Goal: Task Accomplishment & Management: Manage account settings

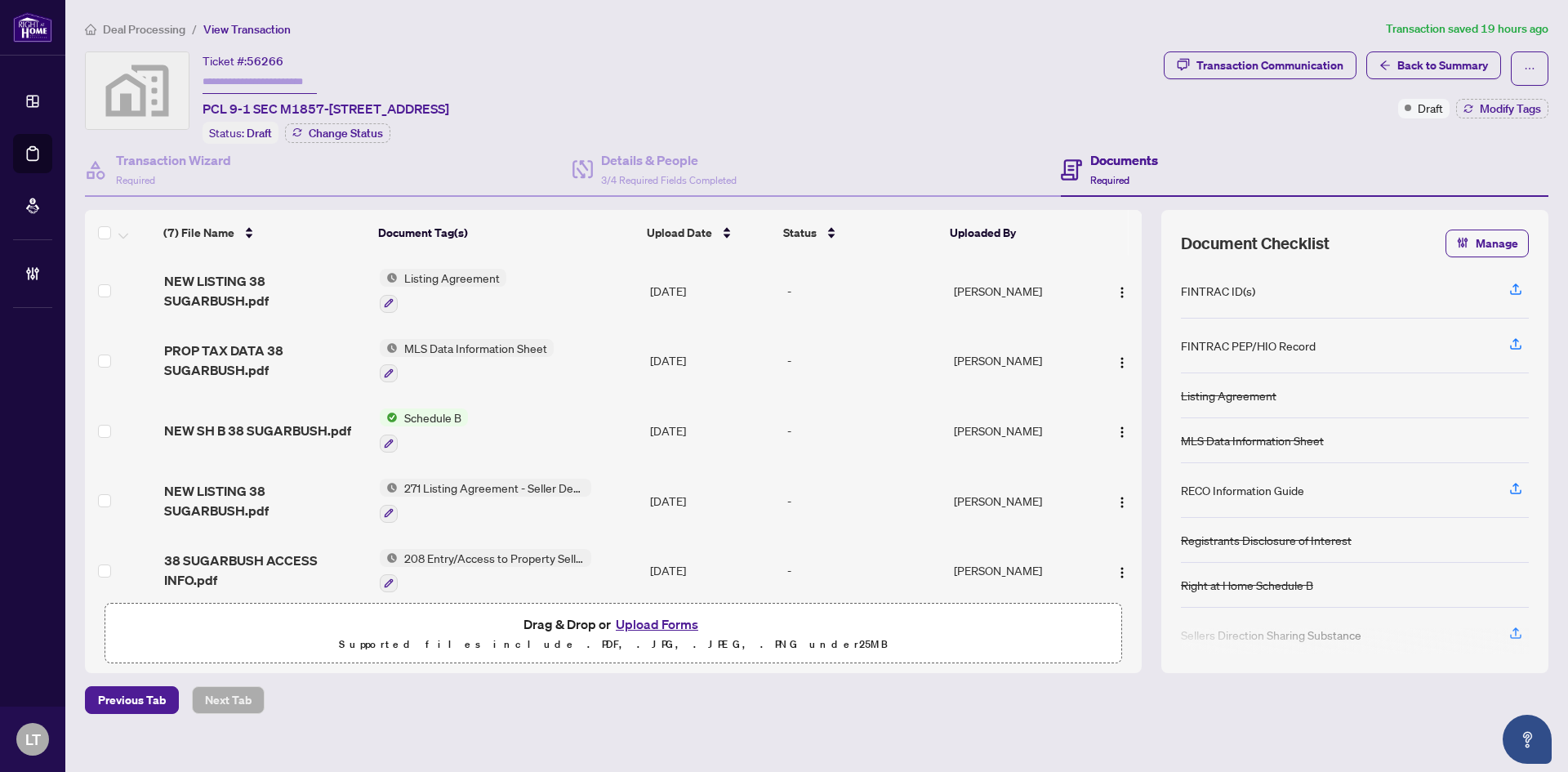
click at [160, 25] on span "Deal Processing" at bounding box center [143, 29] width 83 height 15
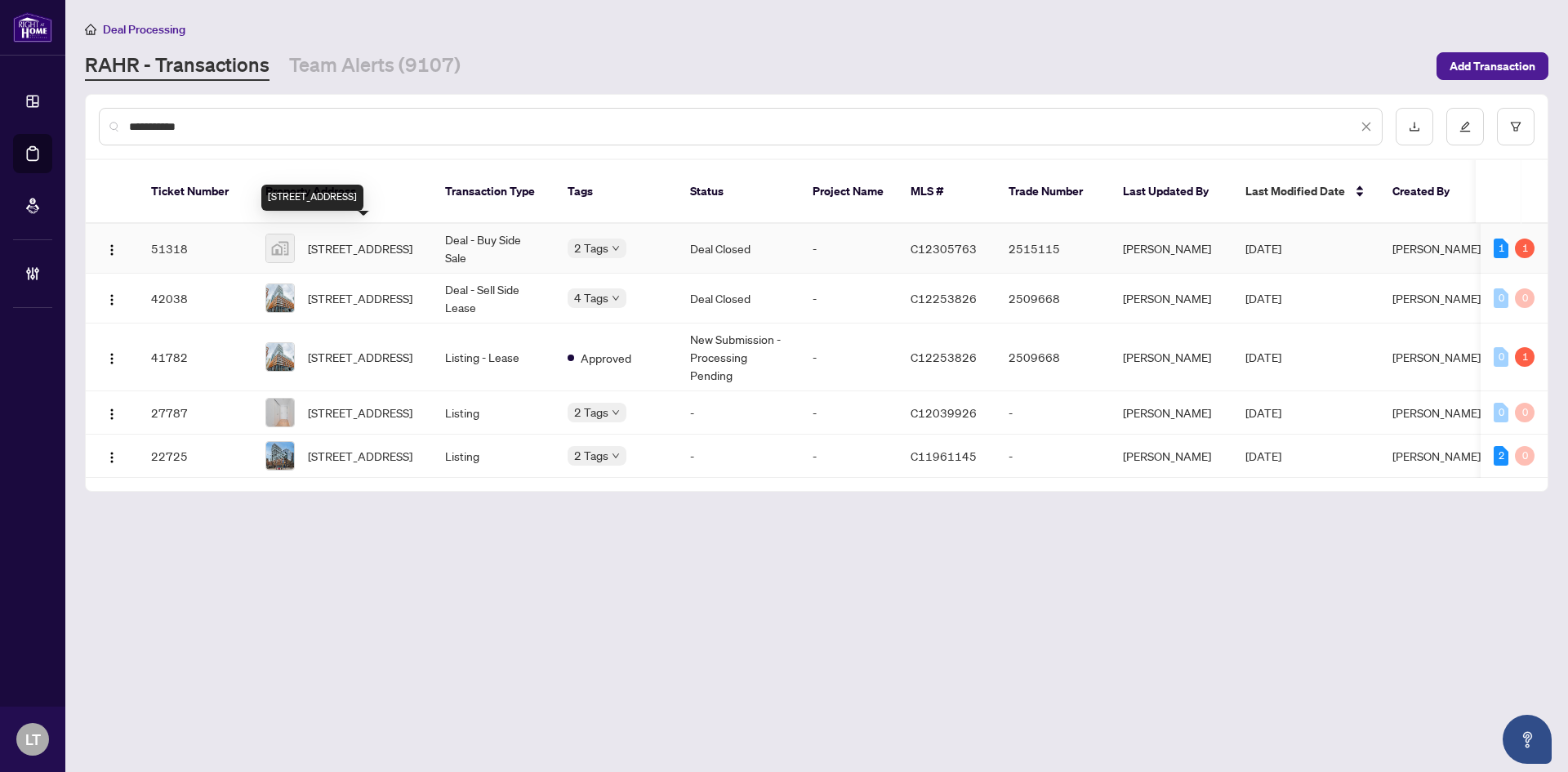
click at [350, 240] on span "[STREET_ADDRESS]" at bounding box center [360, 249] width 104 height 18
click at [348, 252] on span "60 Colborne St #615, Toronto, Ontario M5E 1E3, Canada" at bounding box center [360, 249] width 104 height 18
drag, startPoint x: 148, startPoint y: 112, endPoint x: 167, endPoint y: 116, distance: 19.4
click at [125, 112] on div "**********" at bounding box center [740, 126] width 1284 height 38
drag, startPoint x: 227, startPoint y: 126, endPoint x: 99, endPoint y: 110, distance: 129.0
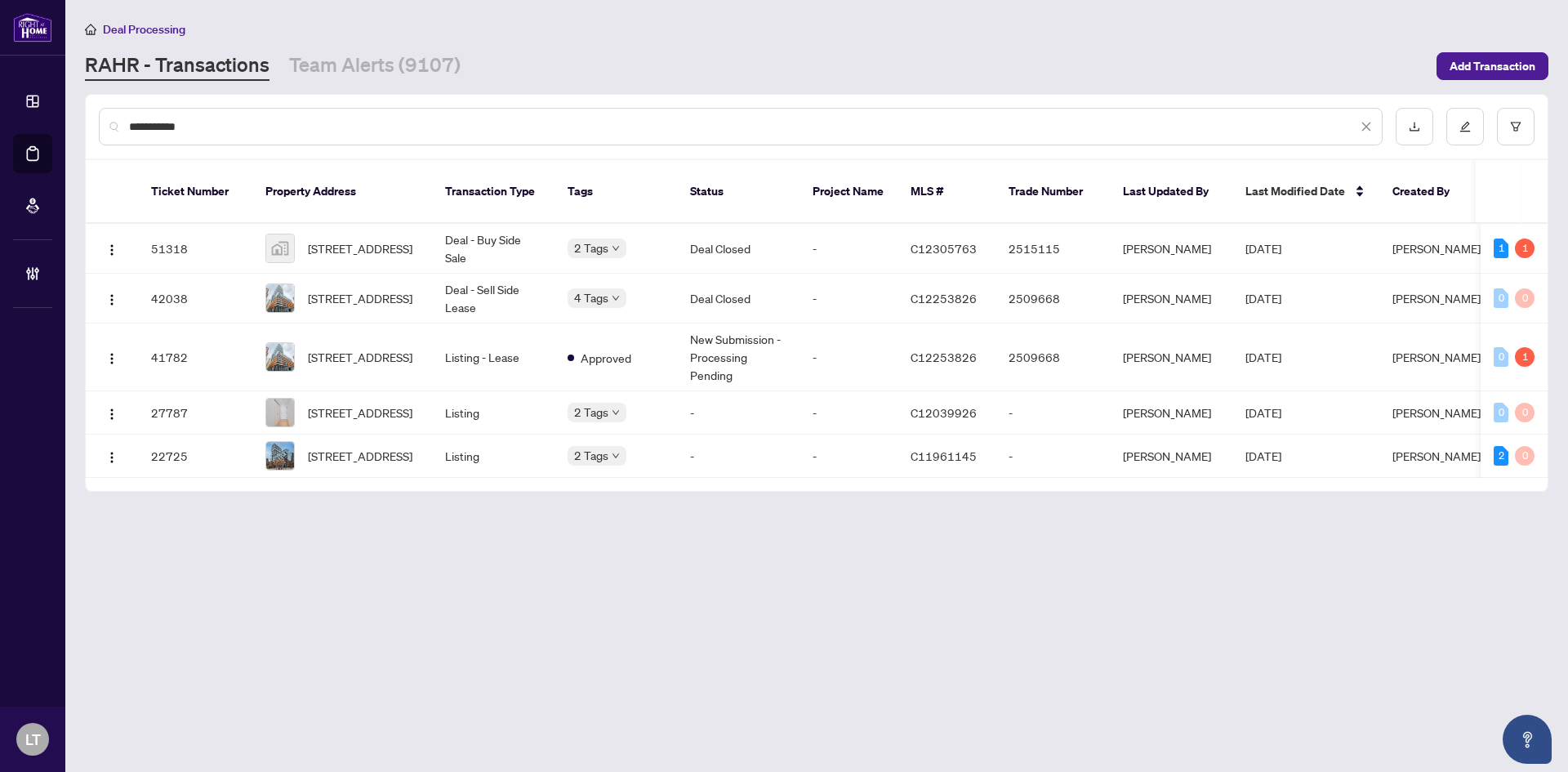
click at [99, 110] on div "**********" at bounding box center [740, 126] width 1284 height 38
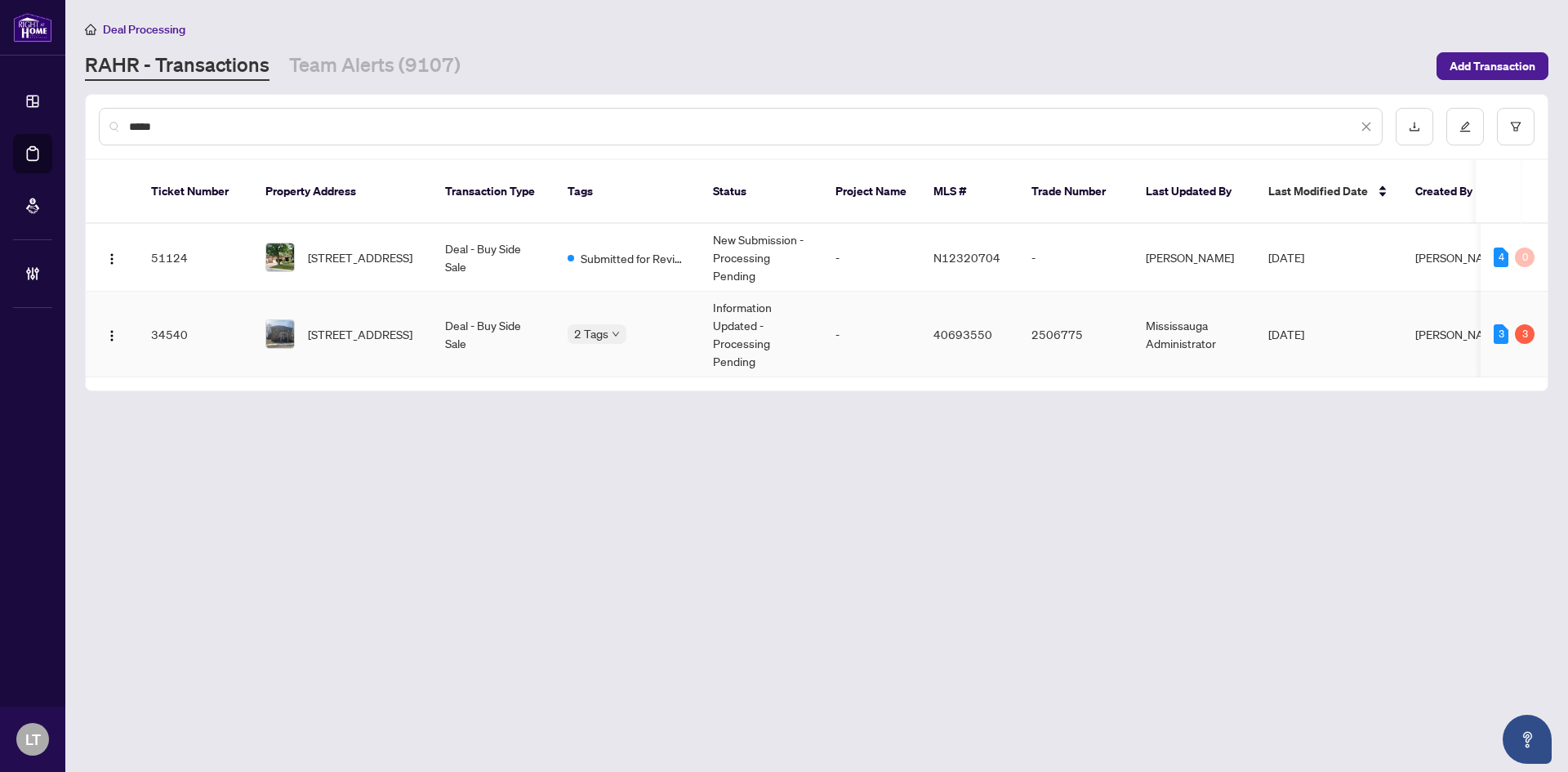
type input "*****"
click at [386, 325] on span "23 Victoria Street, Princeton, ON N0J 1V0, Canada" at bounding box center [360, 334] width 104 height 18
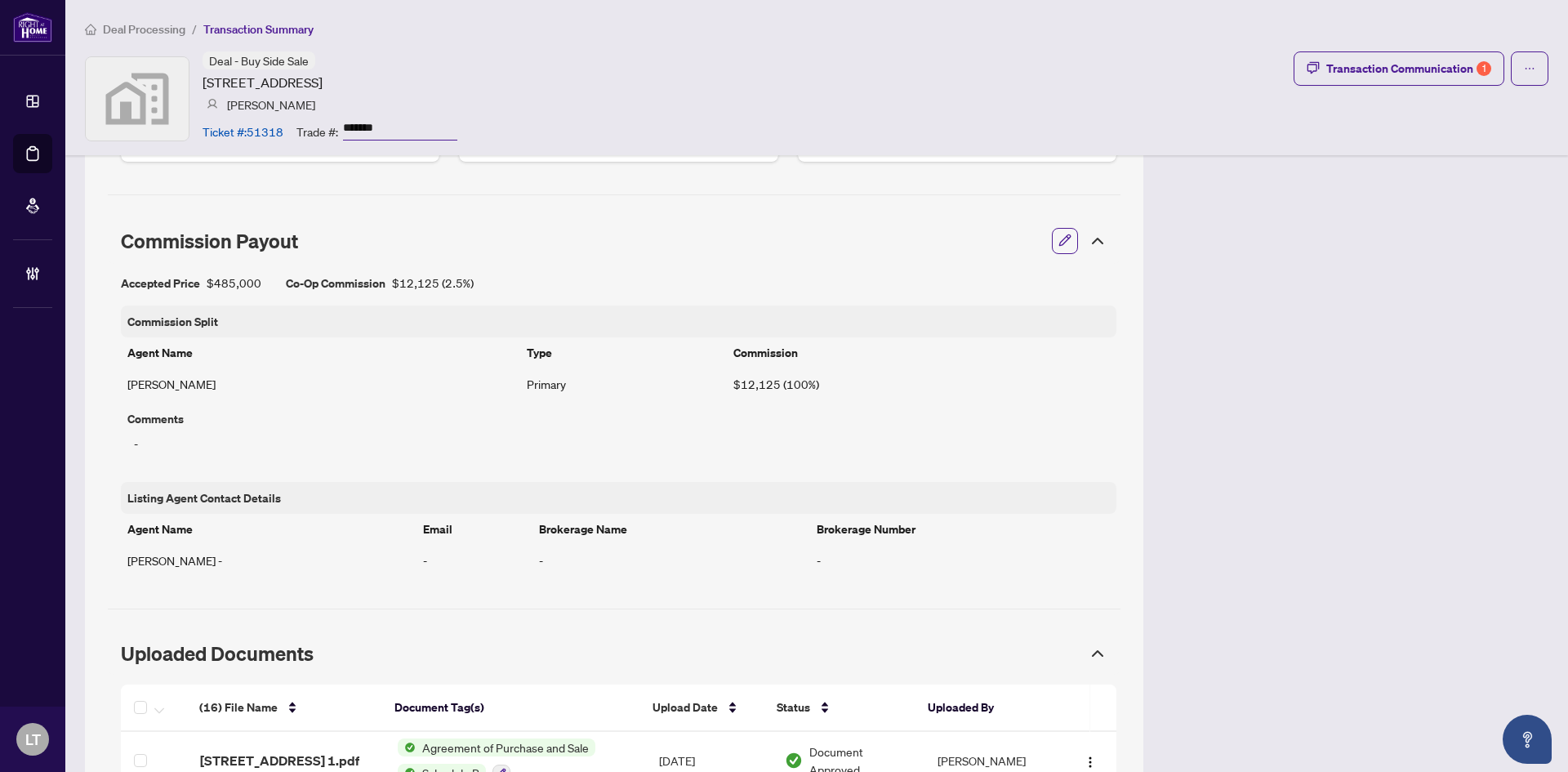
scroll to position [1389, 0]
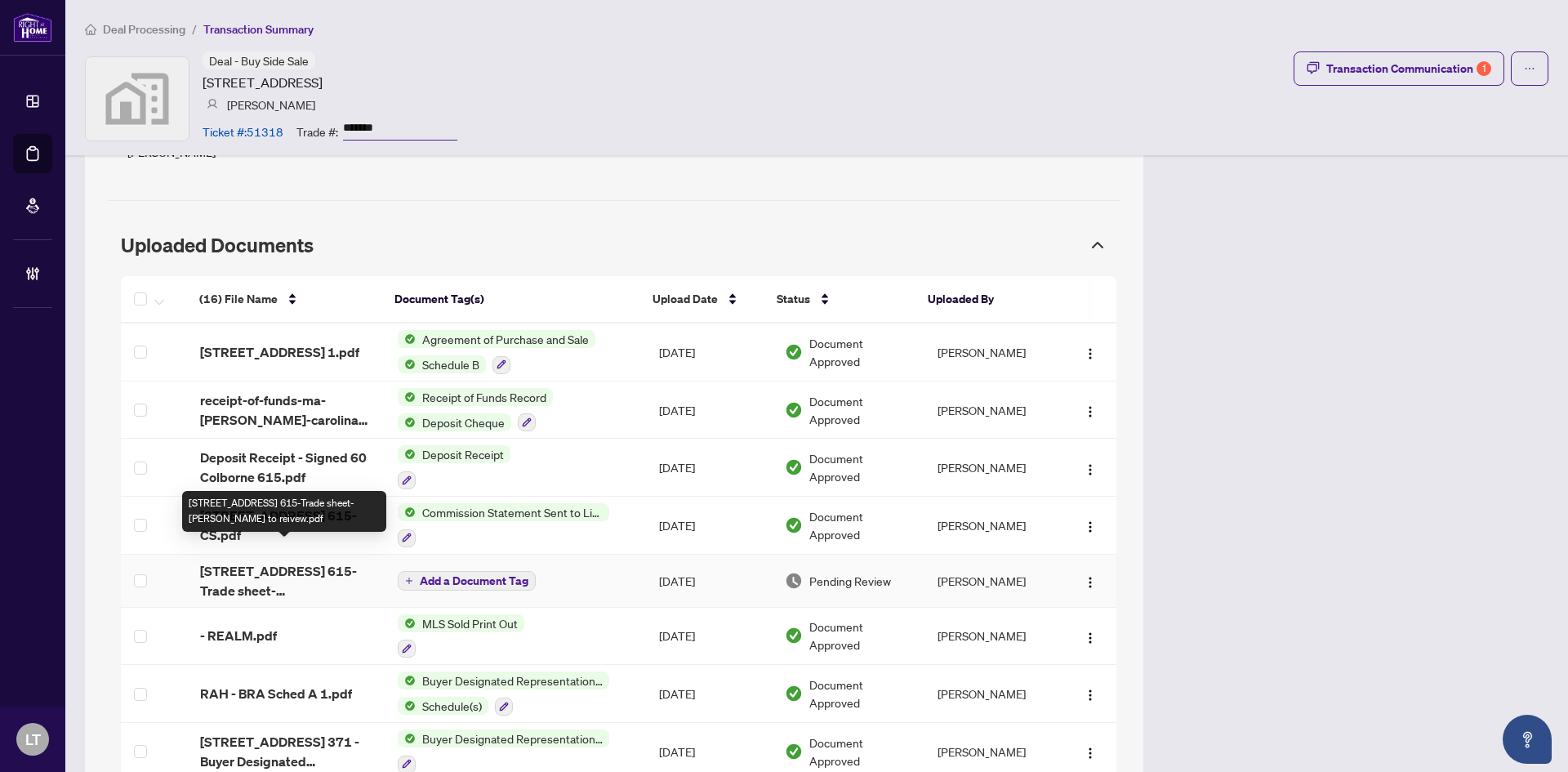
click at [274, 567] on span "60 Colborne St 615-Trade sheet-Robin to reivew.pdf" at bounding box center [285, 580] width 171 height 39
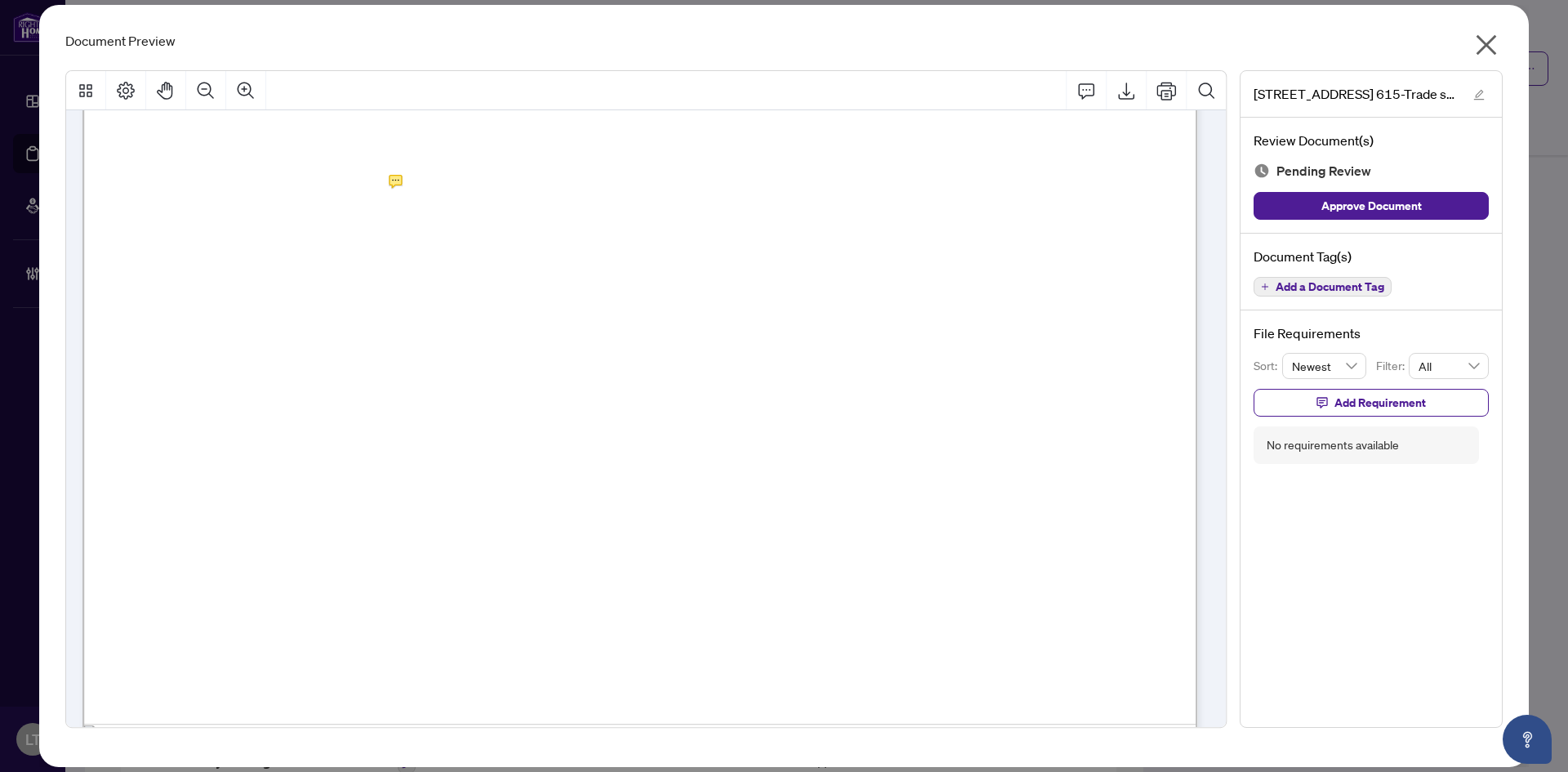
scroll to position [490, 0]
click at [1492, 49] on icon "close" at bounding box center [1486, 45] width 26 height 26
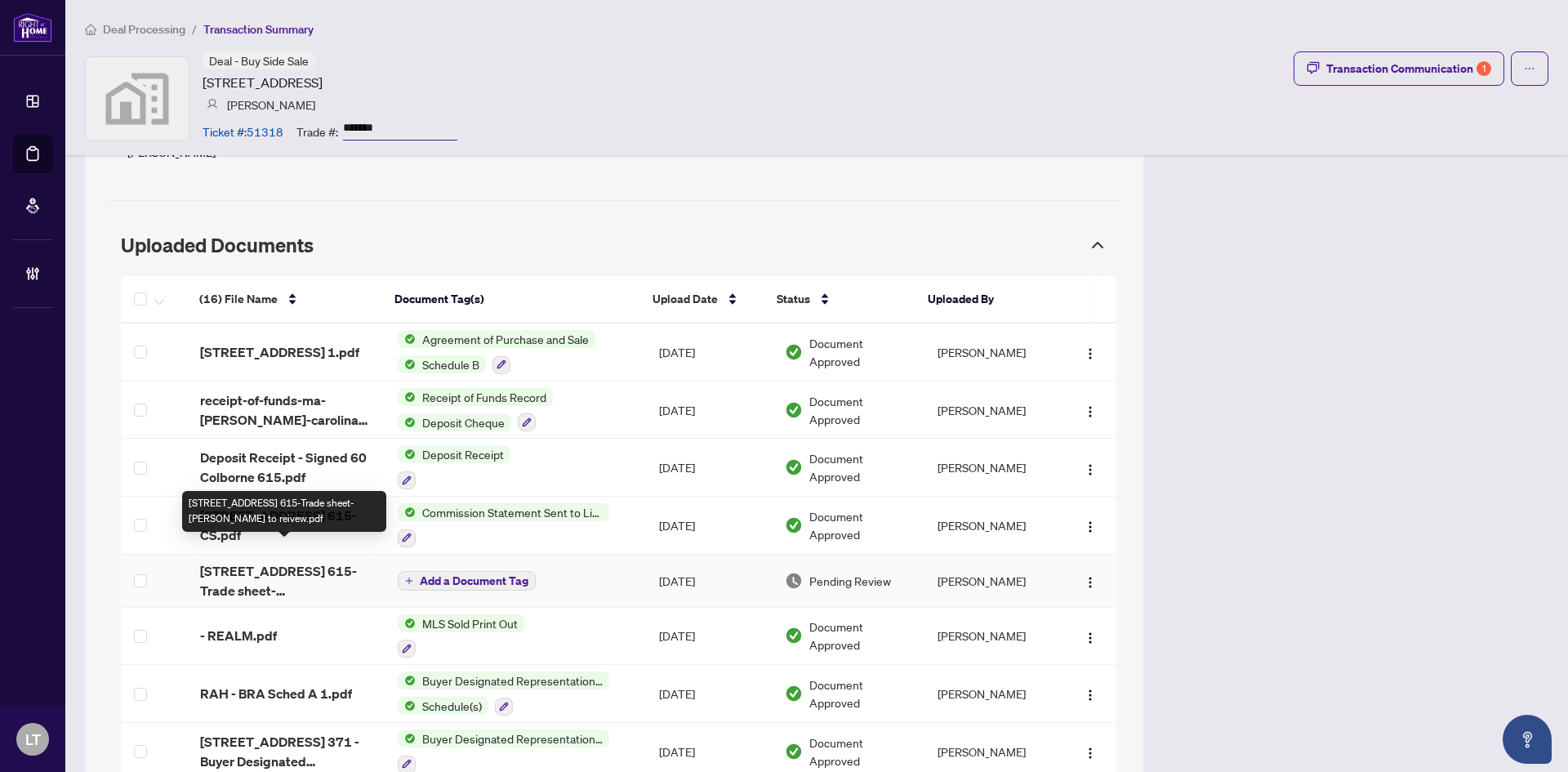
click at [310, 561] on span "[STREET_ADDRESS] 615-Trade sheet-[PERSON_NAME] to reivew.pdf" at bounding box center [285, 580] width 171 height 39
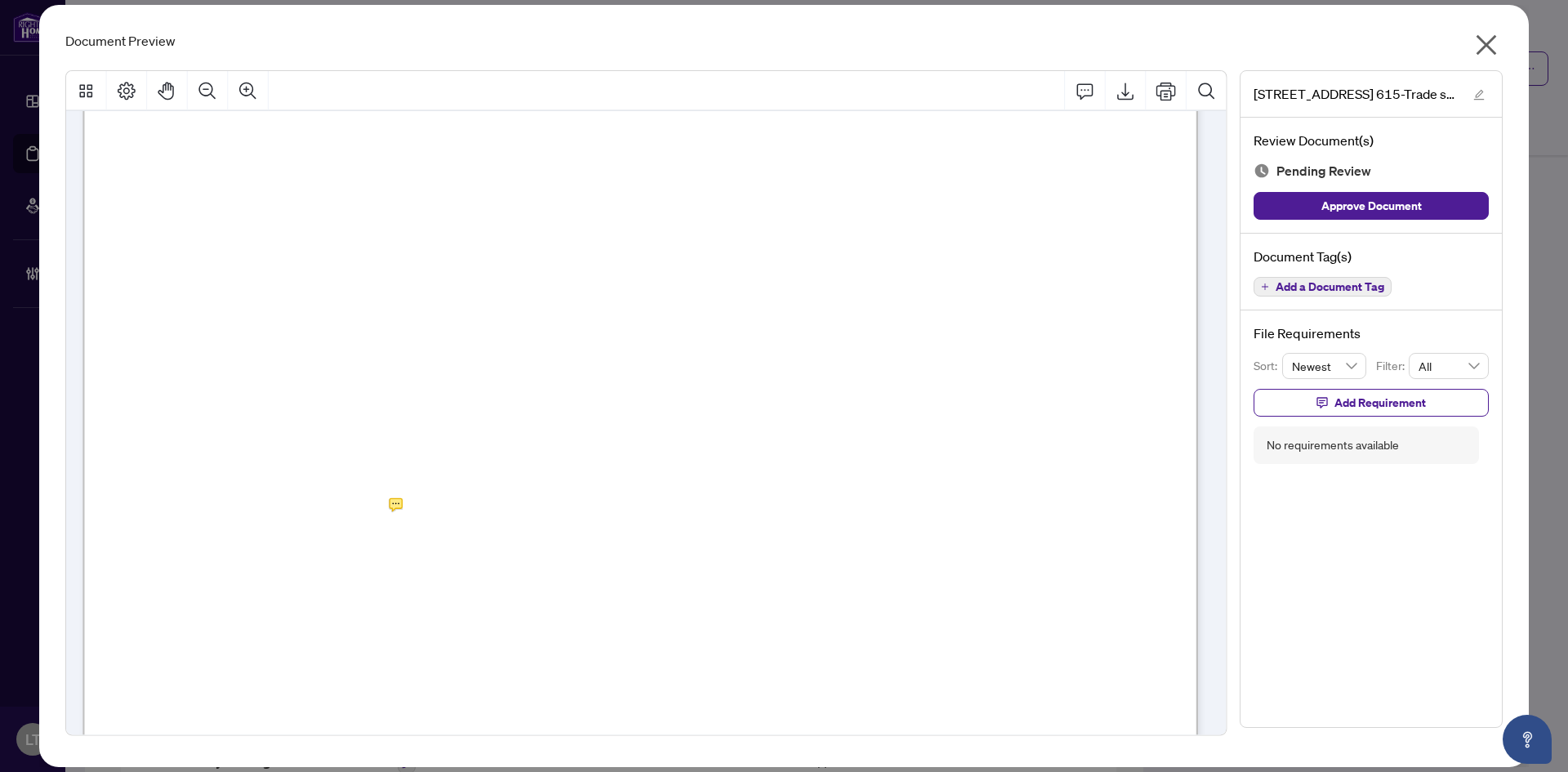
scroll to position [323, 0]
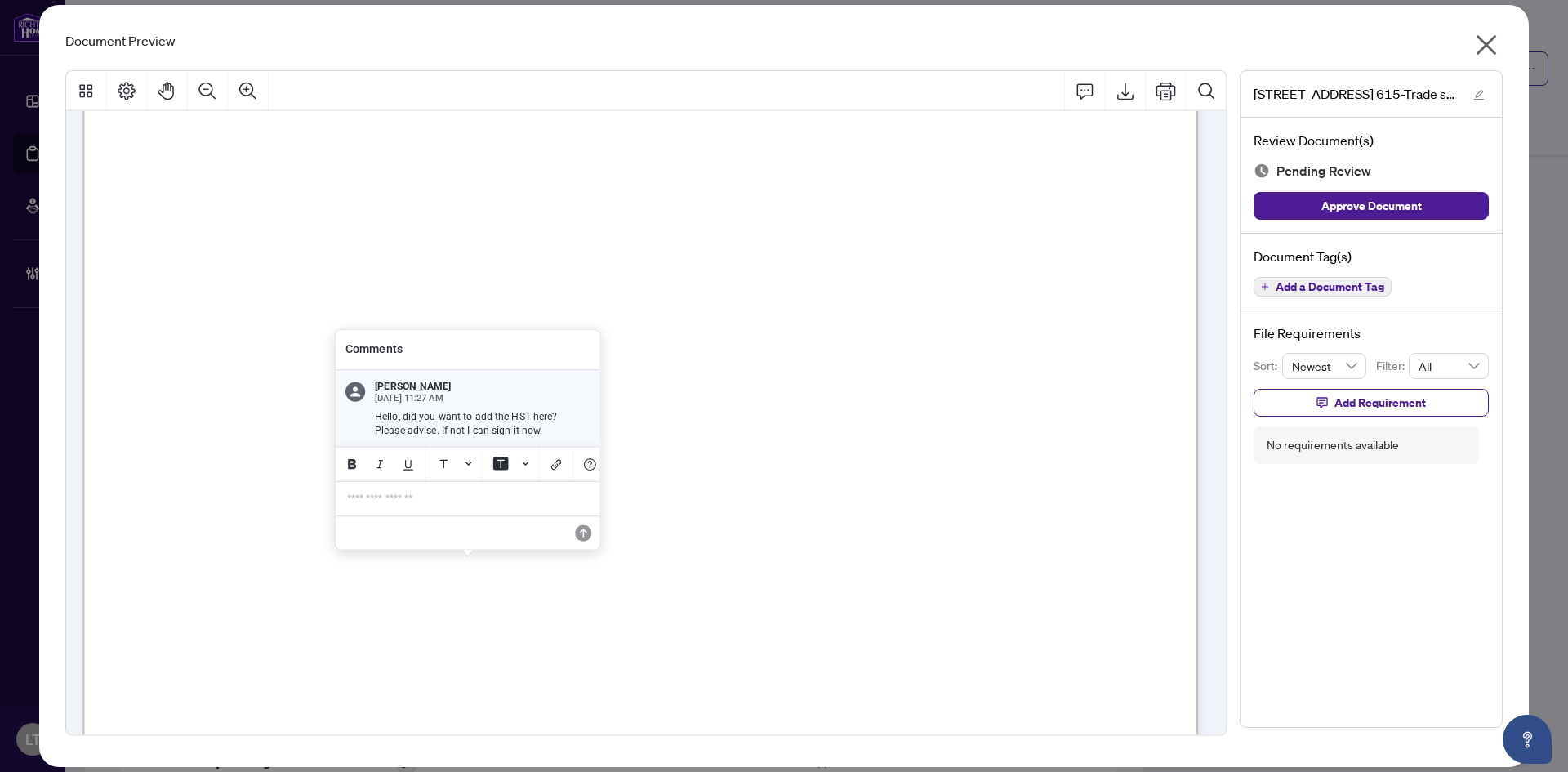
click at [1474, 38] on icon "close" at bounding box center [1486, 45] width 26 height 26
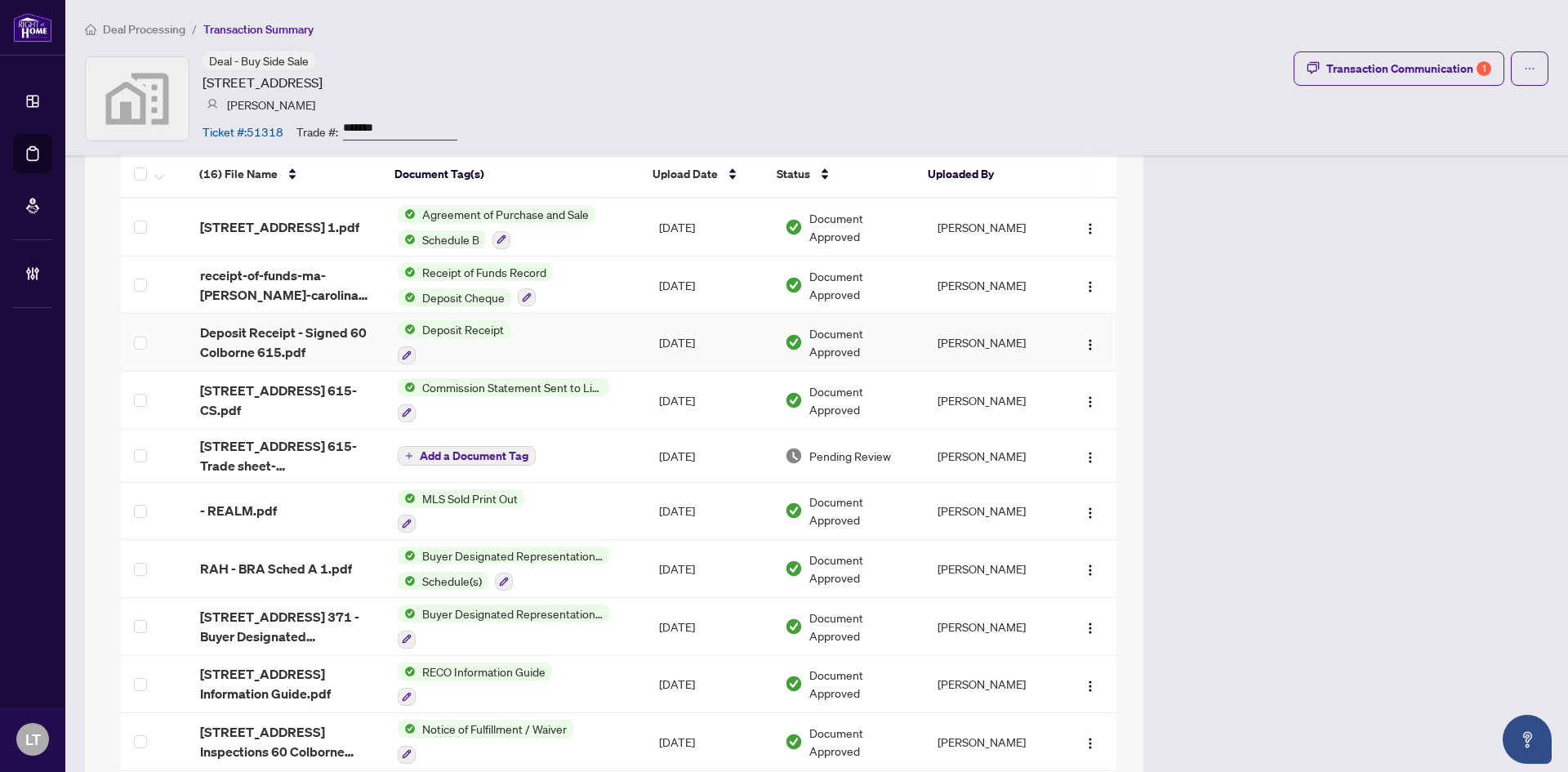
scroll to position [1716, 0]
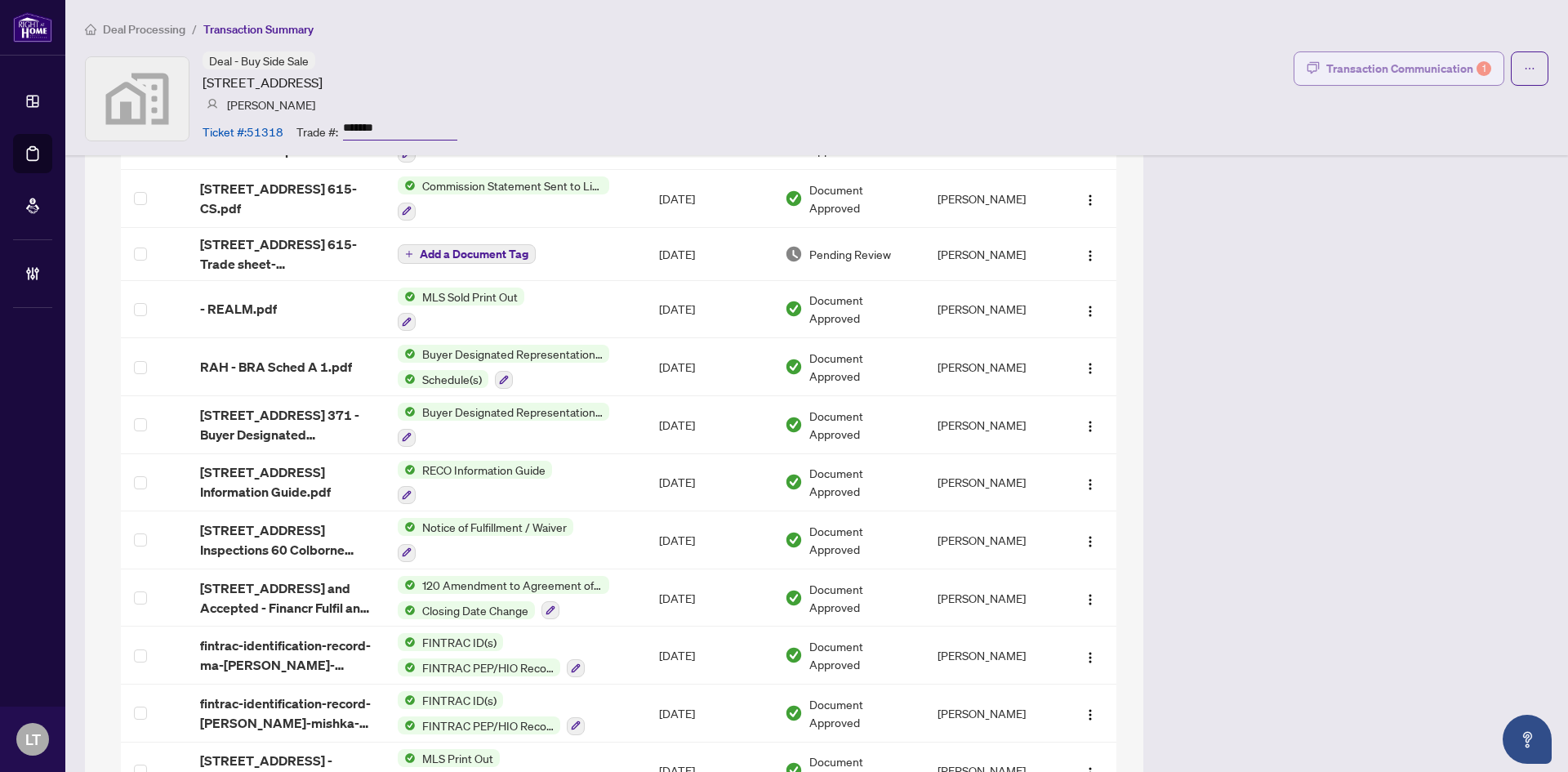
click at [1387, 53] on button "Transaction Communication 1" at bounding box center [1399, 69] width 211 height 34
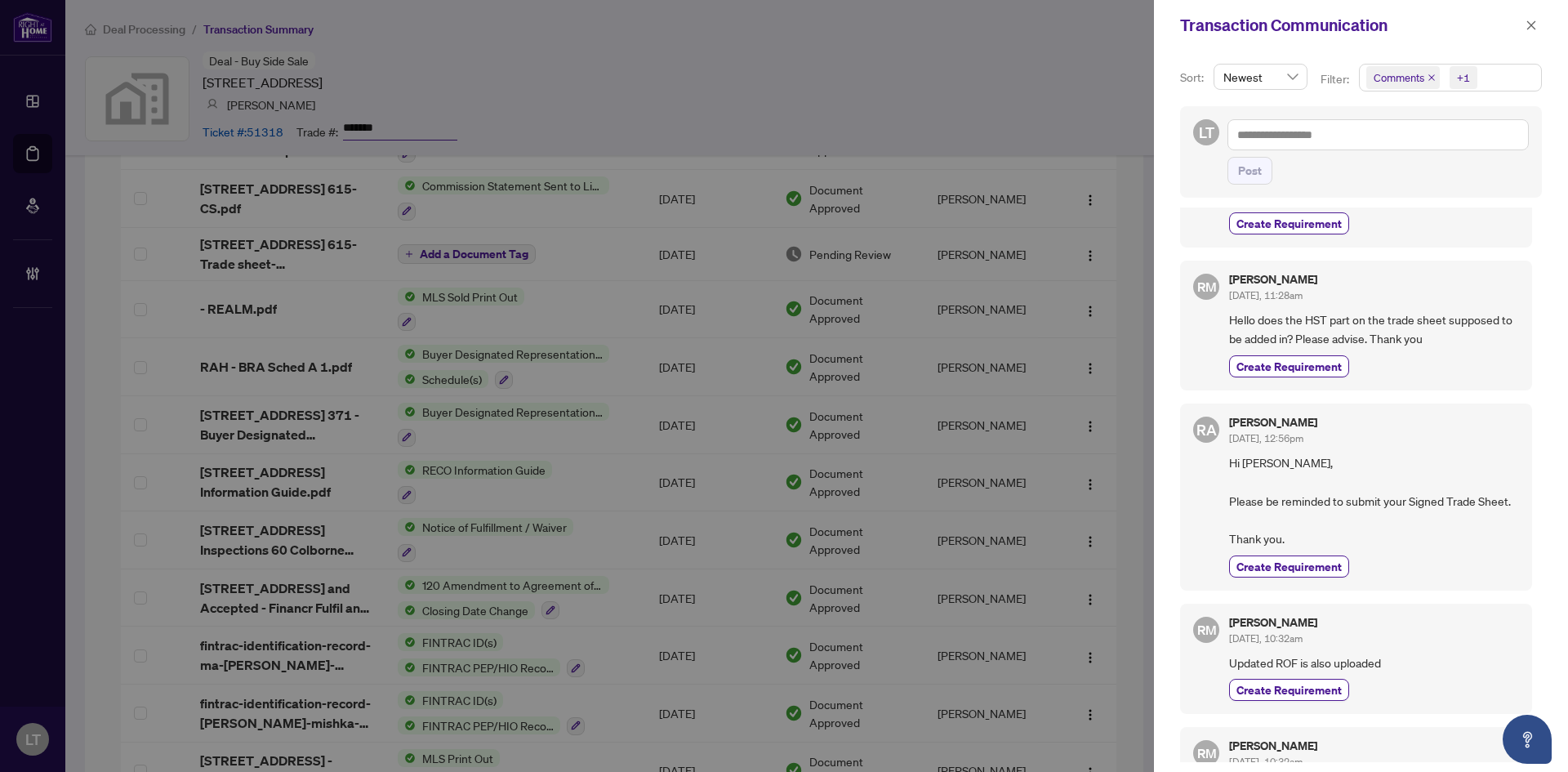
scroll to position [163, 0]
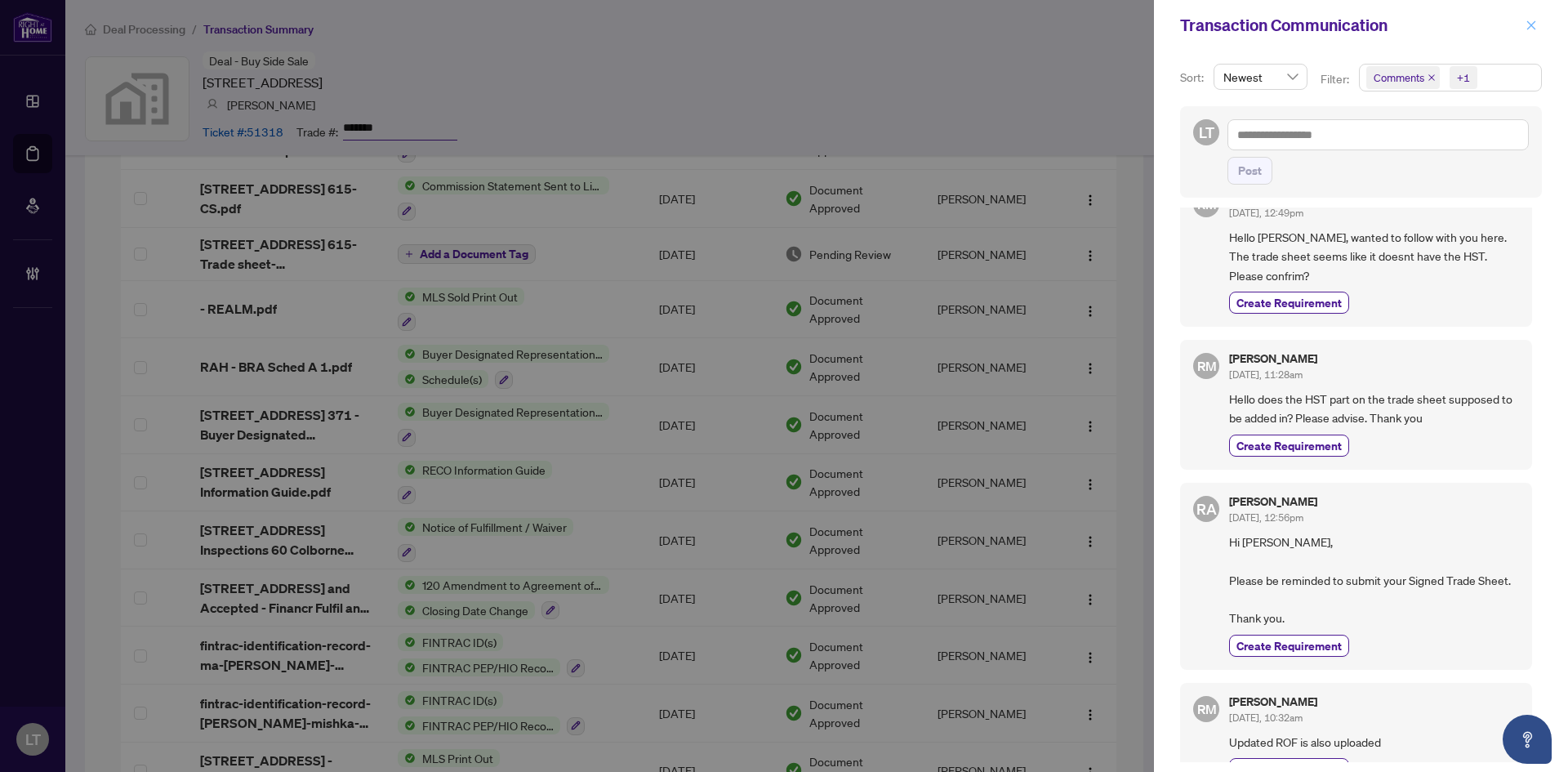
click at [1533, 15] on span "button" at bounding box center [1530, 25] width 11 height 26
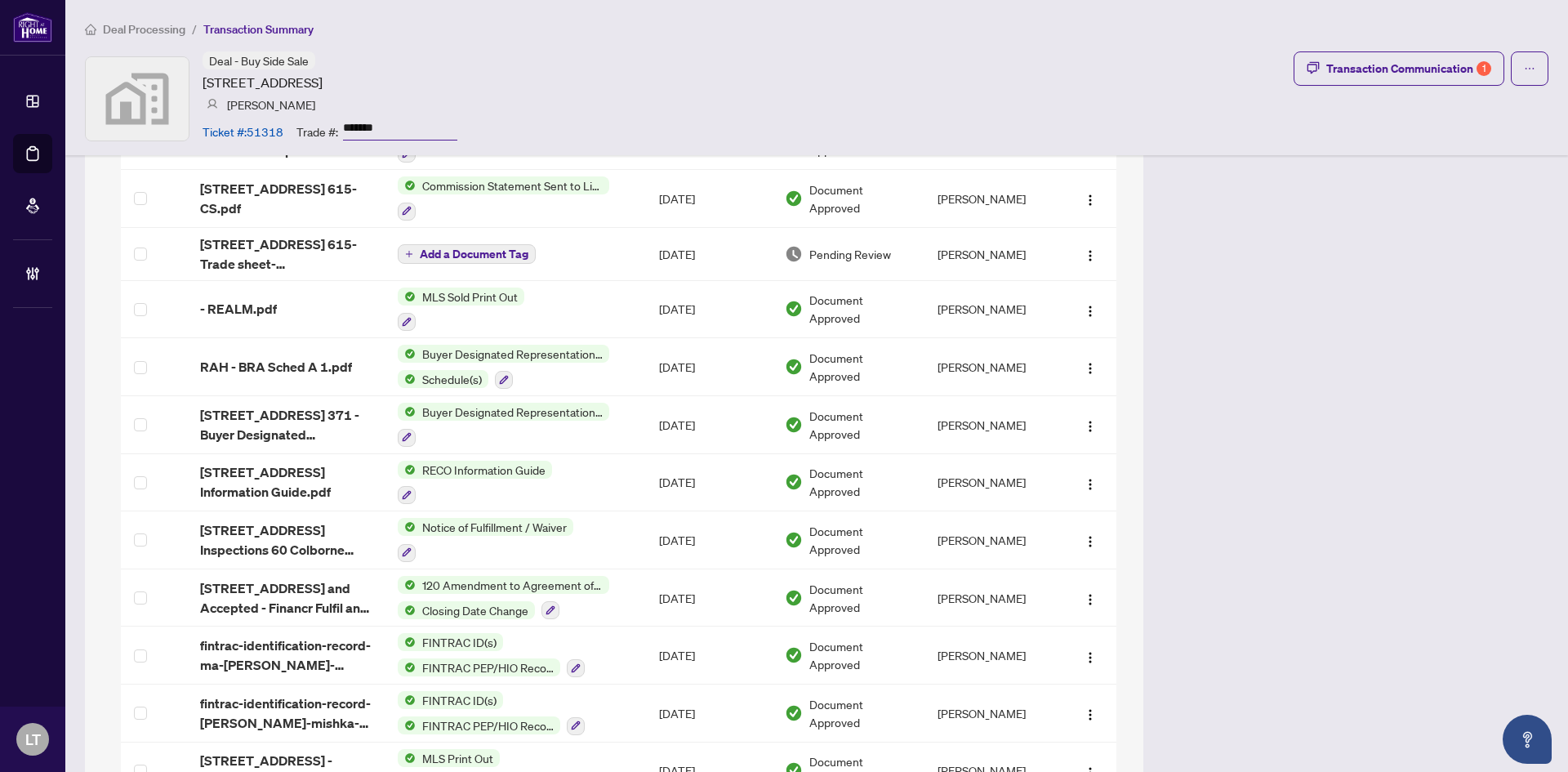
click at [147, 22] on span "Deal Processing" at bounding box center [143, 29] width 83 height 15
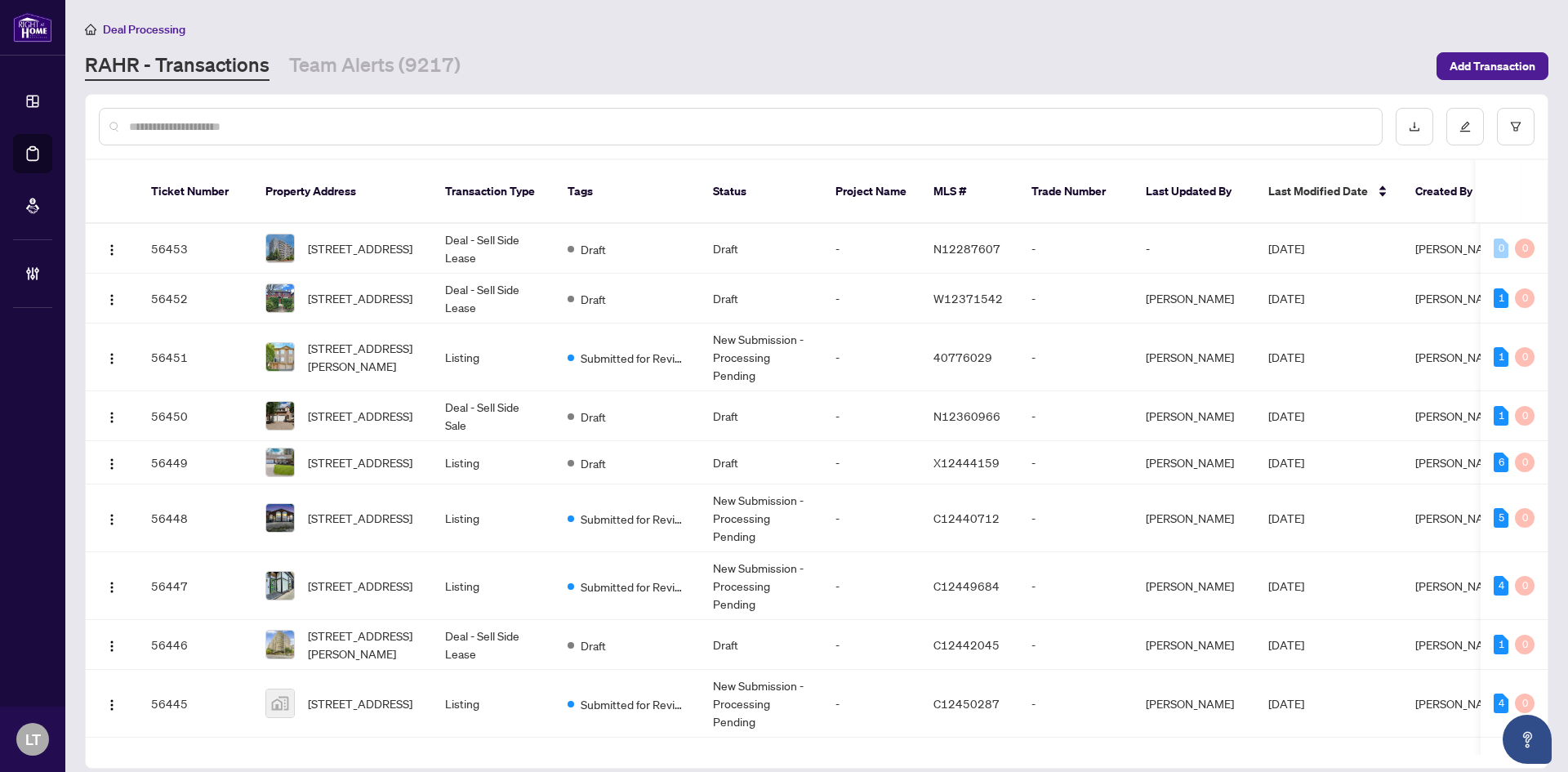
click at [214, 133] on input "text" at bounding box center [749, 126] width 1240 height 18
type input "*"
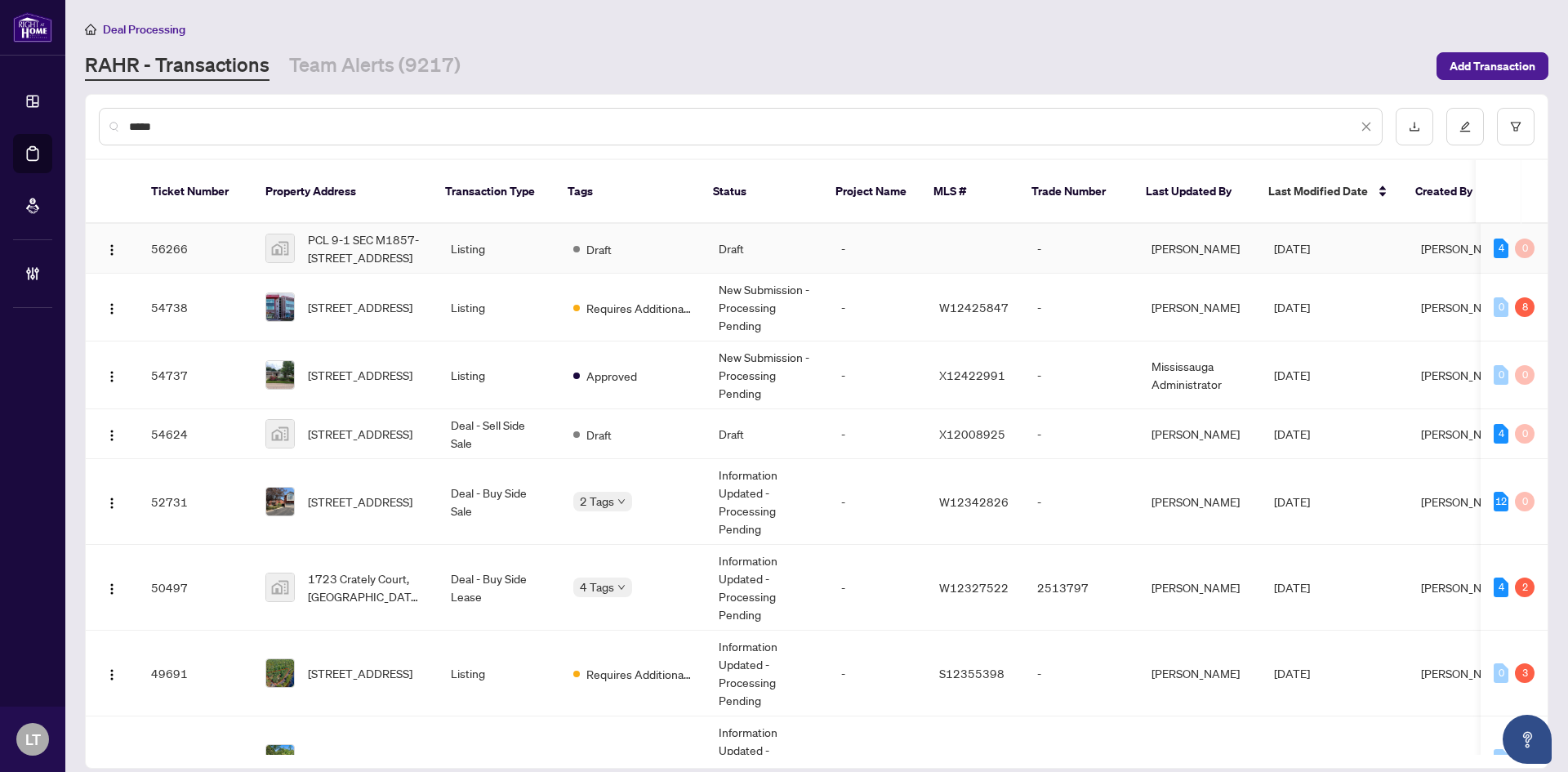
type input "*****"
click at [352, 231] on span "PCL 9-1 SEC M1857-38 Sugarbush Ct, Woodbridge, ON, Canada" at bounding box center [366, 249] width 116 height 36
click at [382, 235] on span "PCL 9-1 SEC M1857-38 Sugarbush Ct, Woodbridge, ON, Canada" at bounding box center [366, 249] width 116 height 36
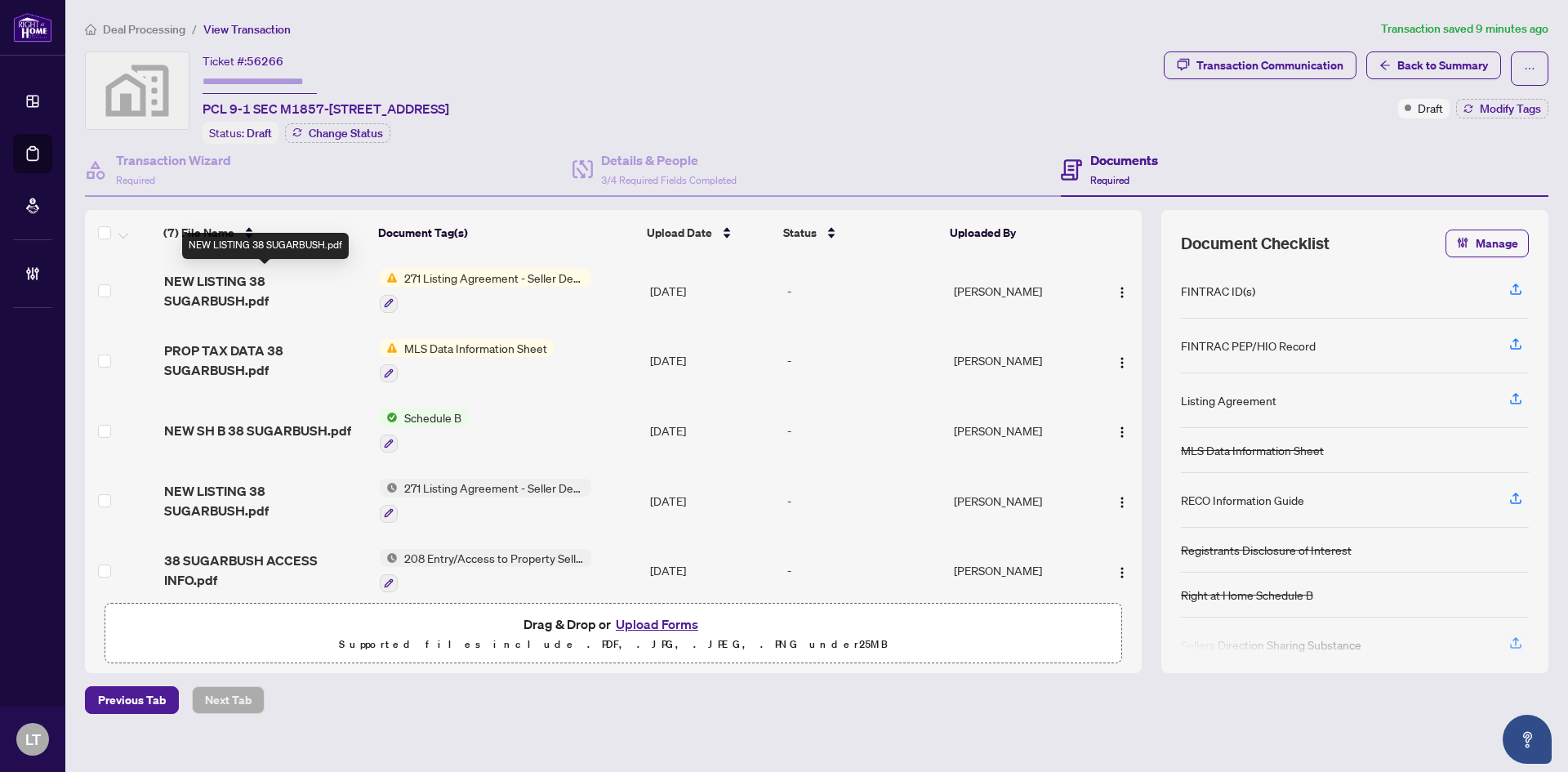
click at [236, 293] on span "NEW LISTING 38 SUGARBUSH.pdf" at bounding box center [265, 290] width 203 height 39
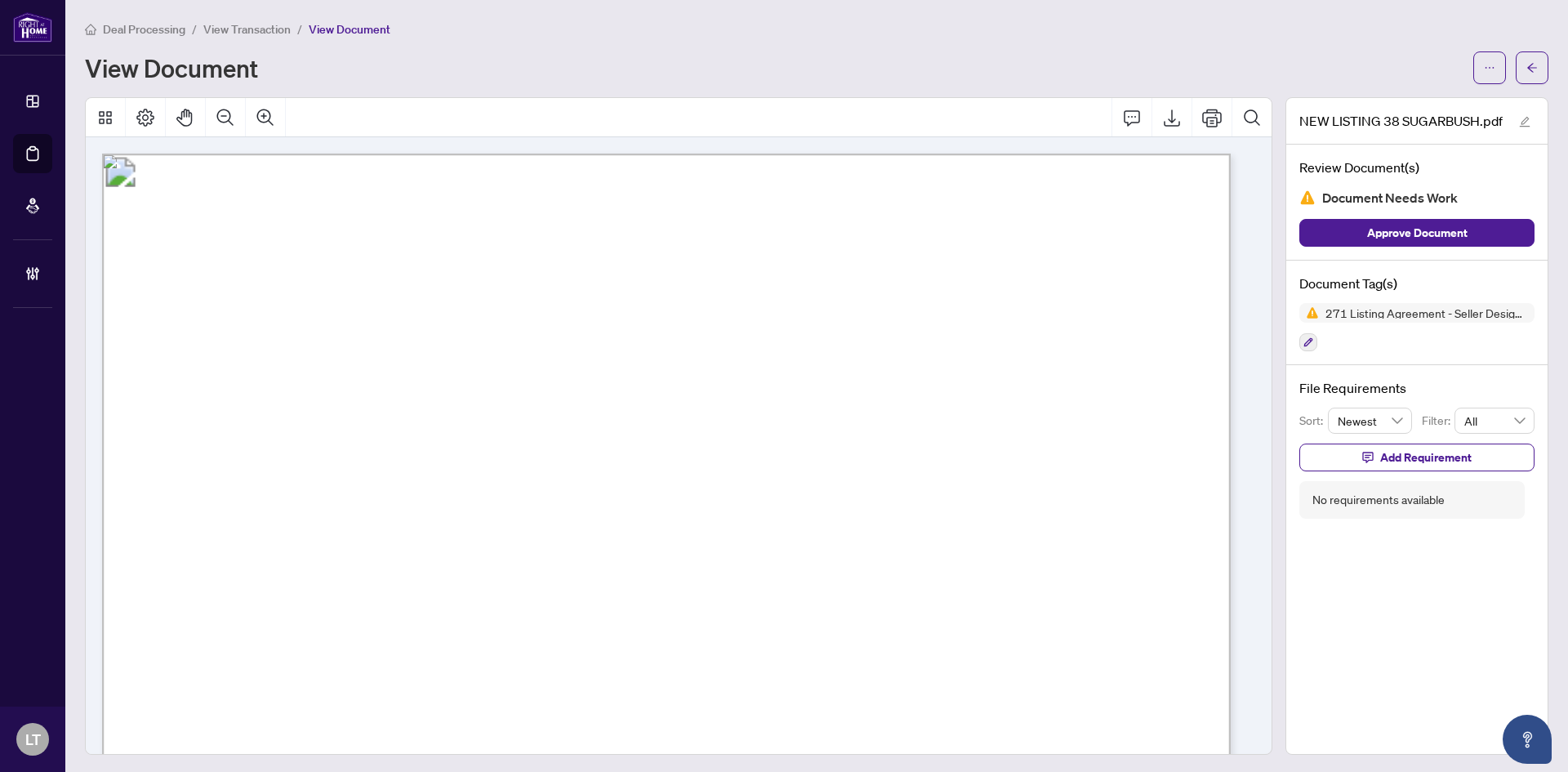
scroll to position [82, 0]
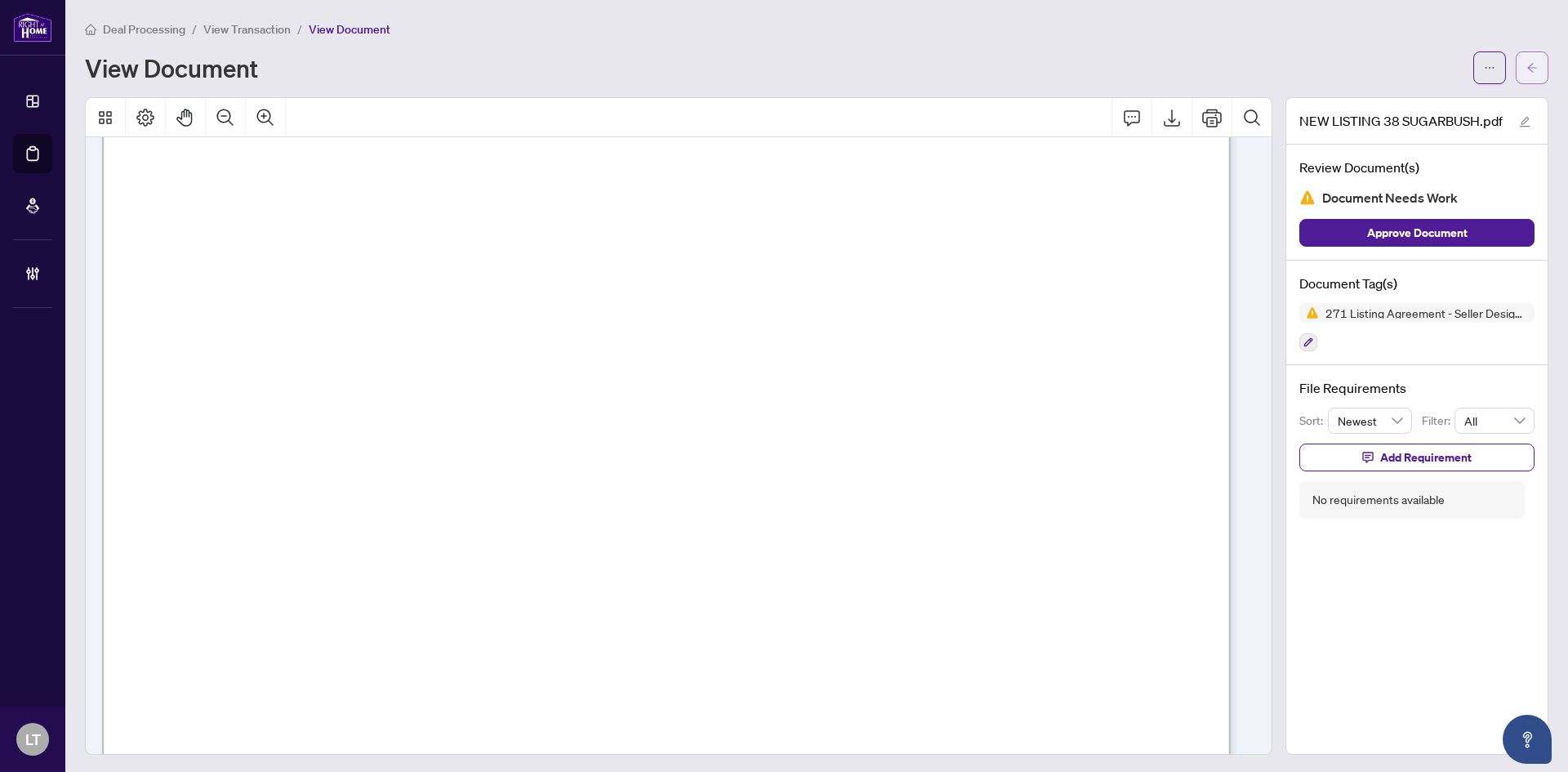
click at [1525, 64] on button "button" at bounding box center [1531, 68] width 33 height 33
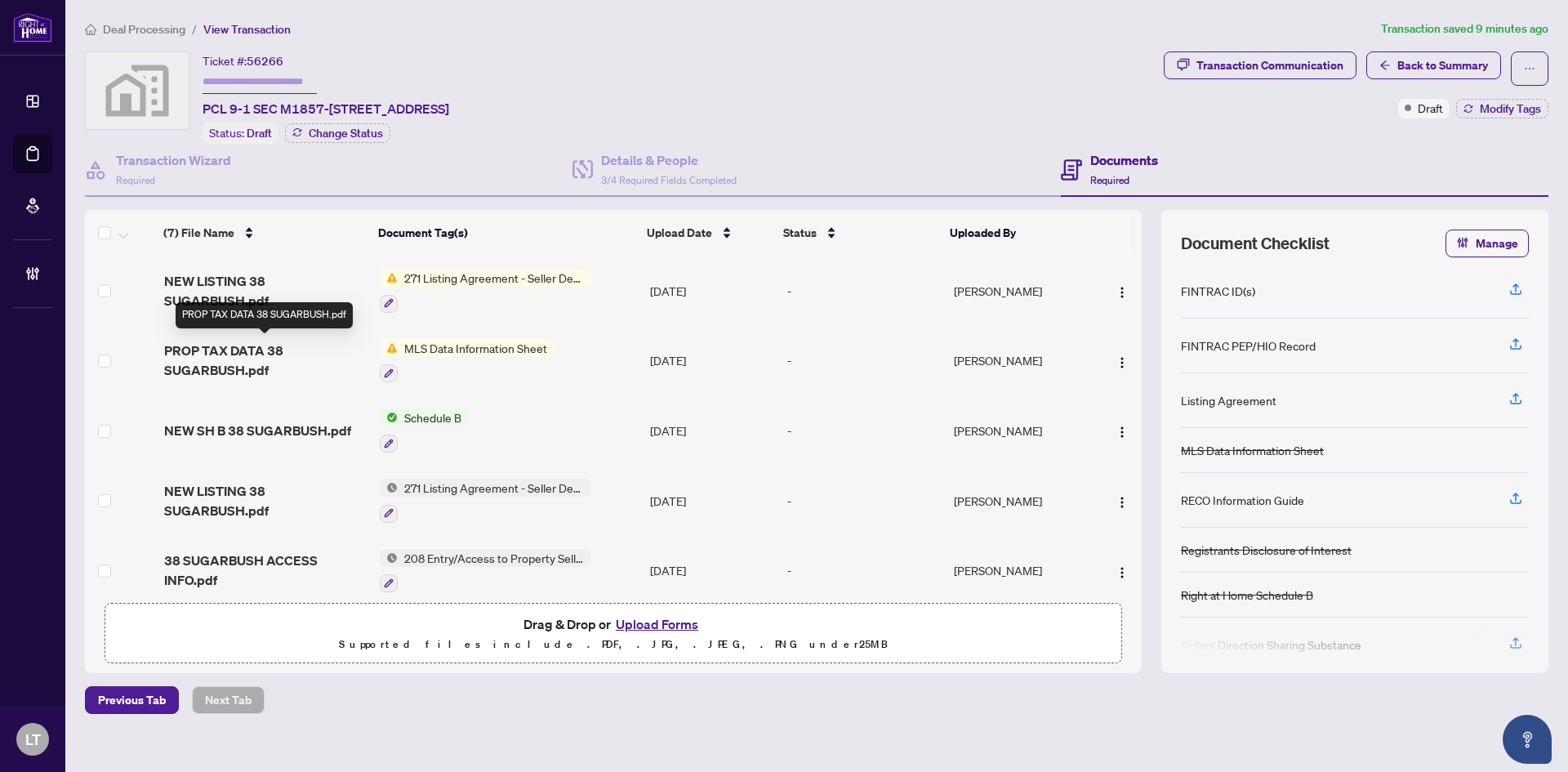
click at [224, 366] on span "PROP TAX DATA 38 SUGARBUSH.pdf" at bounding box center [265, 359] width 203 height 39
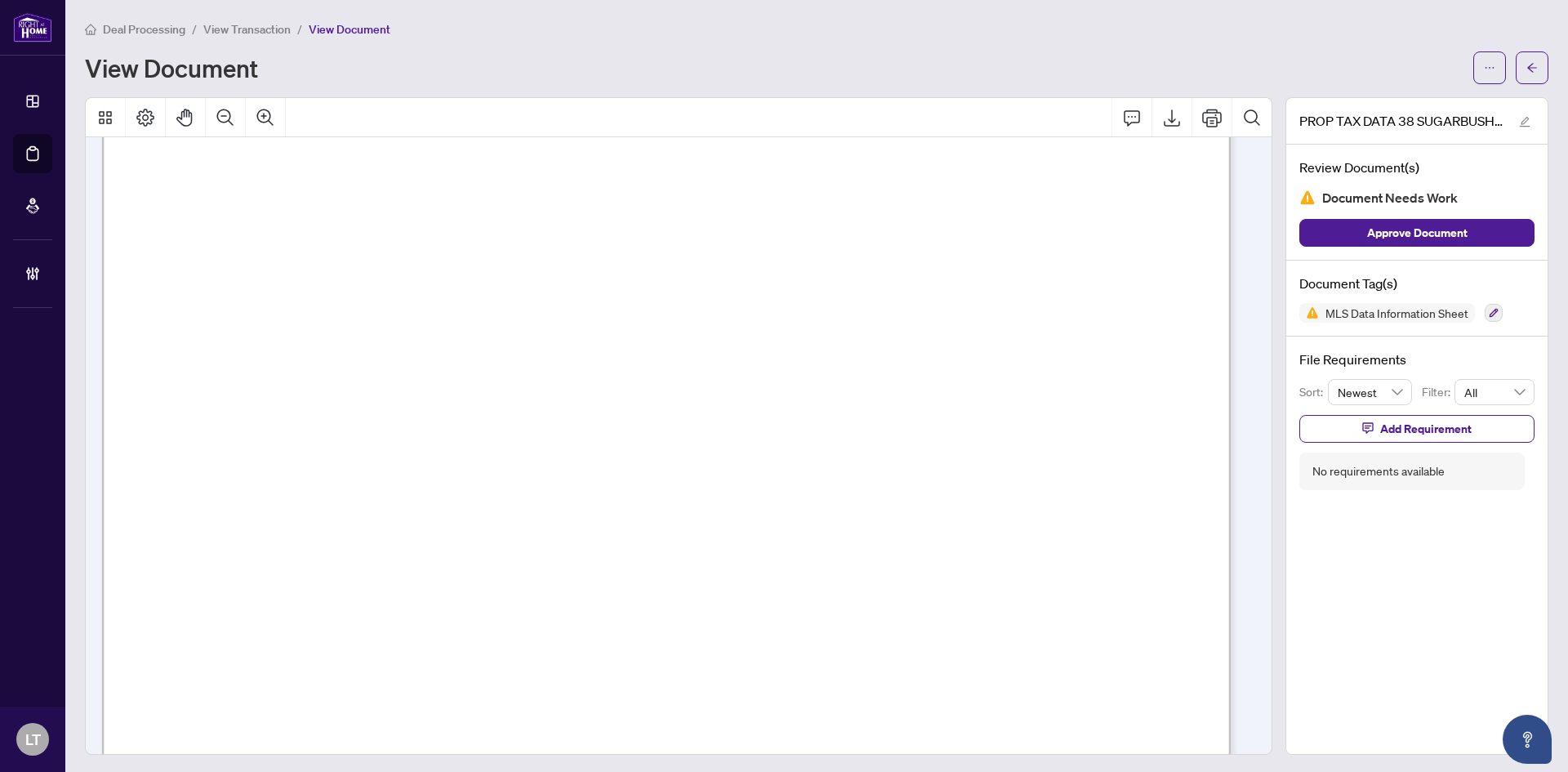
scroll to position [735, 0]
click at [1515, 67] on button "button" at bounding box center [1531, 68] width 33 height 33
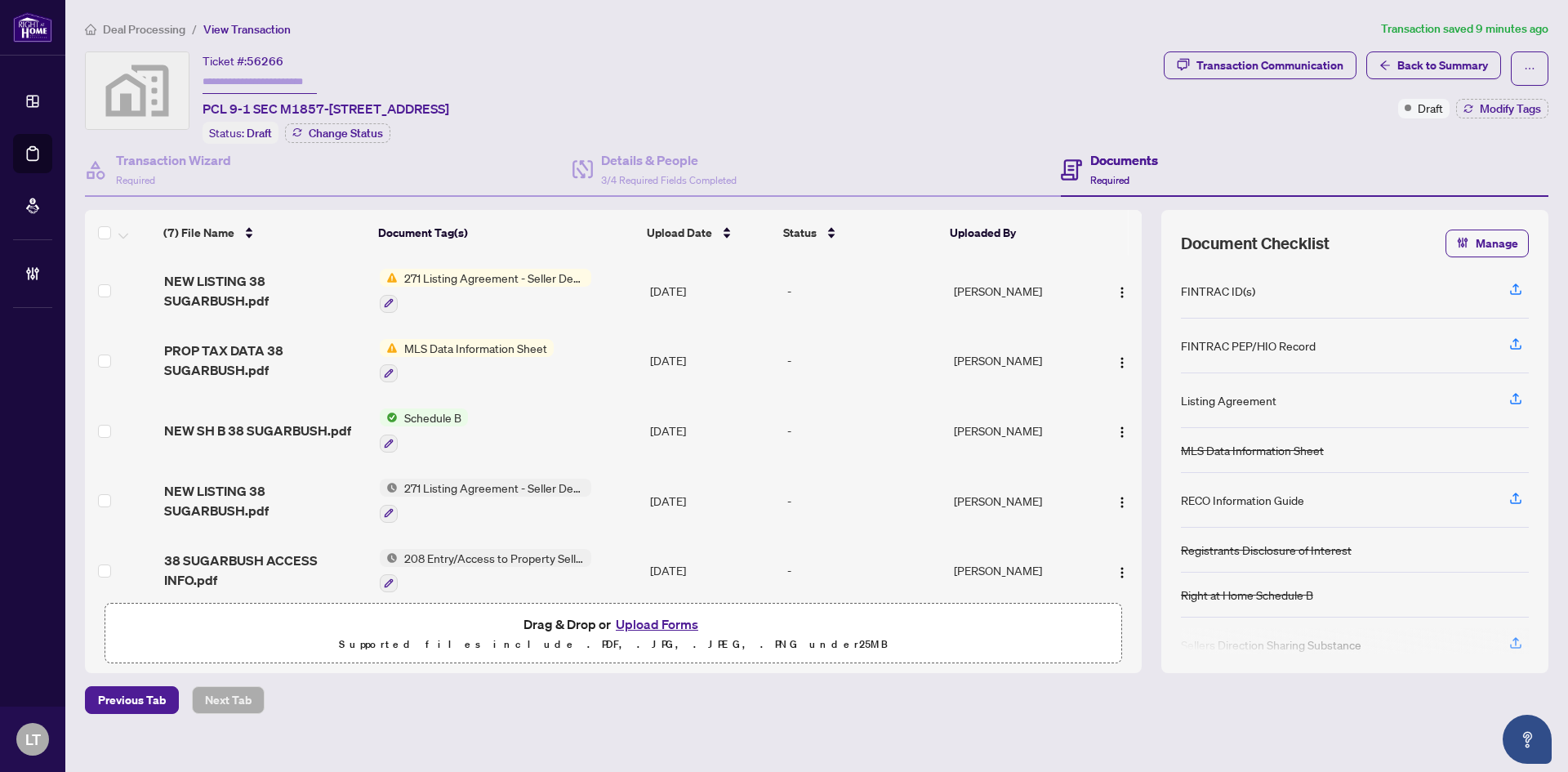
click at [222, 277] on span "NEW LISTING 38 SUGARBUSH.pdf" at bounding box center [265, 290] width 203 height 39
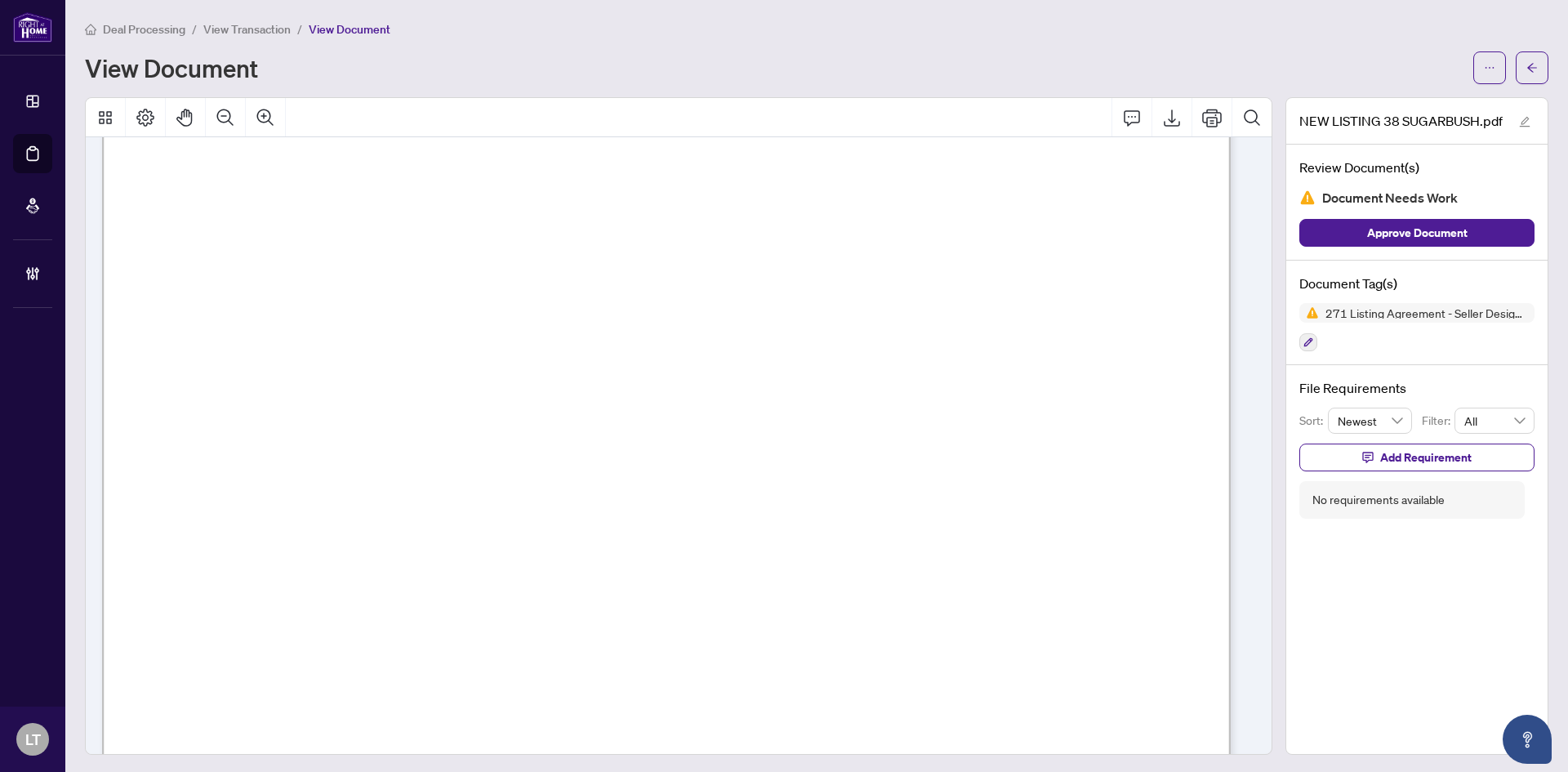
scroll to position [245, 0]
click at [1526, 72] on span "button" at bounding box center [1531, 68] width 11 height 26
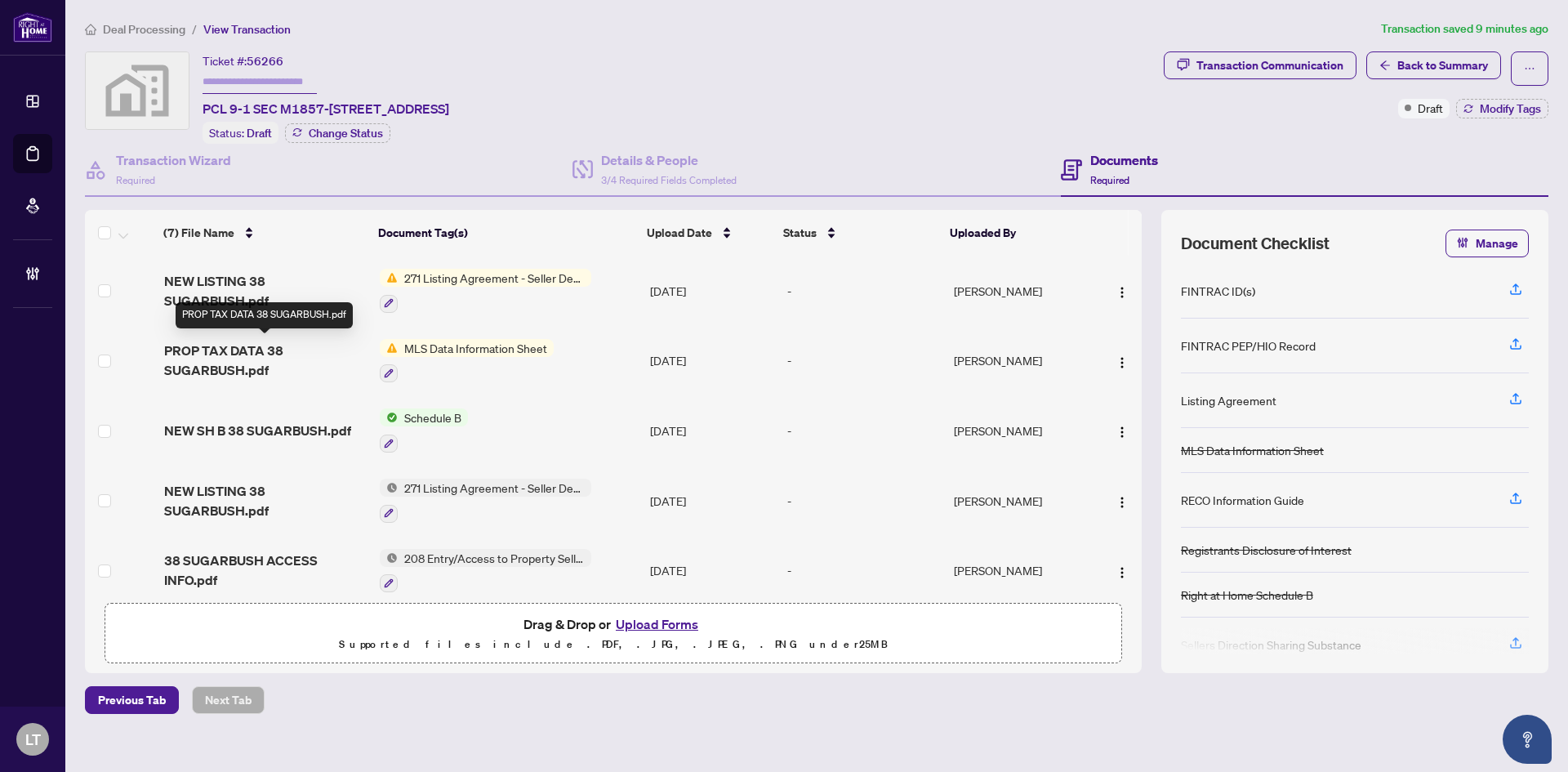
click at [213, 354] on span "PROP TAX DATA 38 SUGARBUSH.pdf" at bounding box center [265, 359] width 203 height 39
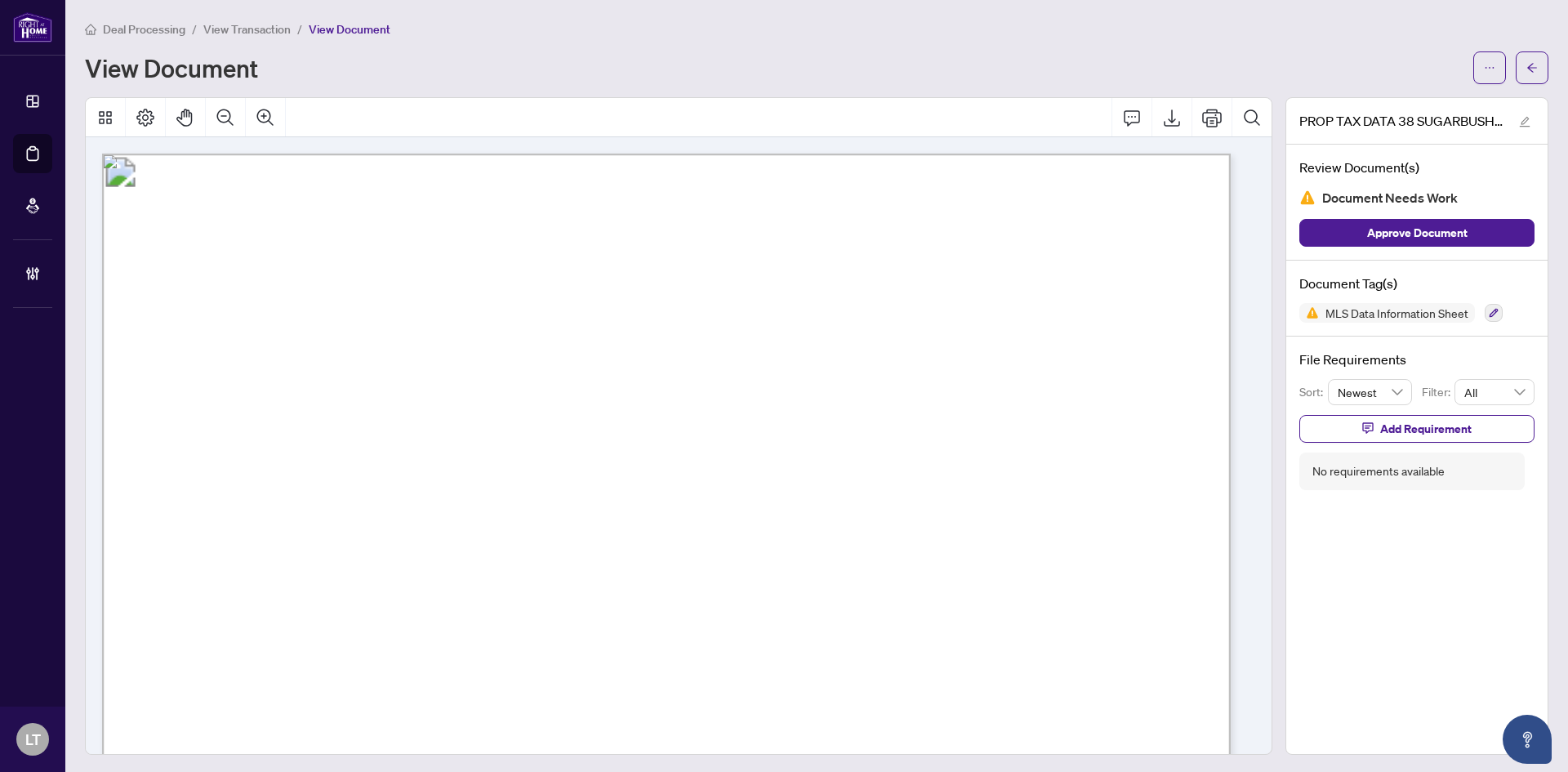
drag, startPoint x: 1012, startPoint y: 334, endPoint x: 942, endPoint y: 328, distance: 70.3
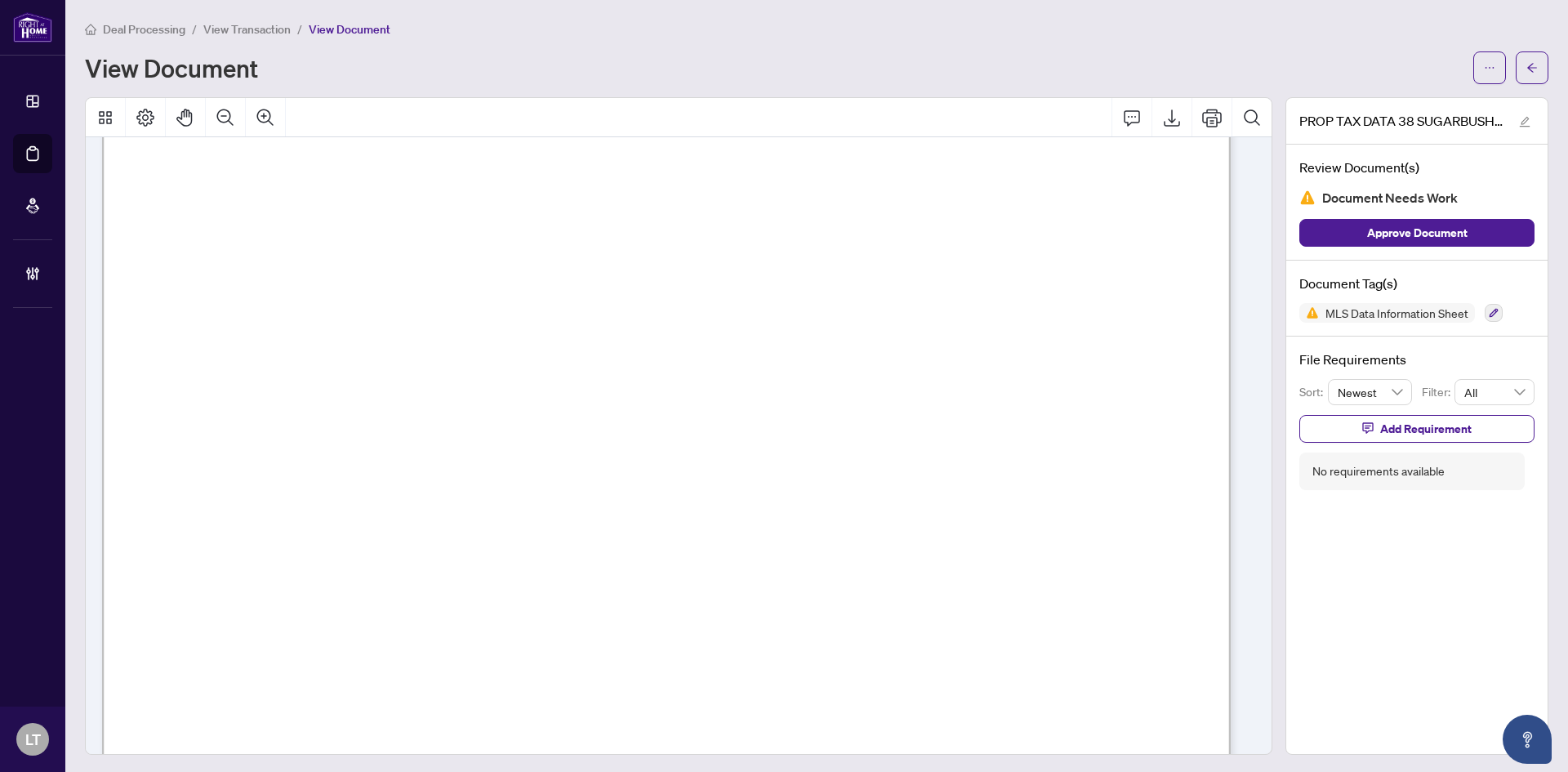
scroll to position [735, 0]
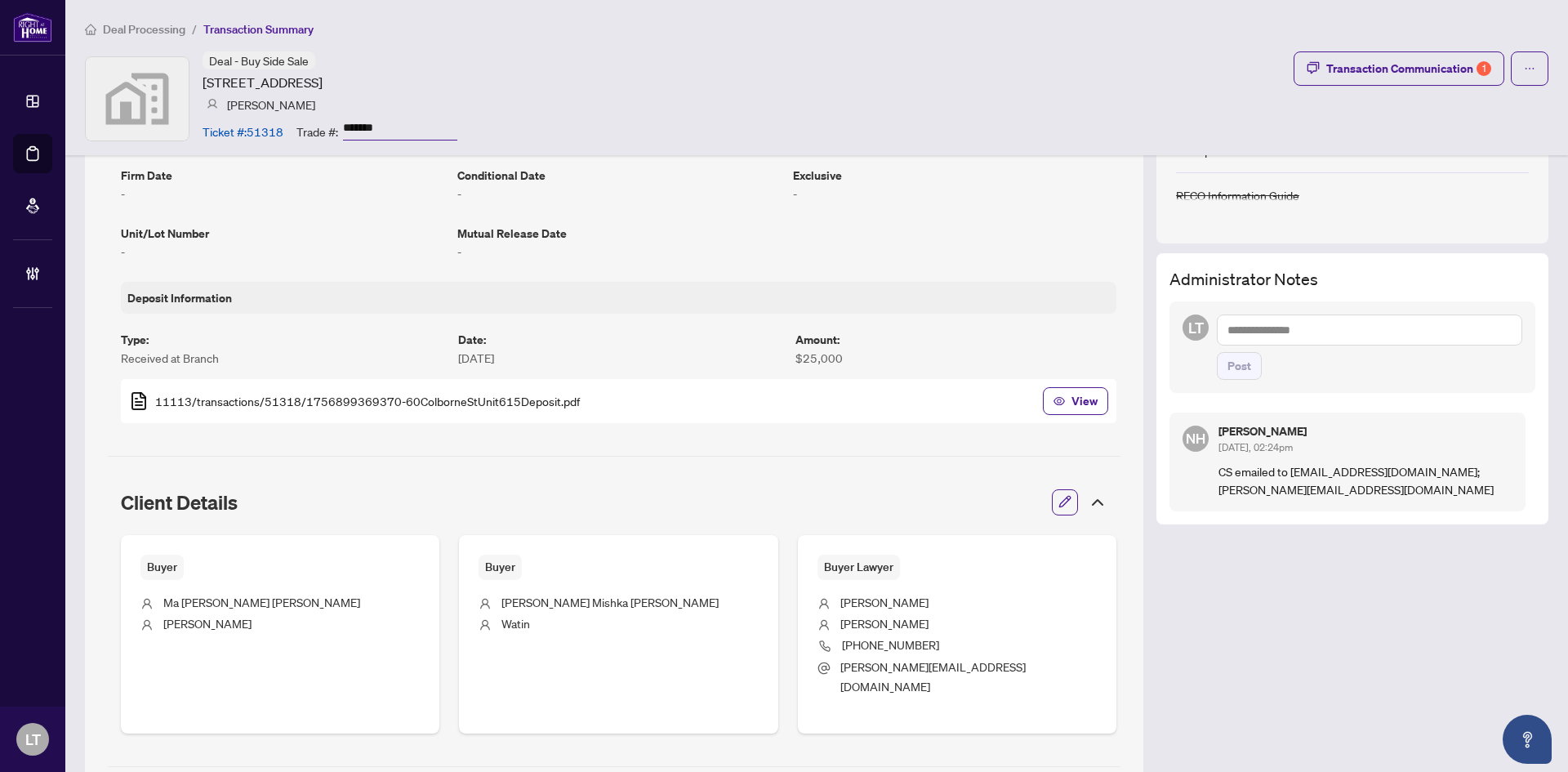
scroll to position [82, 0]
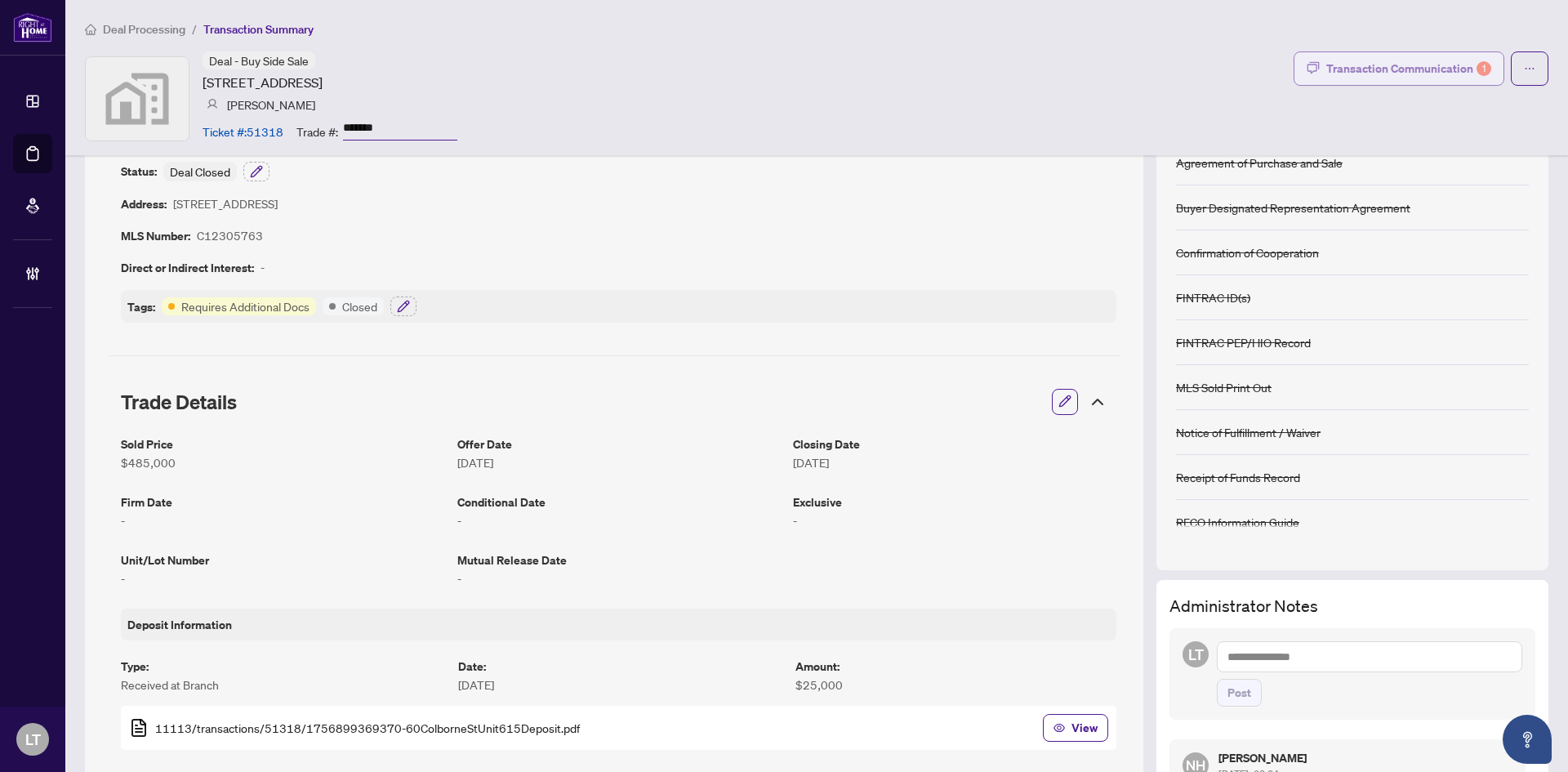
click at [1372, 73] on div "Transaction Communication 1" at bounding box center [1409, 69] width 165 height 26
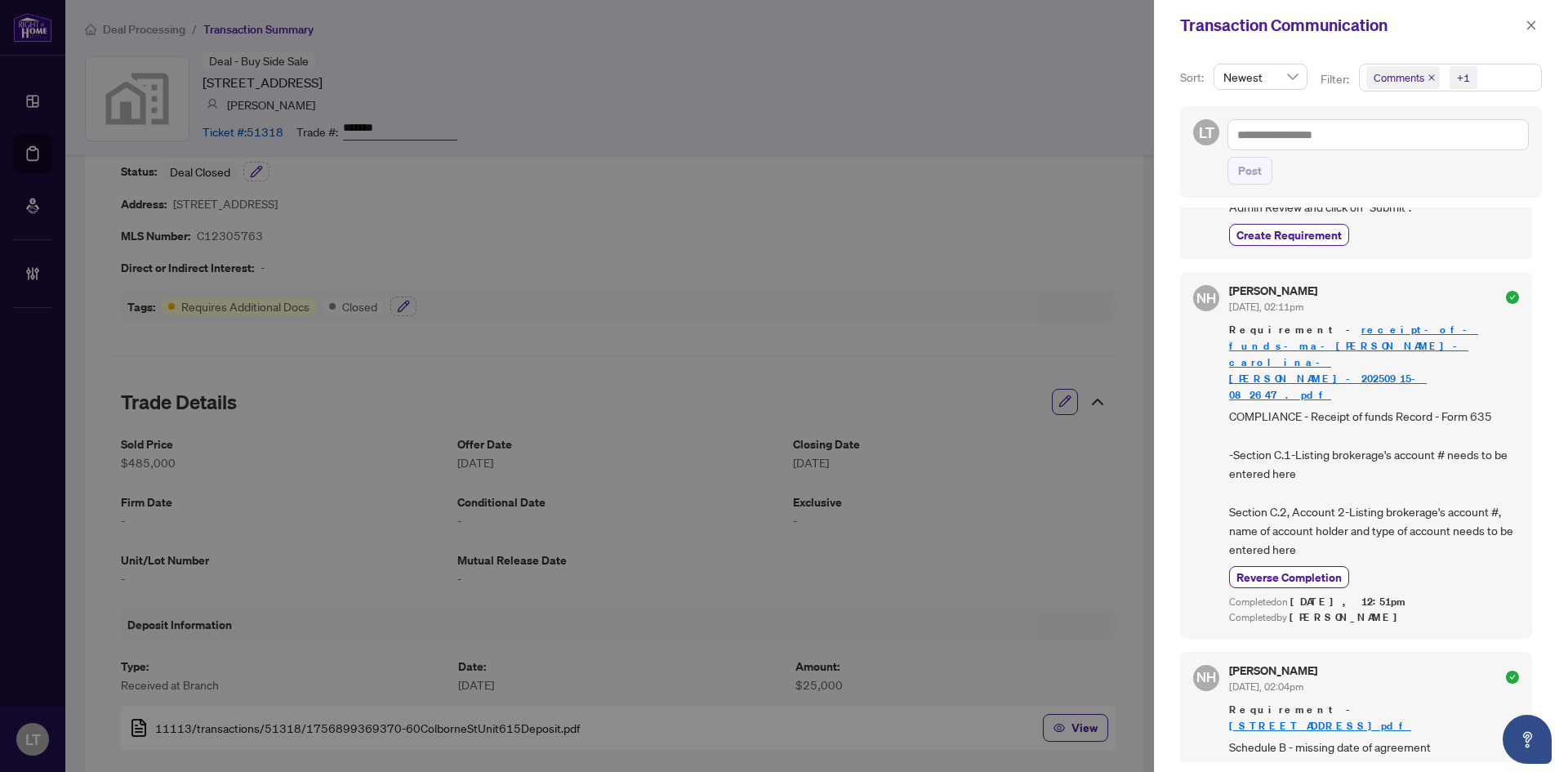
scroll to position [1925, 0]
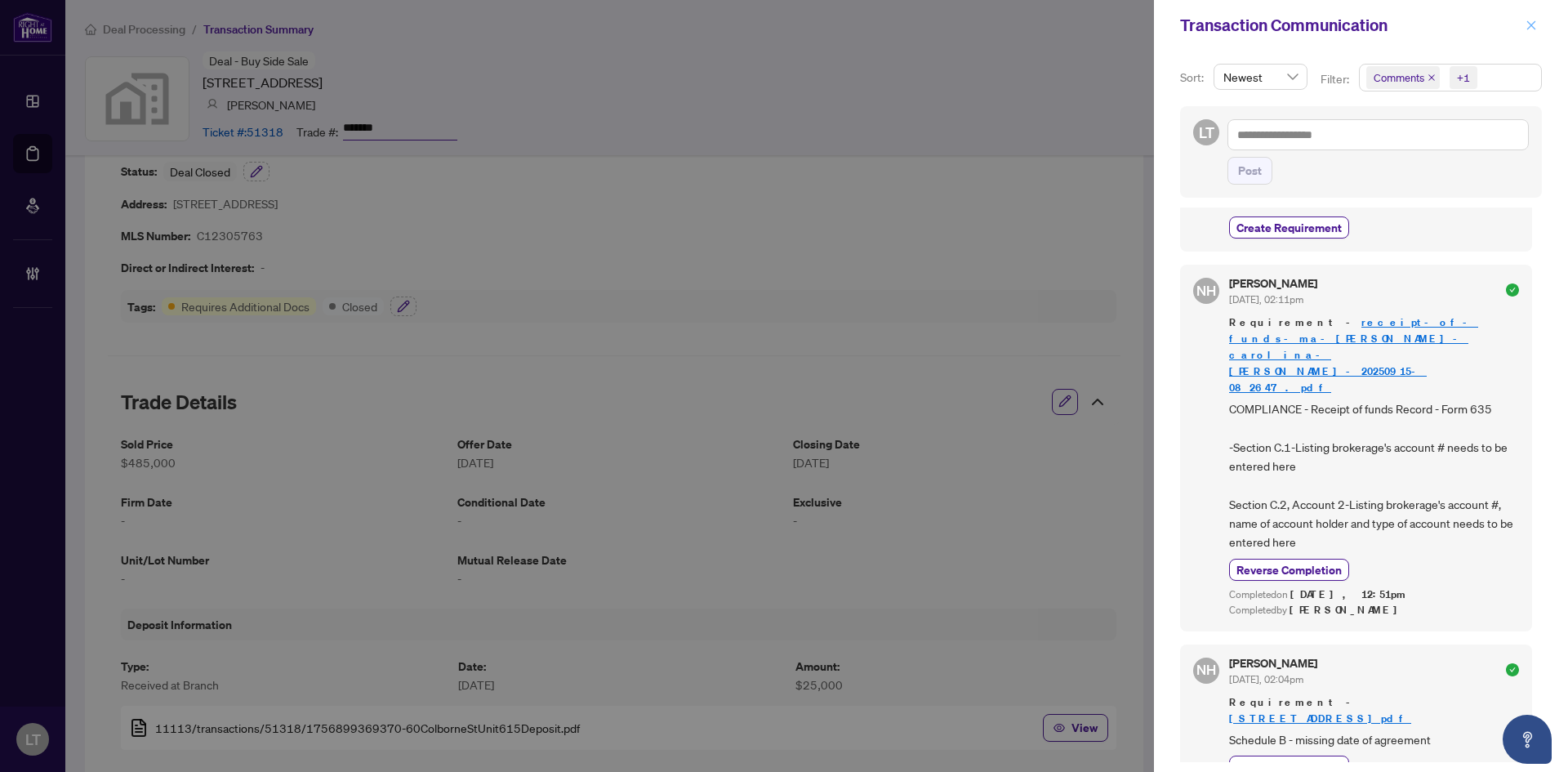
click at [1527, 27] on icon "close" at bounding box center [1530, 25] width 11 height 11
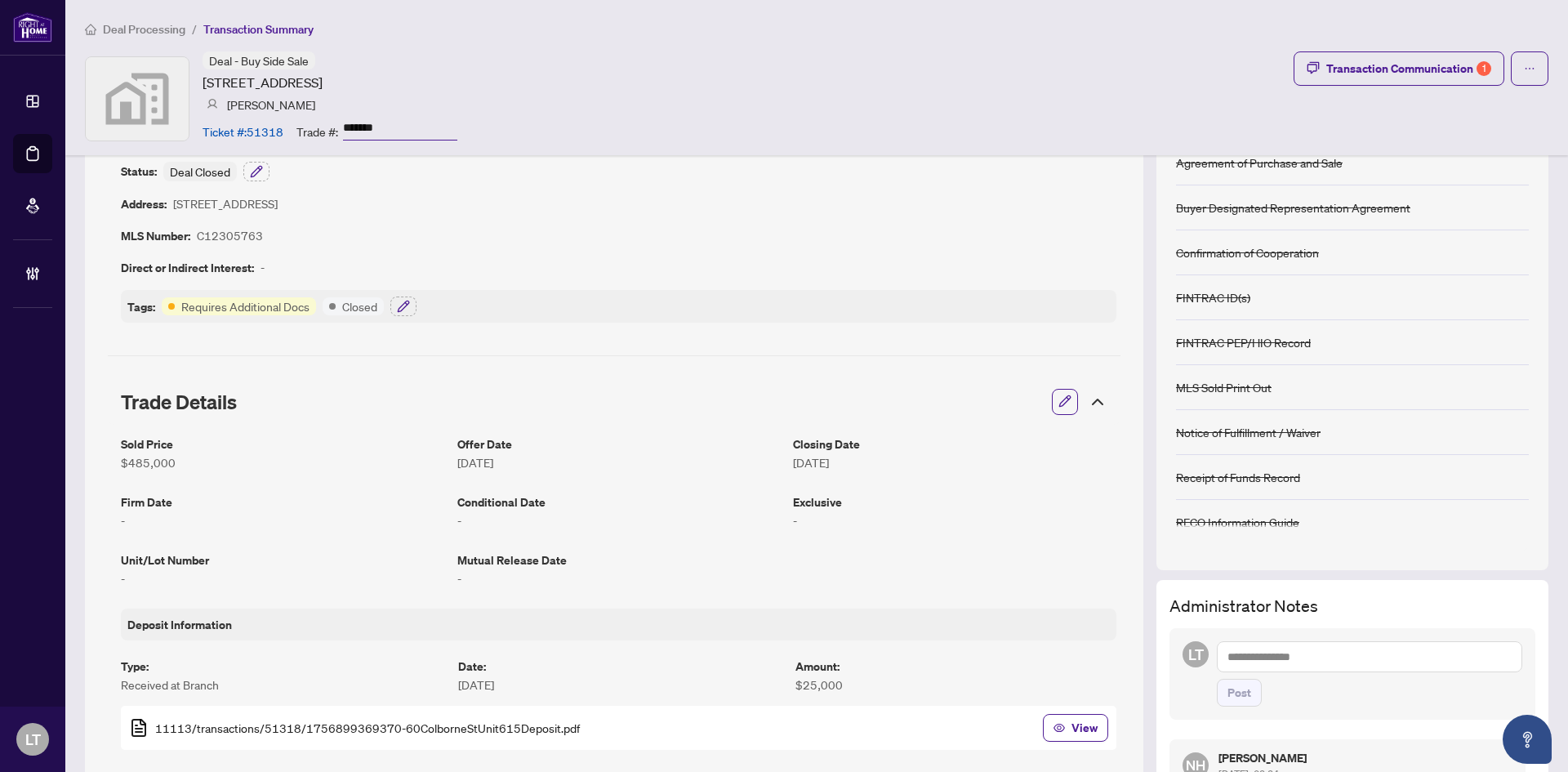
click at [126, 29] on span "Deal Processing" at bounding box center [143, 29] width 83 height 15
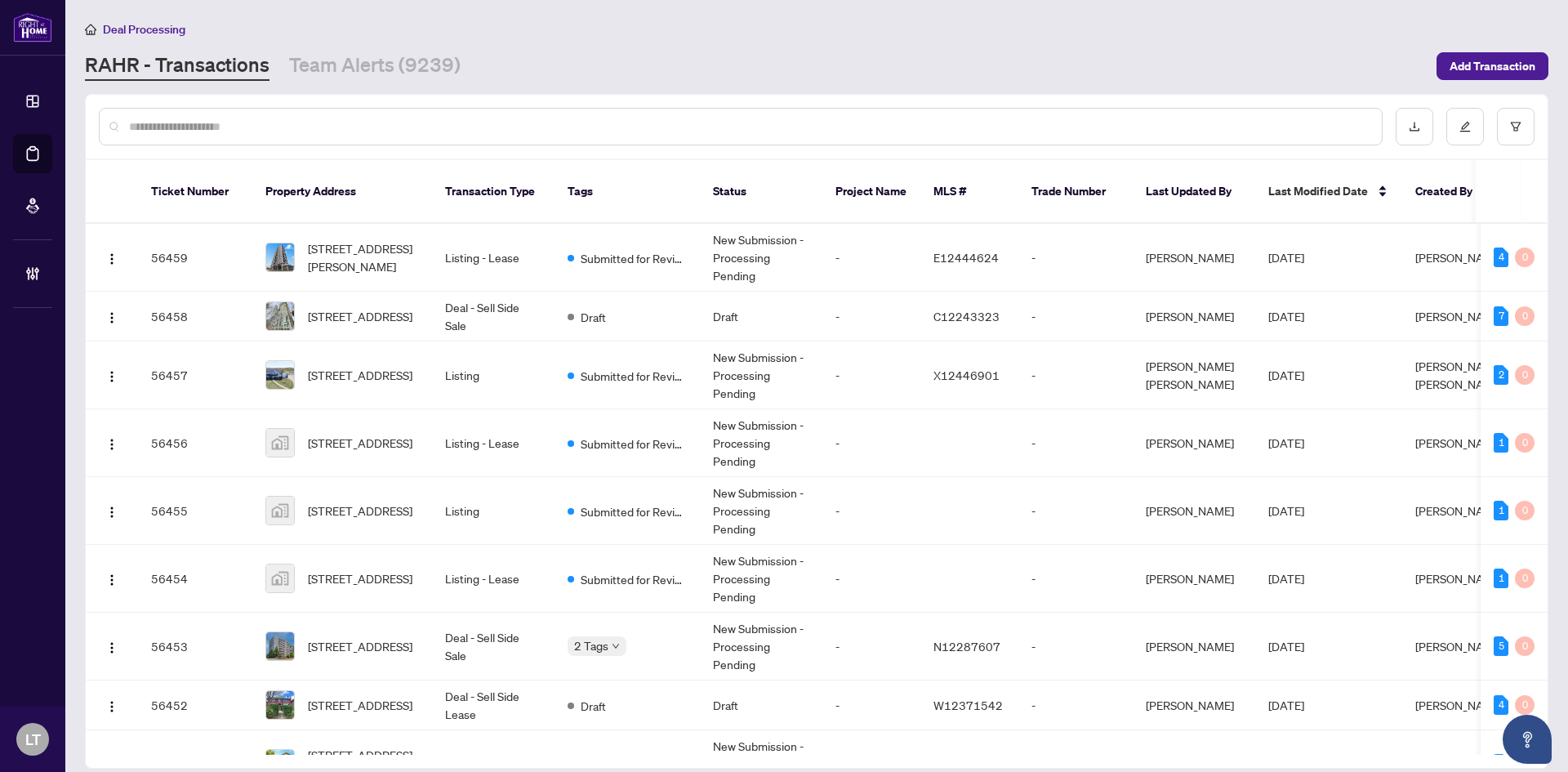
click at [331, 125] on input "text" at bounding box center [749, 126] width 1240 height 18
paste input "**********"
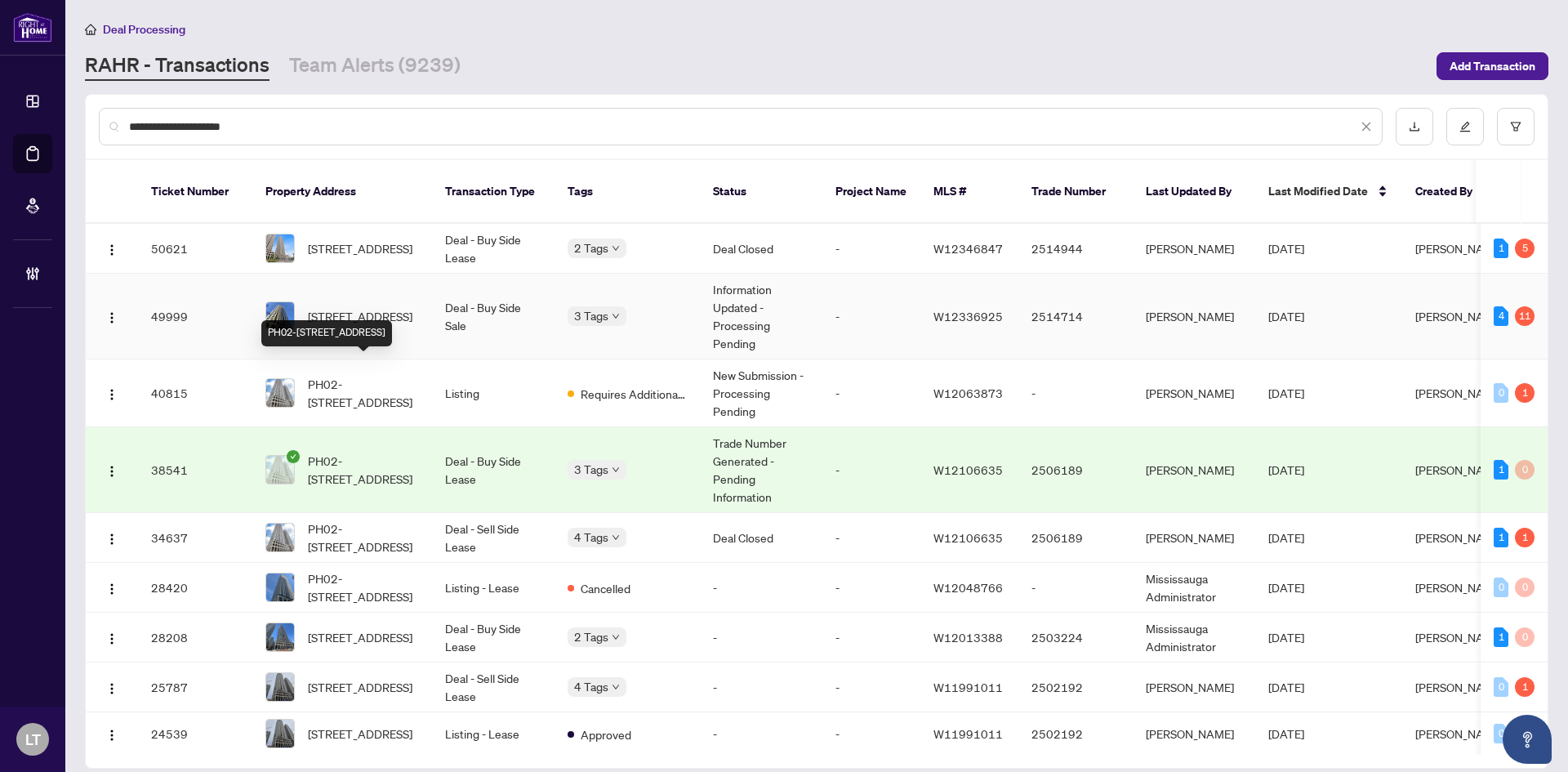
type input "**********"
click at [379, 307] on span "1211-30 Elm Dr, Mississauga, Ontario L5B 0N6, Canada" at bounding box center [360, 316] width 104 height 18
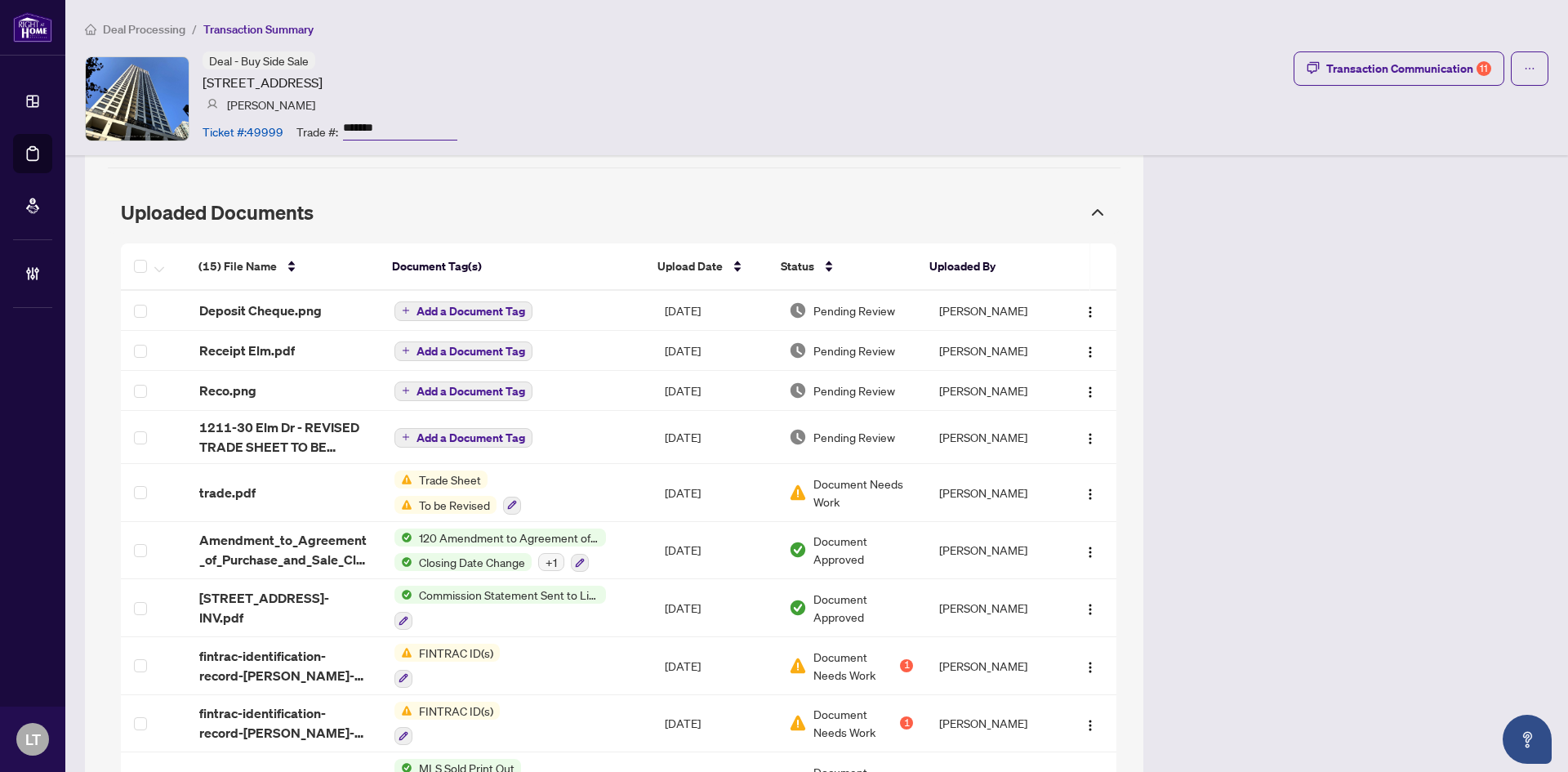
scroll to position [1307, 0]
click at [227, 314] on span "Deposit Cheque.png" at bounding box center [260, 309] width 122 height 20
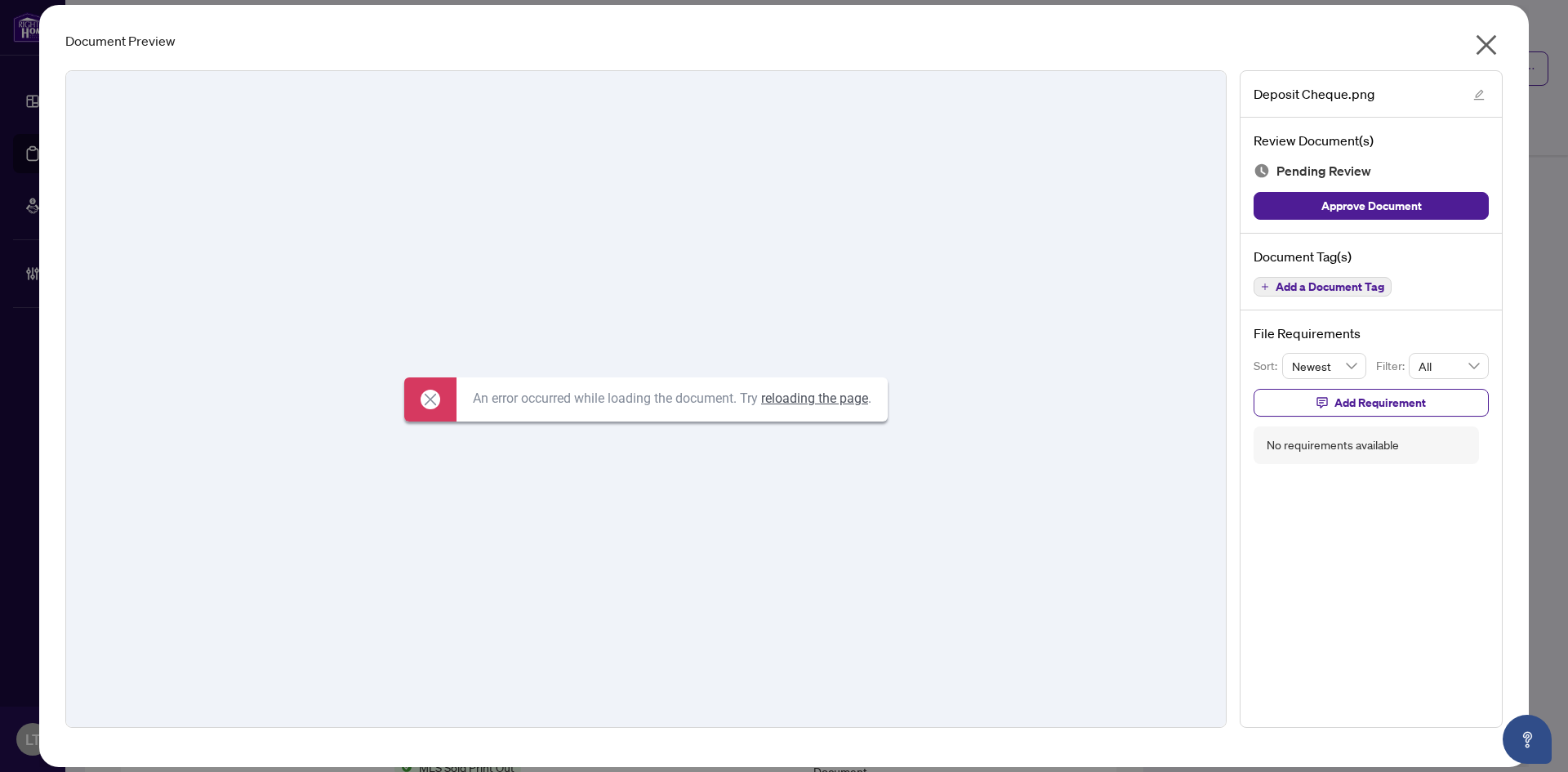
click at [1483, 39] on icon "close" at bounding box center [1486, 45] width 26 height 26
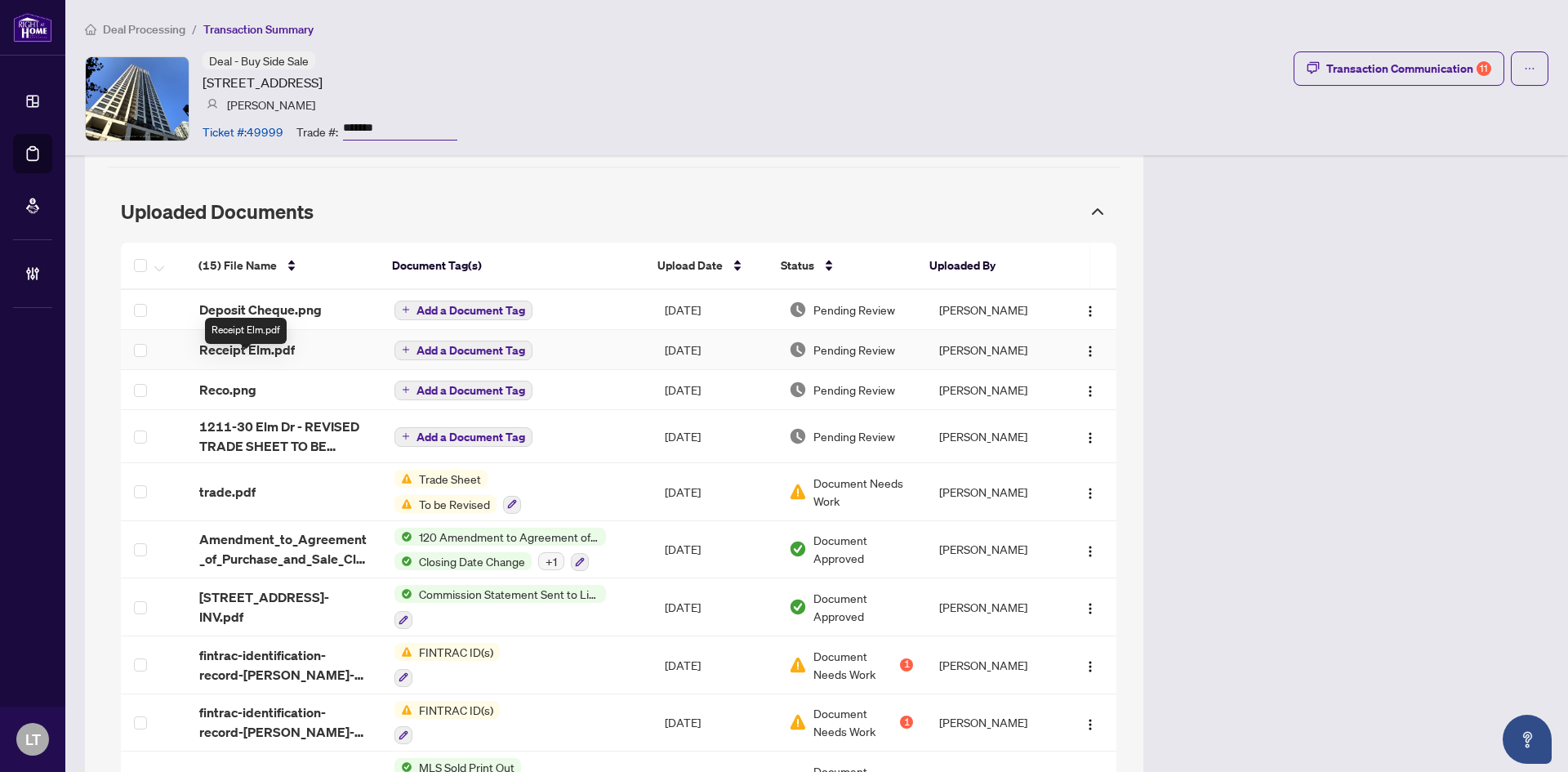
click at [242, 359] on span "Receipt Elm.pdf" at bounding box center [247, 350] width 95 height 20
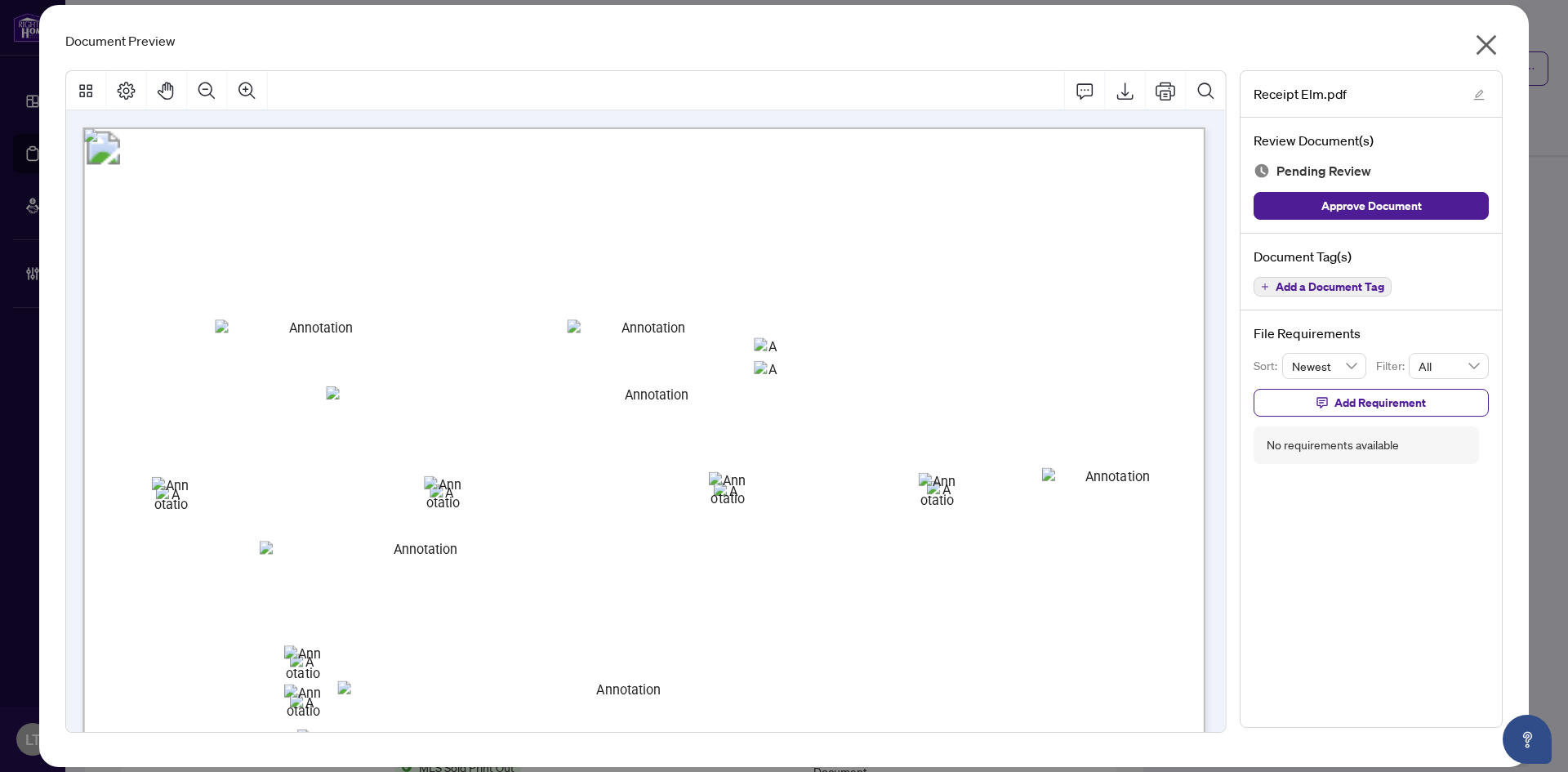
click at [1491, 40] on icon "close" at bounding box center [1486, 45] width 21 height 21
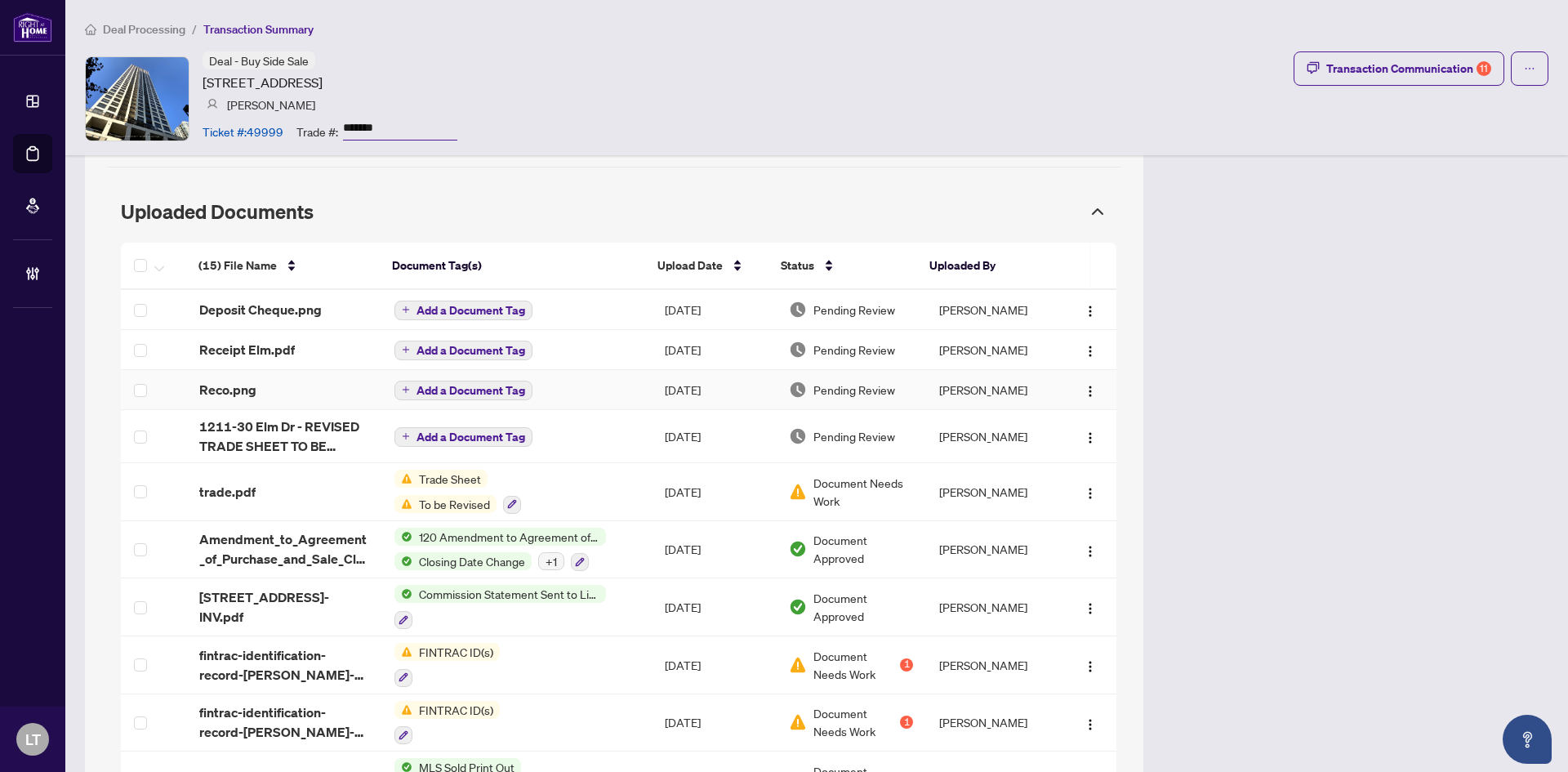
click at [229, 400] on span "Reco.png" at bounding box center [227, 390] width 57 height 20
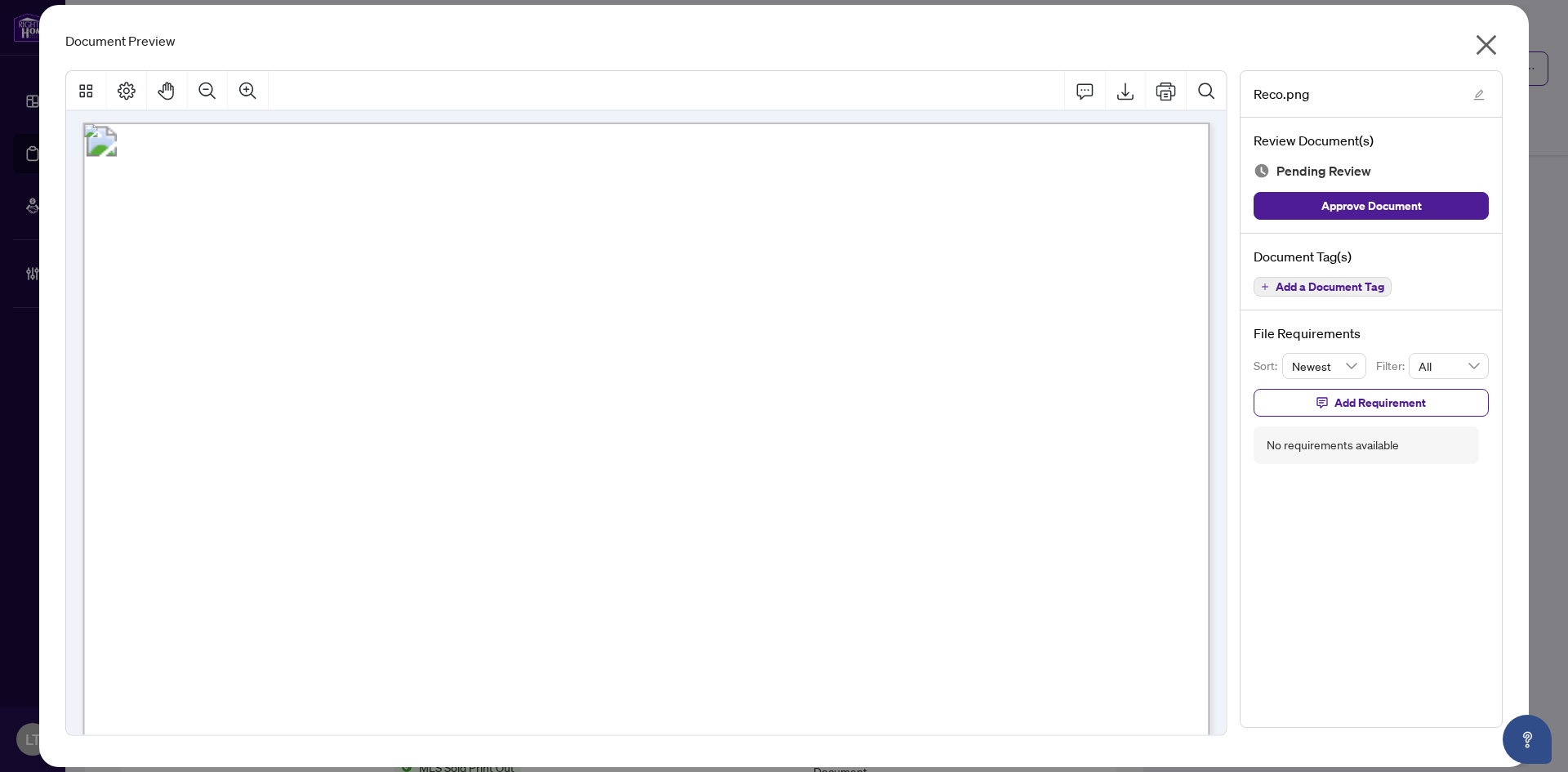
scroll to position [0, 0]
click at [1491, 43] on icon "close" at bounding box center [1486, 45] width 26 height 26
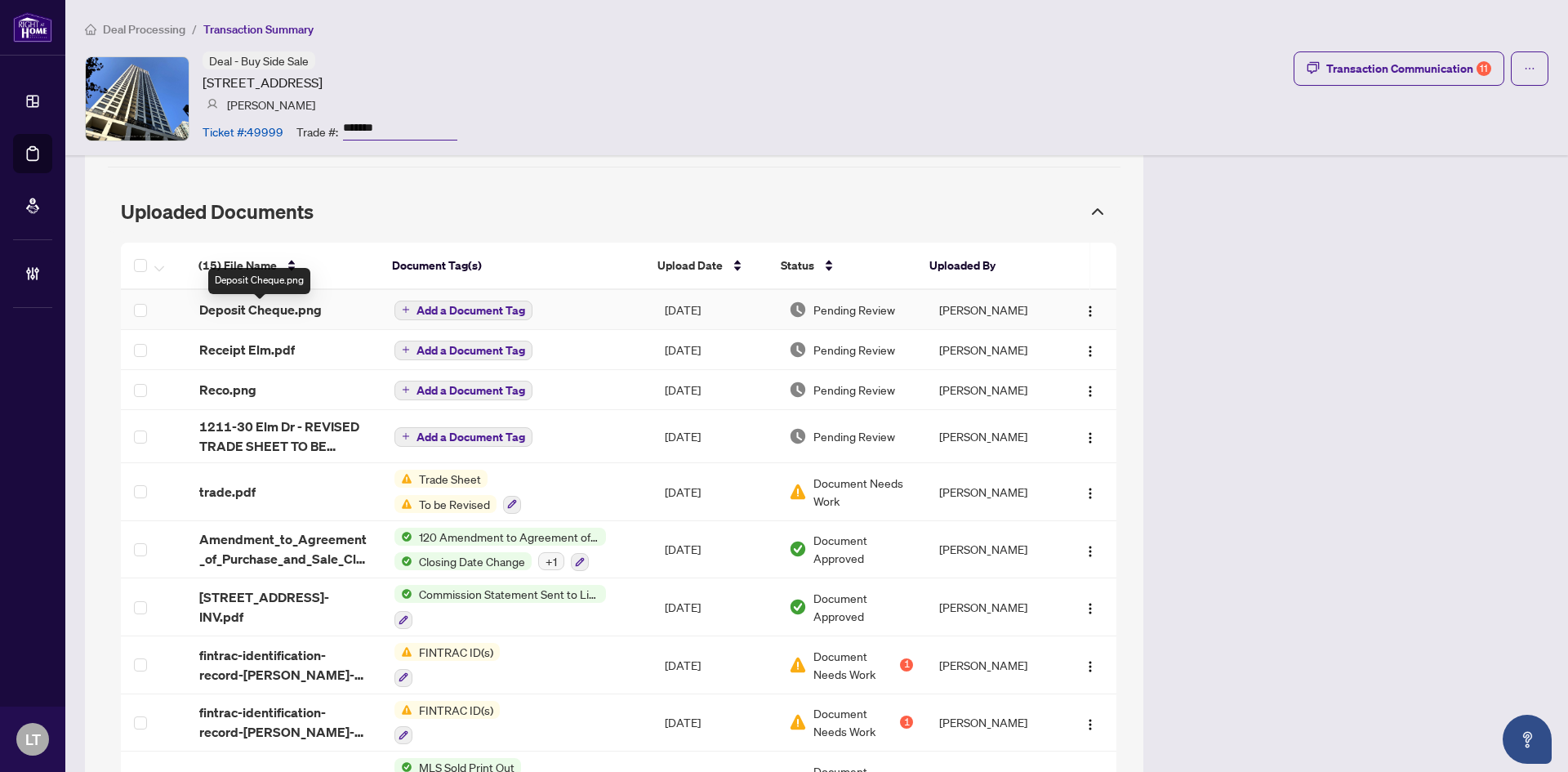
click at [254, 318] on span "Deposit Cheque.png" at bounding box center [260, 309] width 122 height 20
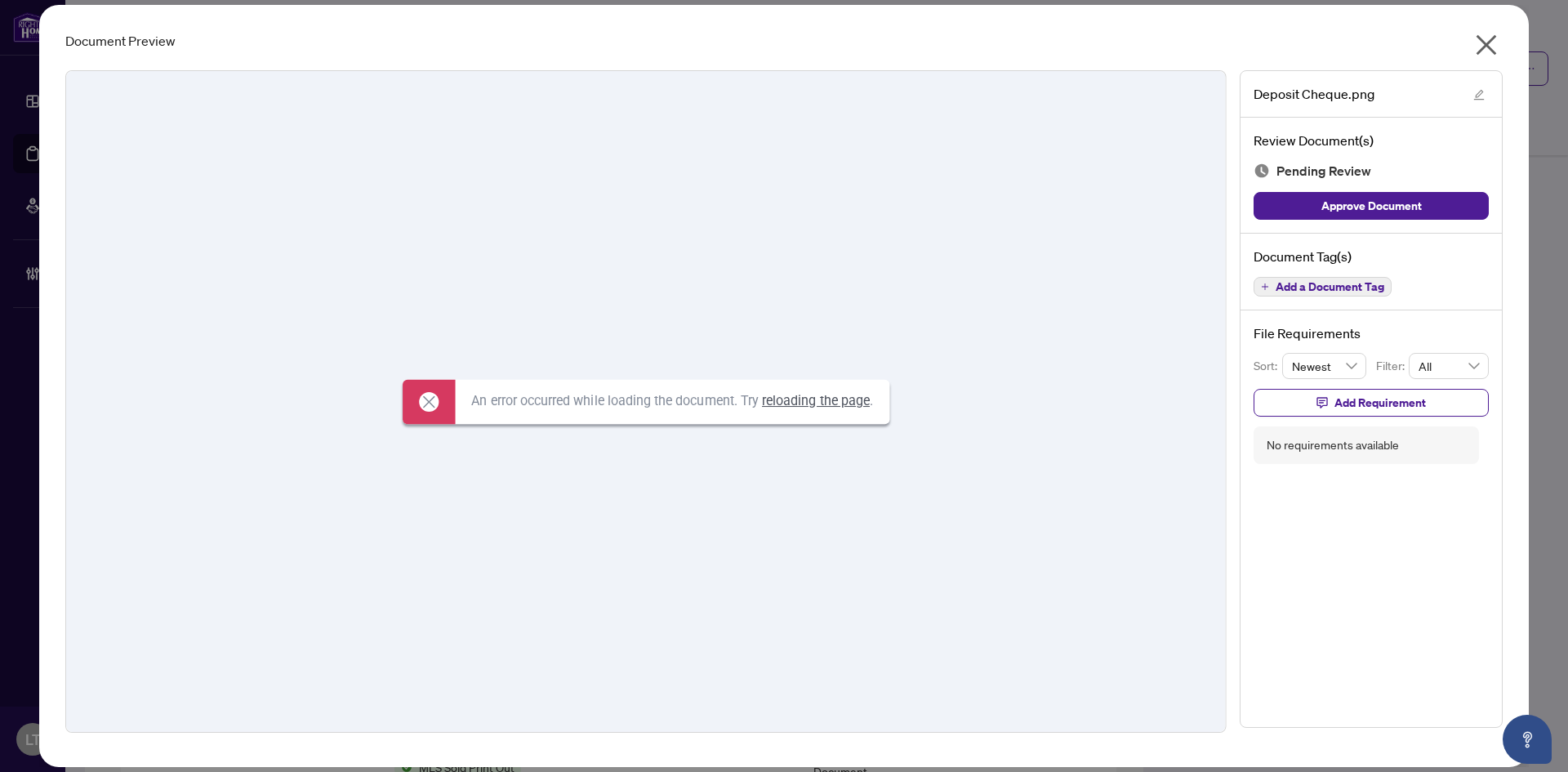
click at [814, 400] on link "reloading the page" at bounding box center [815, 400] width 107 height 16
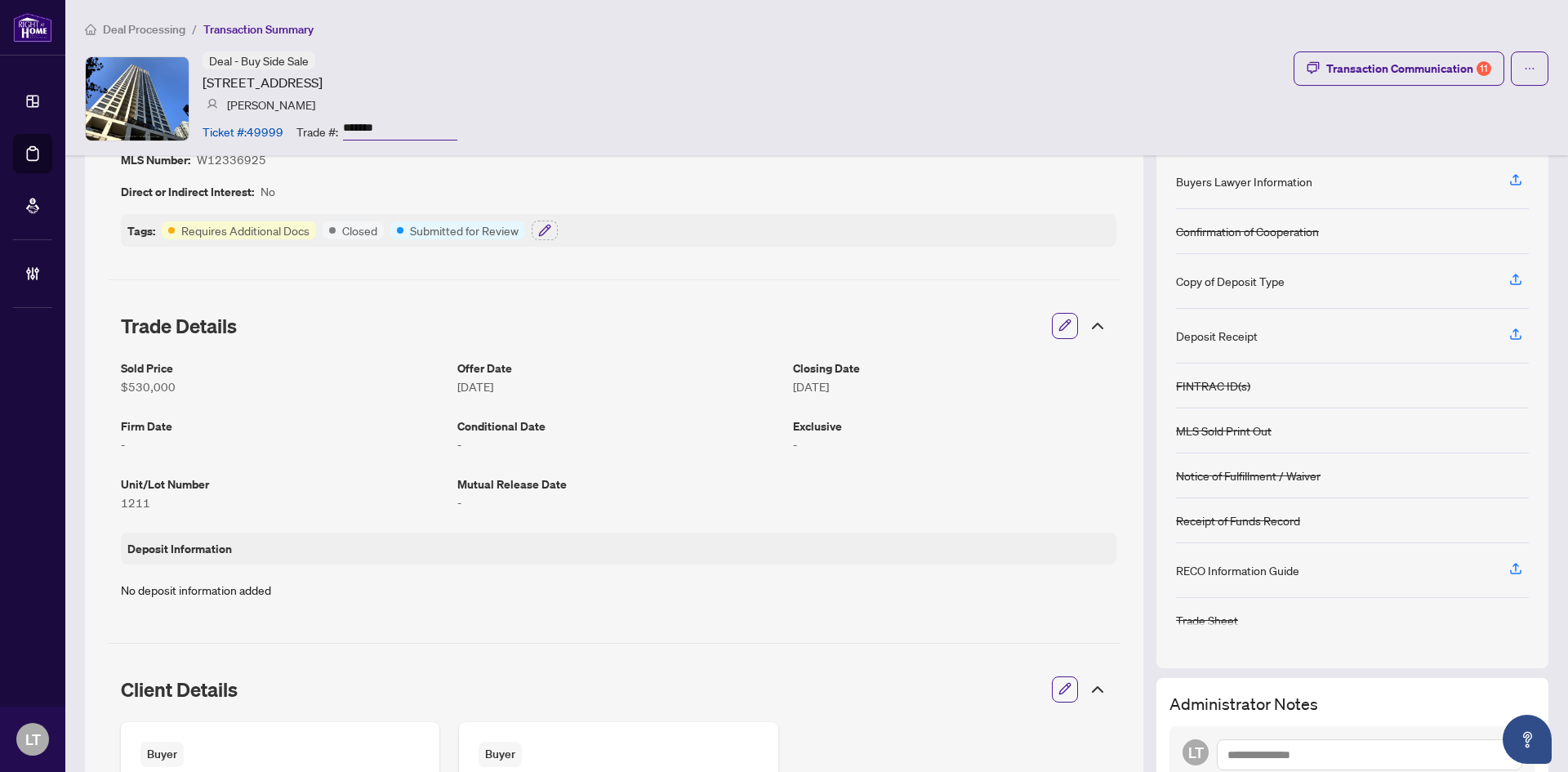
scroll to position [409, 0]
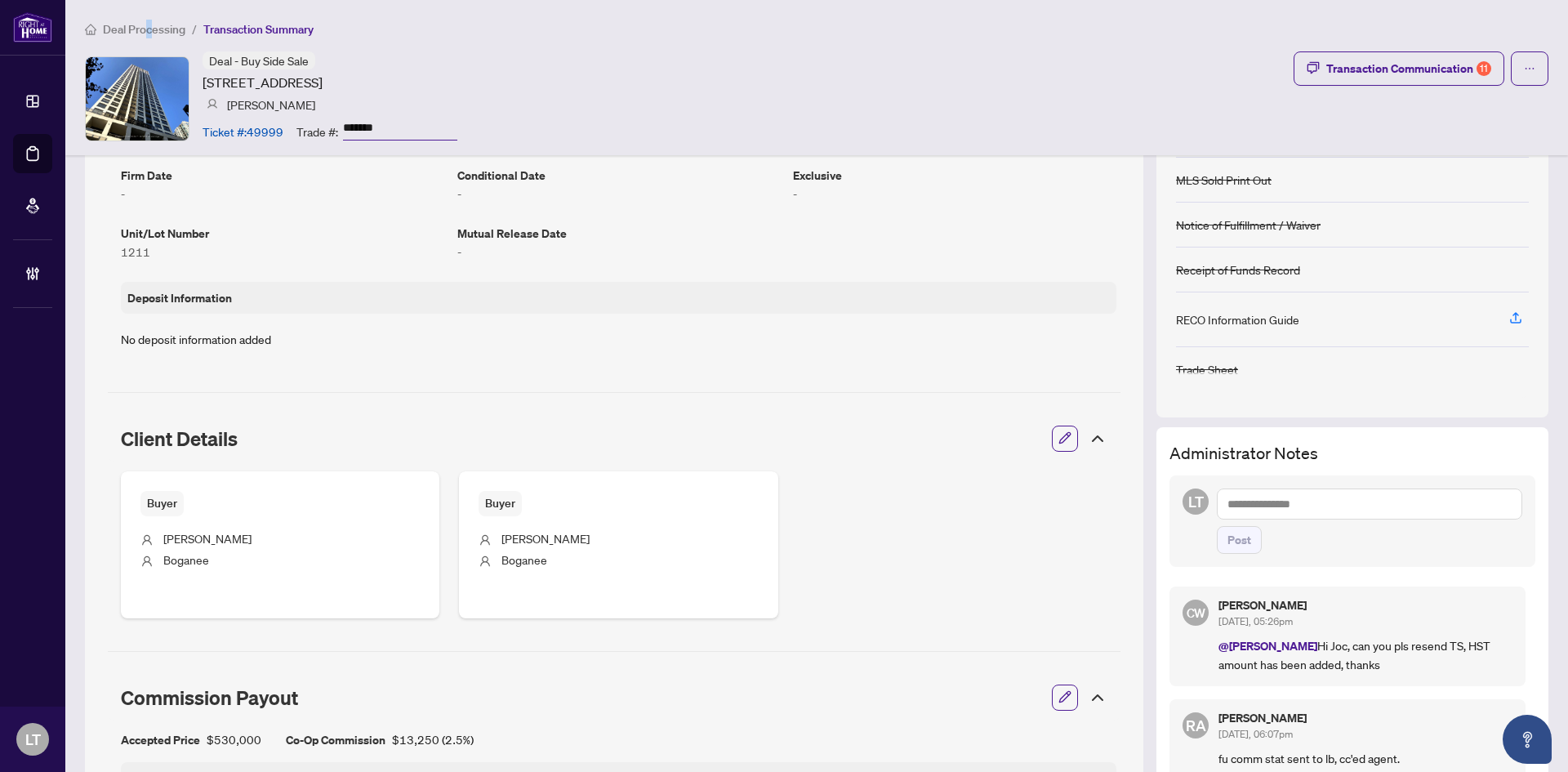
click at [148, 25] on li "Deal Processing" at bounding box center [134, 29] width 100 height 19
click at [162, 23] on span "Deal Processing" at bounding box center [143, 29] width 83 height 15
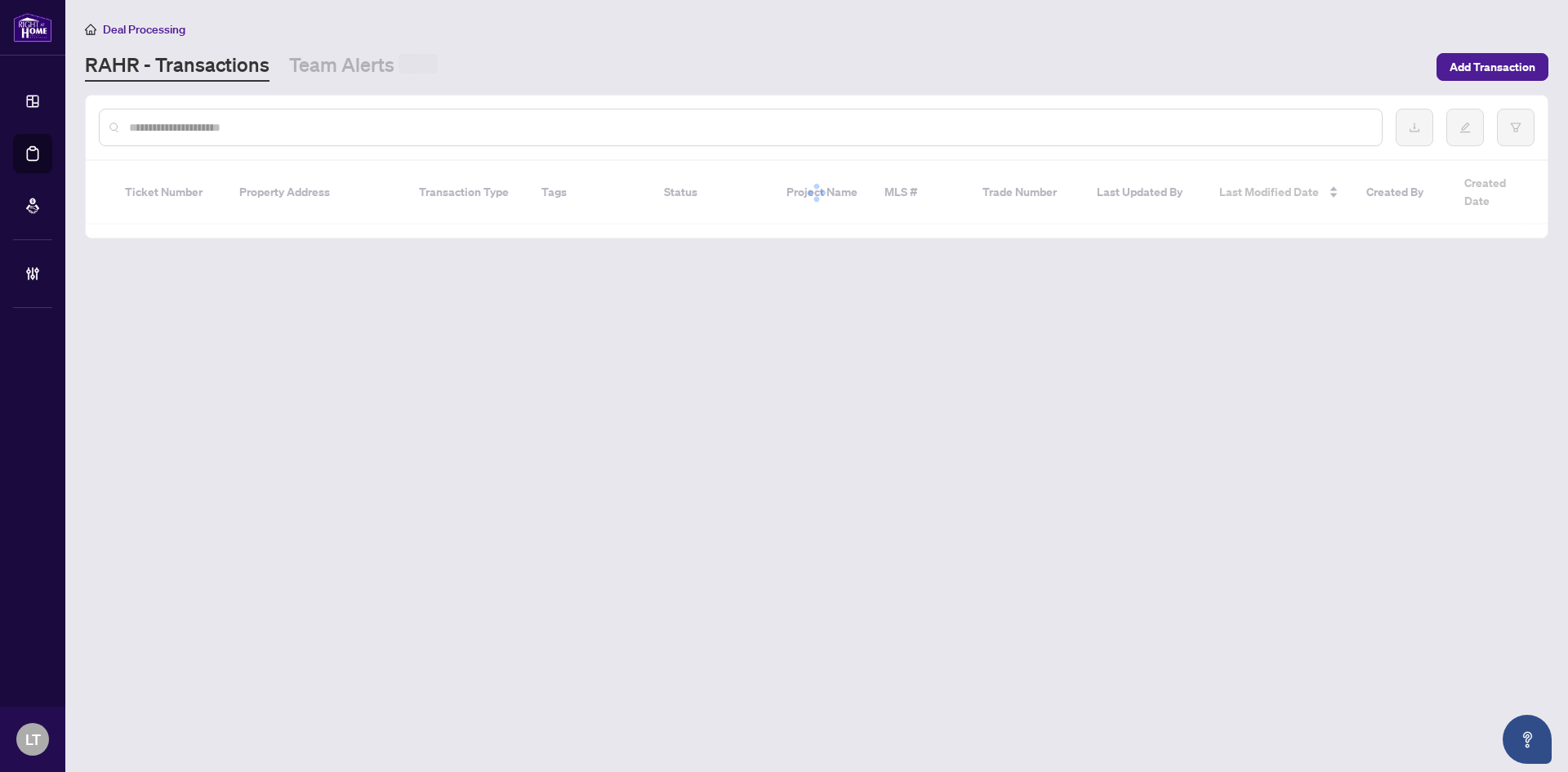
click at [184, 124] on input "text" at bounding box center [749, 127] width 1240 height 18
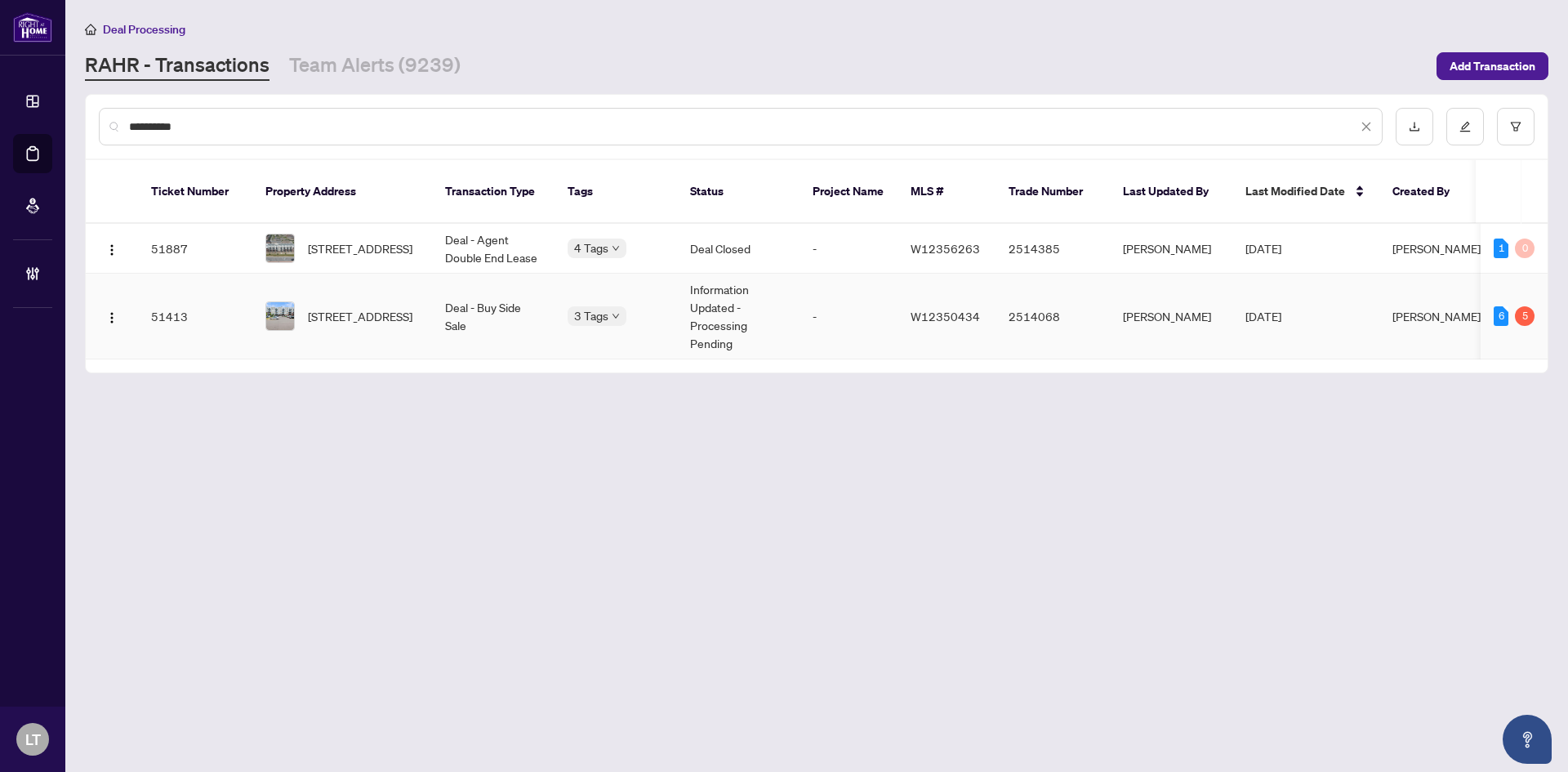
type input "**********"
click at [344, 307] on span "417-58 Sky Harbour Dr, Brampton, Ontario L6Y 0C1, Canada" at bounding box center [360, 316] width 104 height 18
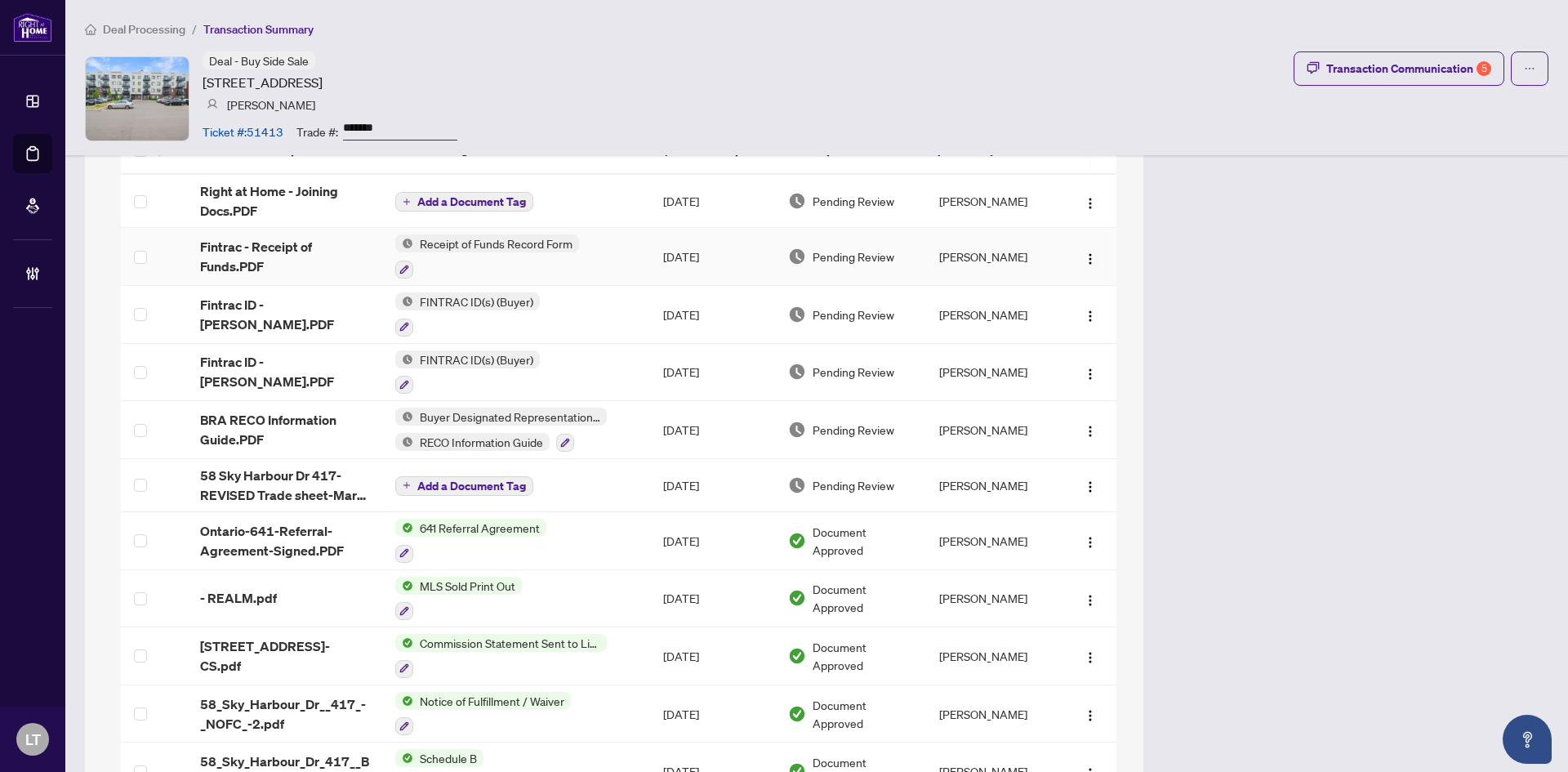
scroll to position [1552, 0]
click at [1412, 71] on div "Transaction Communication 5" at bounding box center [1409, 69] width 165 height 26
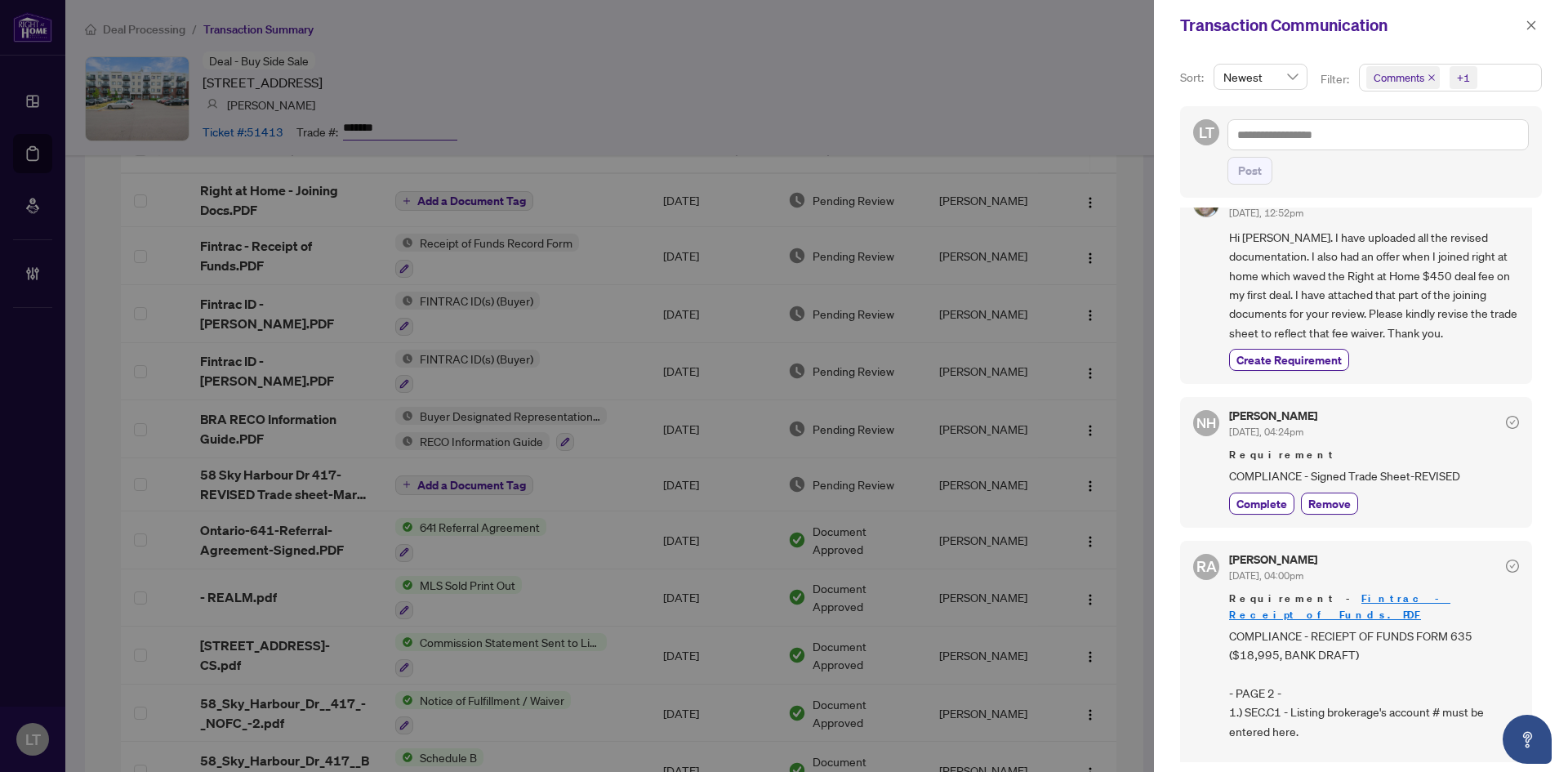
scroll to position [409, 0]
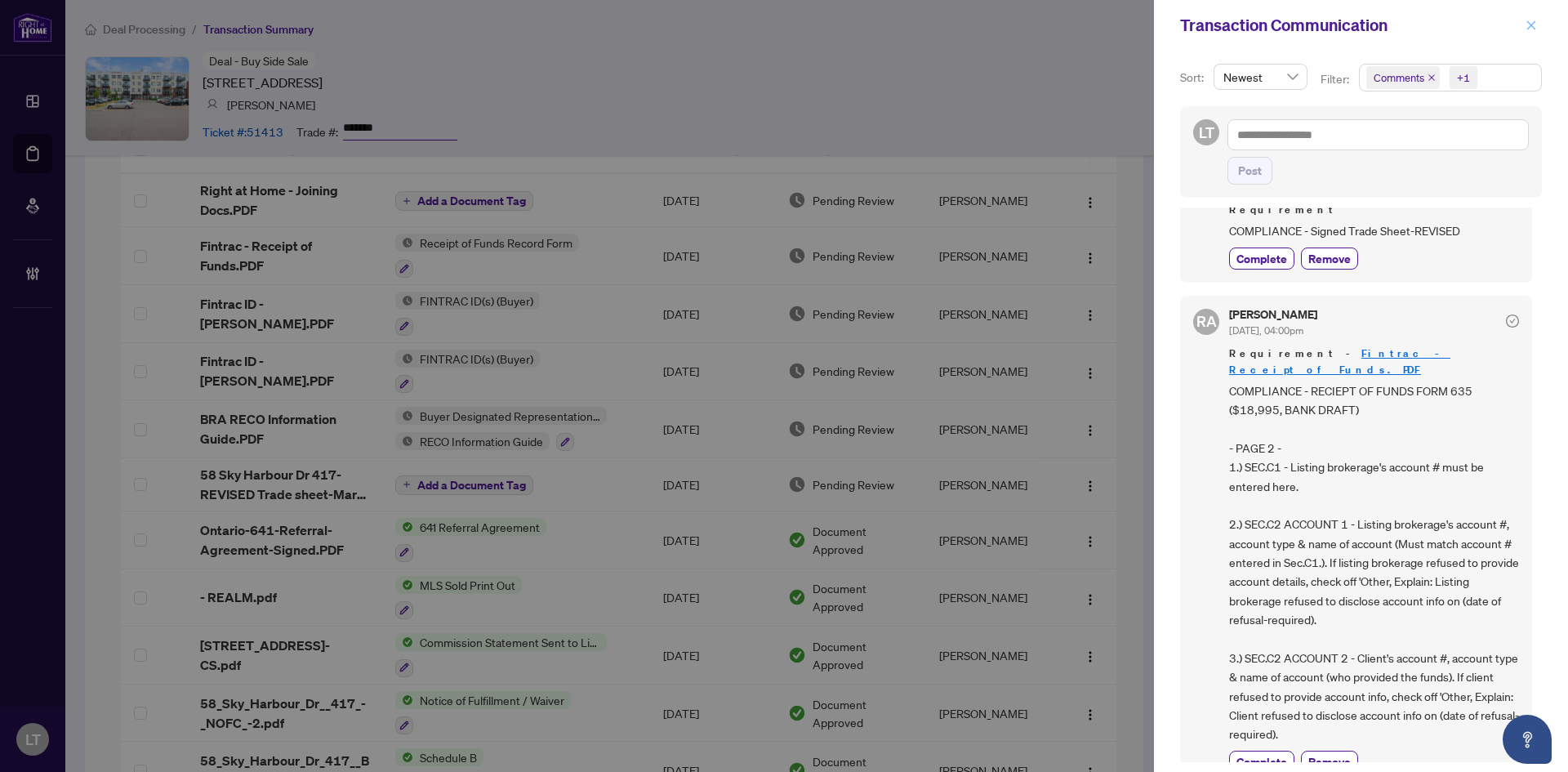
click at [1540, 25] on button "button" at bounding box center [1530, 26] width 21 height 20
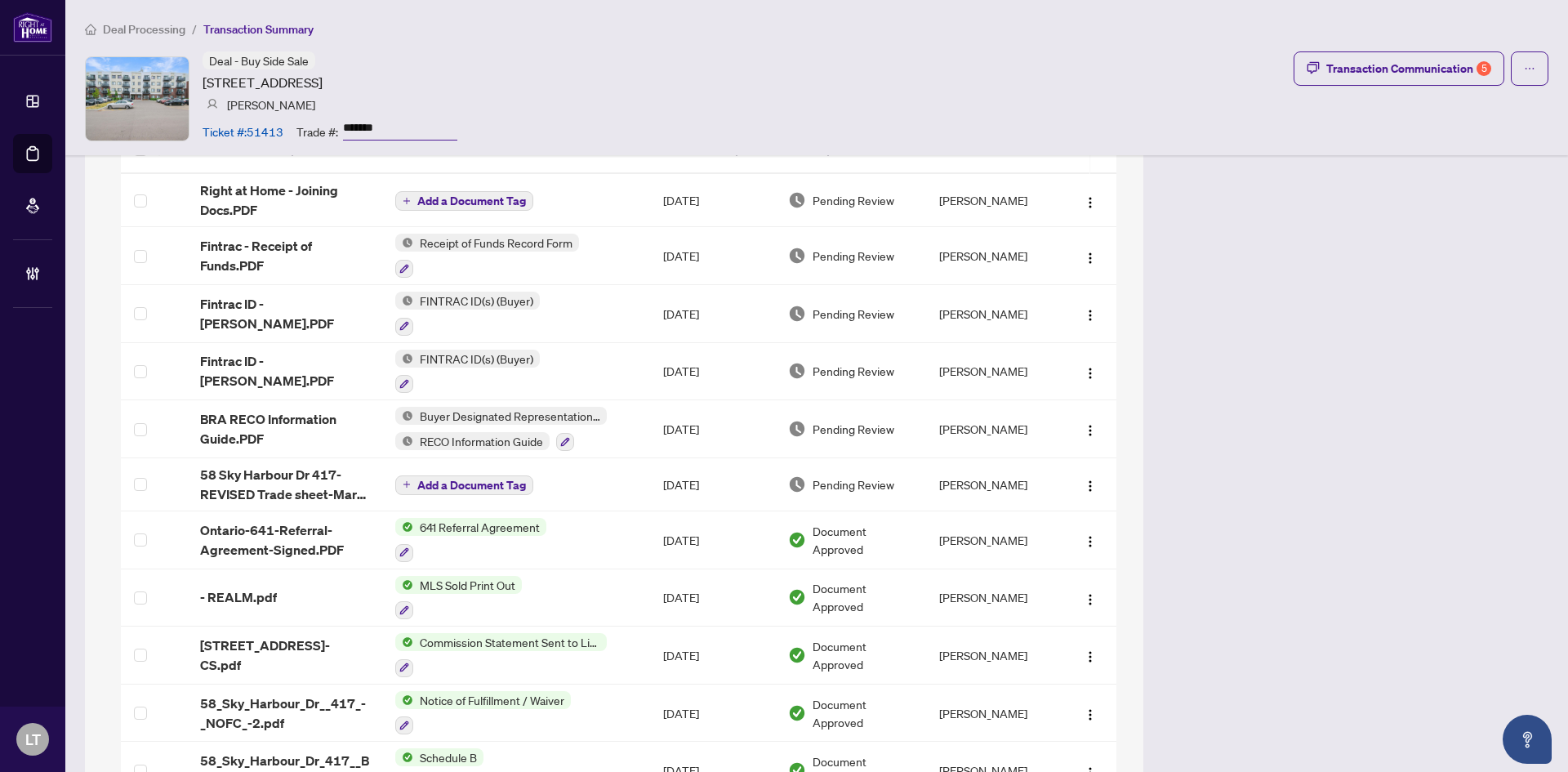
drag, startPoint x: 533, startPoint y: 76, endPoint x: 199, endPoint y: 84, distance: 334.1
click at [199, 84] on div "Deal - Buy Side Sale 58 Sky Harbour Dr, Brampton, Ontario L6Y 0C1, Canada Mark …" at bounding box center [816, 98] width 1464 height 94
copy article "58 Sky Harbour Dr, Brampton, Ontario L6Y 0C1, Canada"
click at [405, 109] on div "Deal - Buy Side Sale 58 Sky Harbour Dr, Brampton, Ontario L6Y 0C1, Canada Mark …" at bounding box center [330, 98] width 255 height 94
click at [354, 130] on input "*******" at bounding box center [400, 128] width 114 height 24
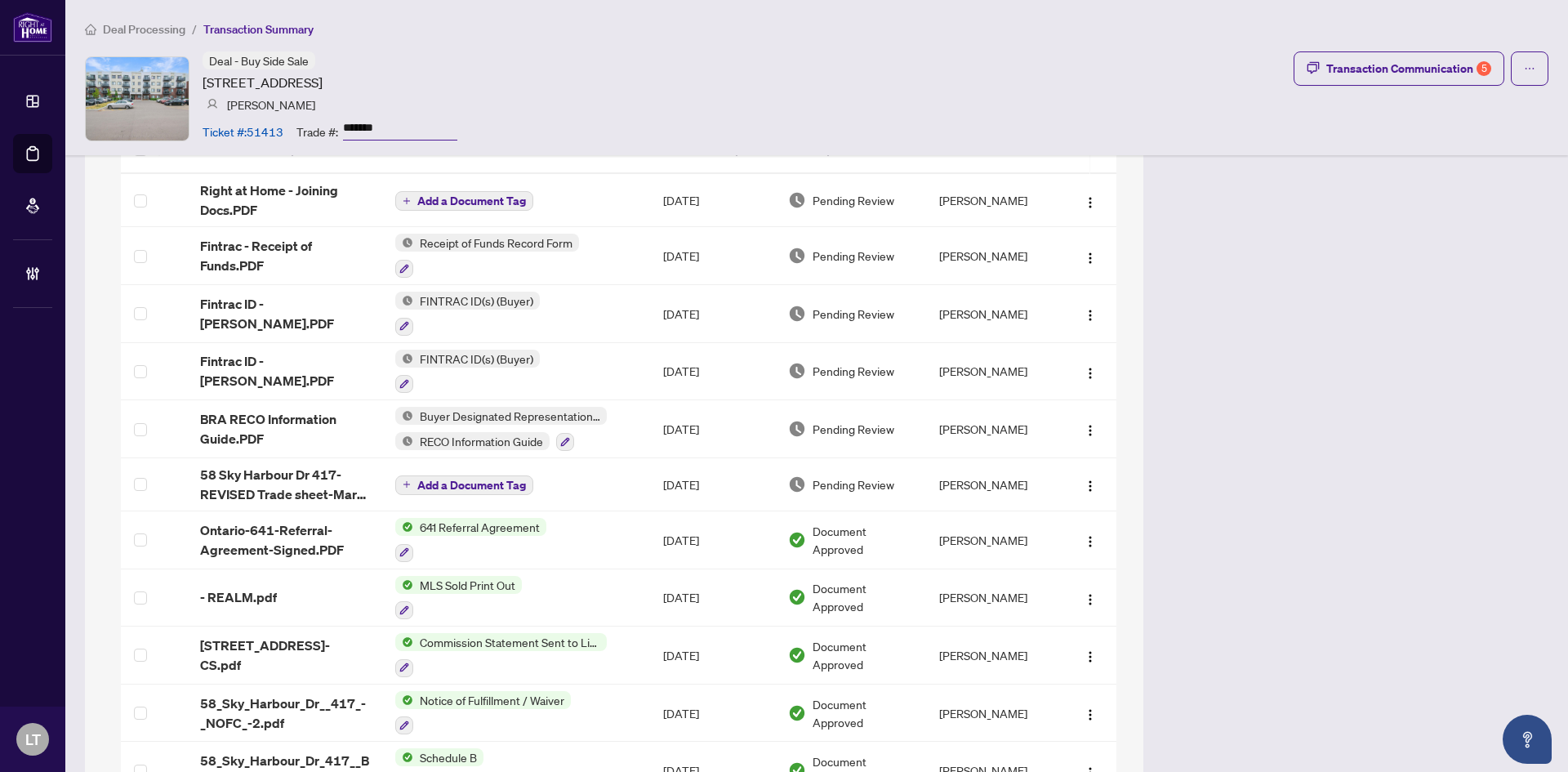
click at [354, 130] on input "*******" at bounding box center [400, 128] width 114 height 24
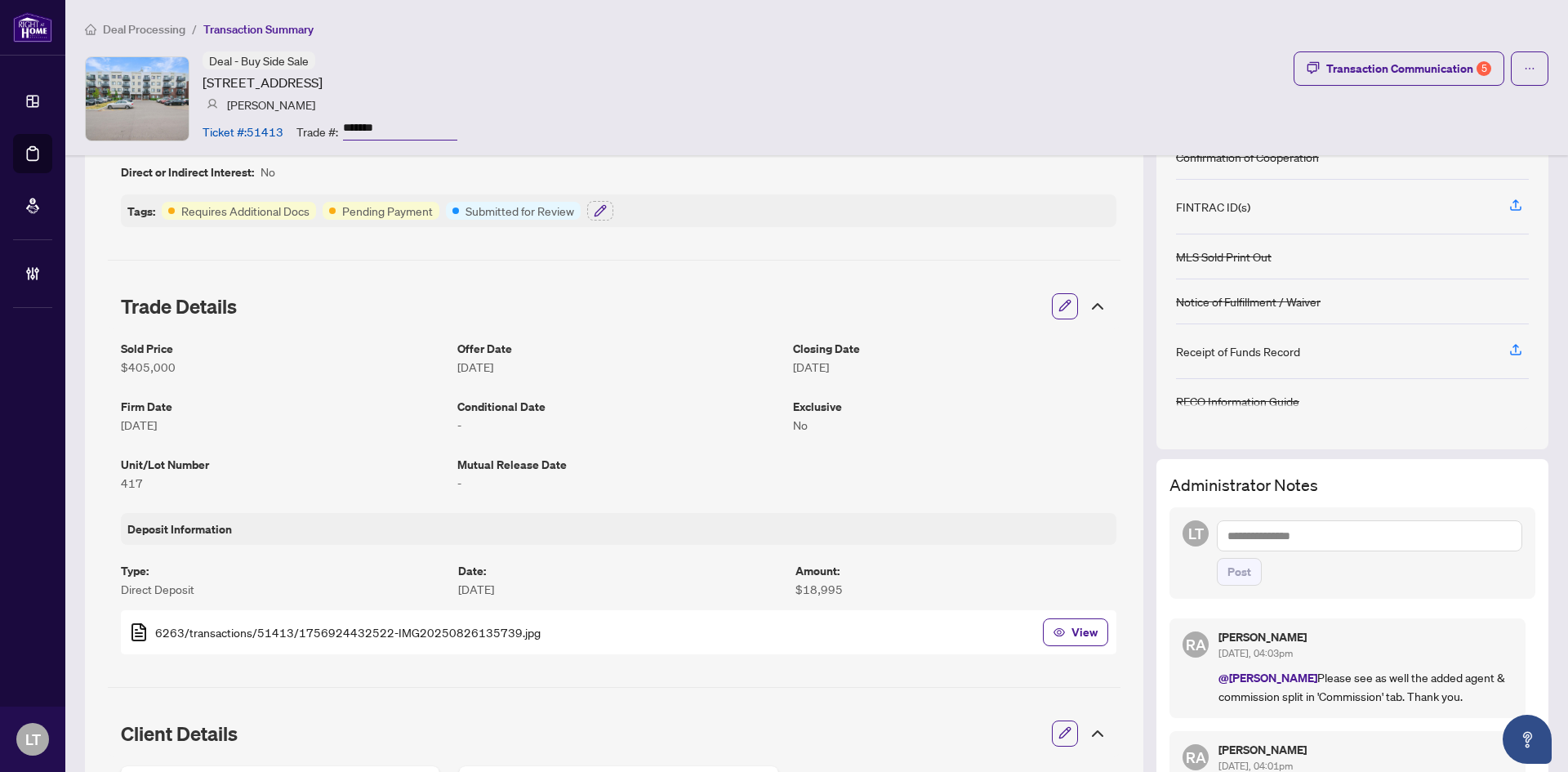
scroll to position [0, 0]
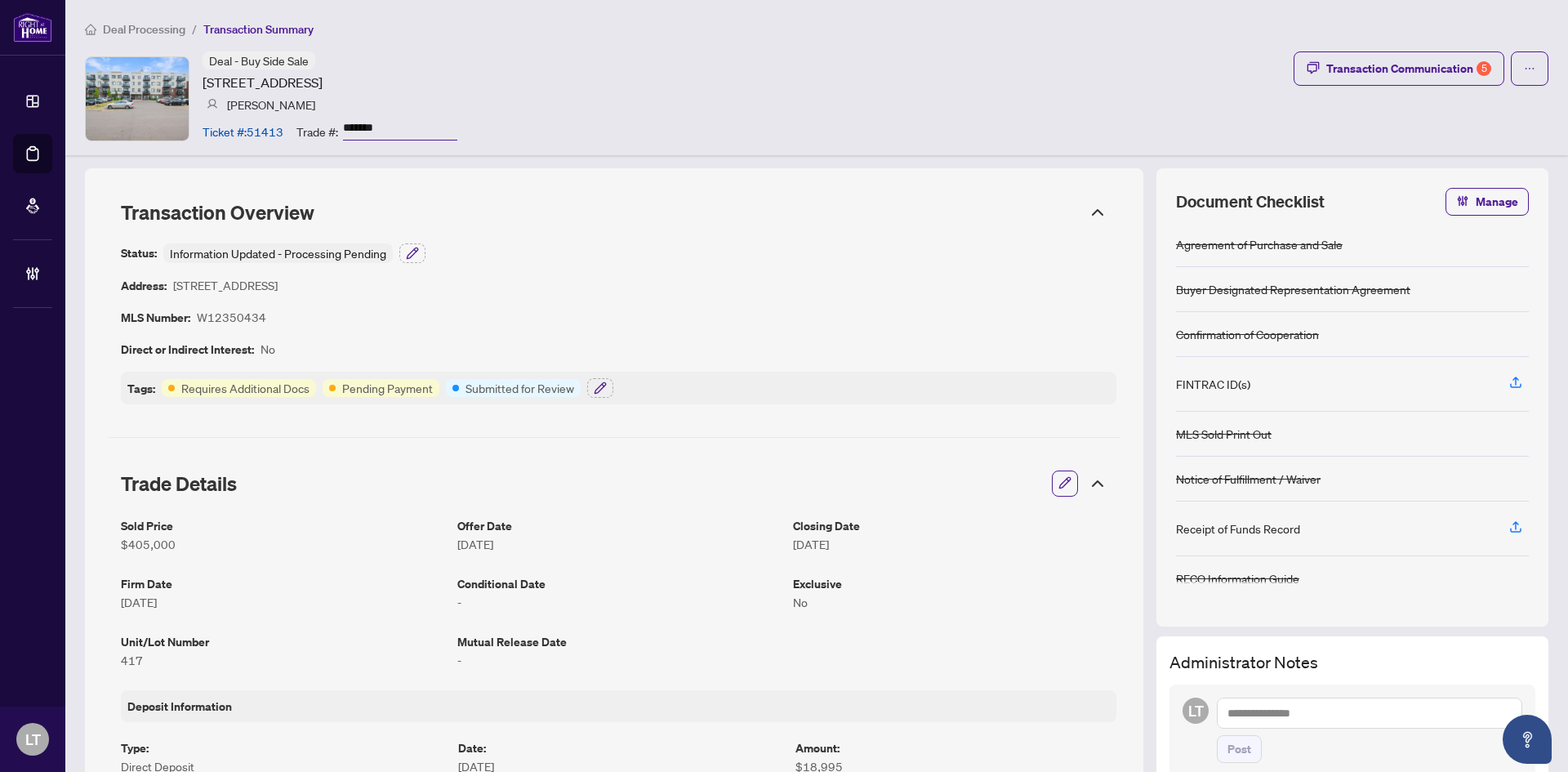
click at [1282, 90] on div "Deal - Buy Side Sale 58 Sky Harbour Dr, Brampton, Ontario L6Y 0C1, Canada Mark …" at bounding box center [816, 98] width 1464 height 94
click at [1524, 75] on span "button" at bounding box center [1529, 69] width 11 height 26
drag, startPoint x: 1317, startPoint y: 110, endPoint x: 1424, endPoint y: 61, distance: 117.7
click at [1319, 108] on div "Deal - Buy Side Sale 58 Sky Harbour Dr, Brampton, Ontario L6Y 0C1, Canada Mark …" at bounding box center [816, 98] width 1464 height 94
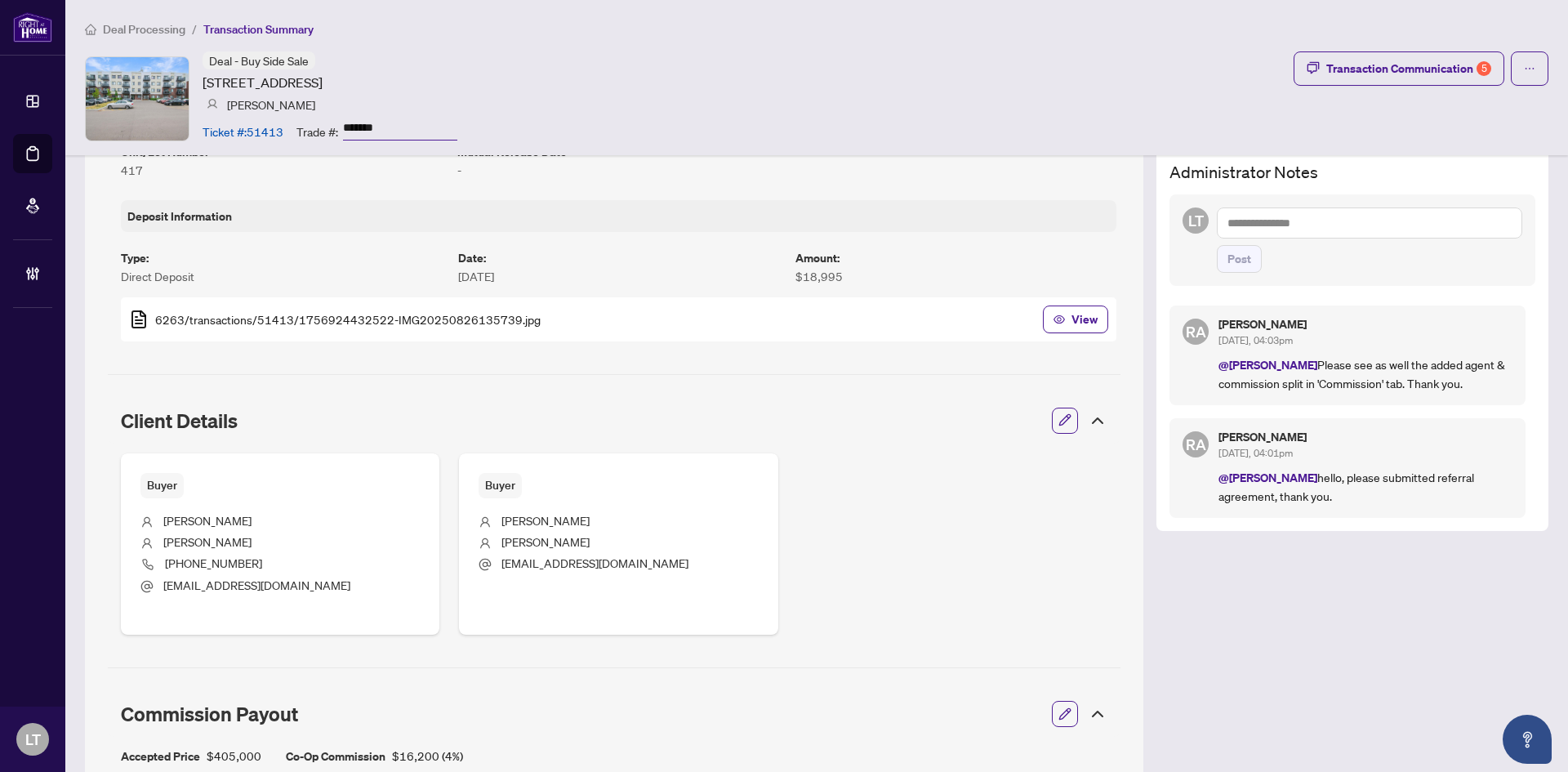
scroll to position [163, 0]
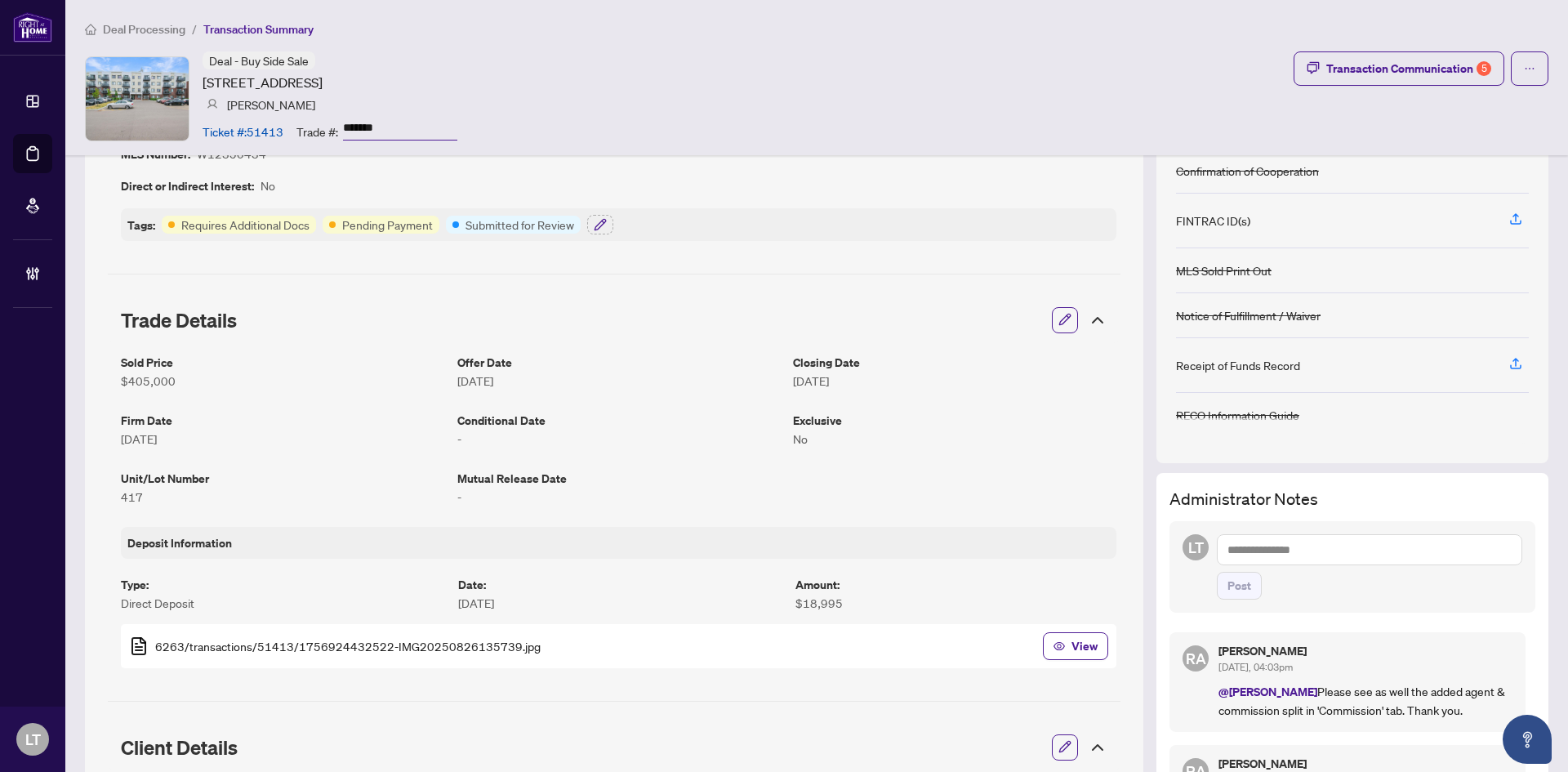
click at [1238, 543] on textarea at bounding box center [1369, 549] width 305 height 31
click at [1281, 564] on span "RAHR Account ing" at bounding box center [1352, 561] width 147 height 15
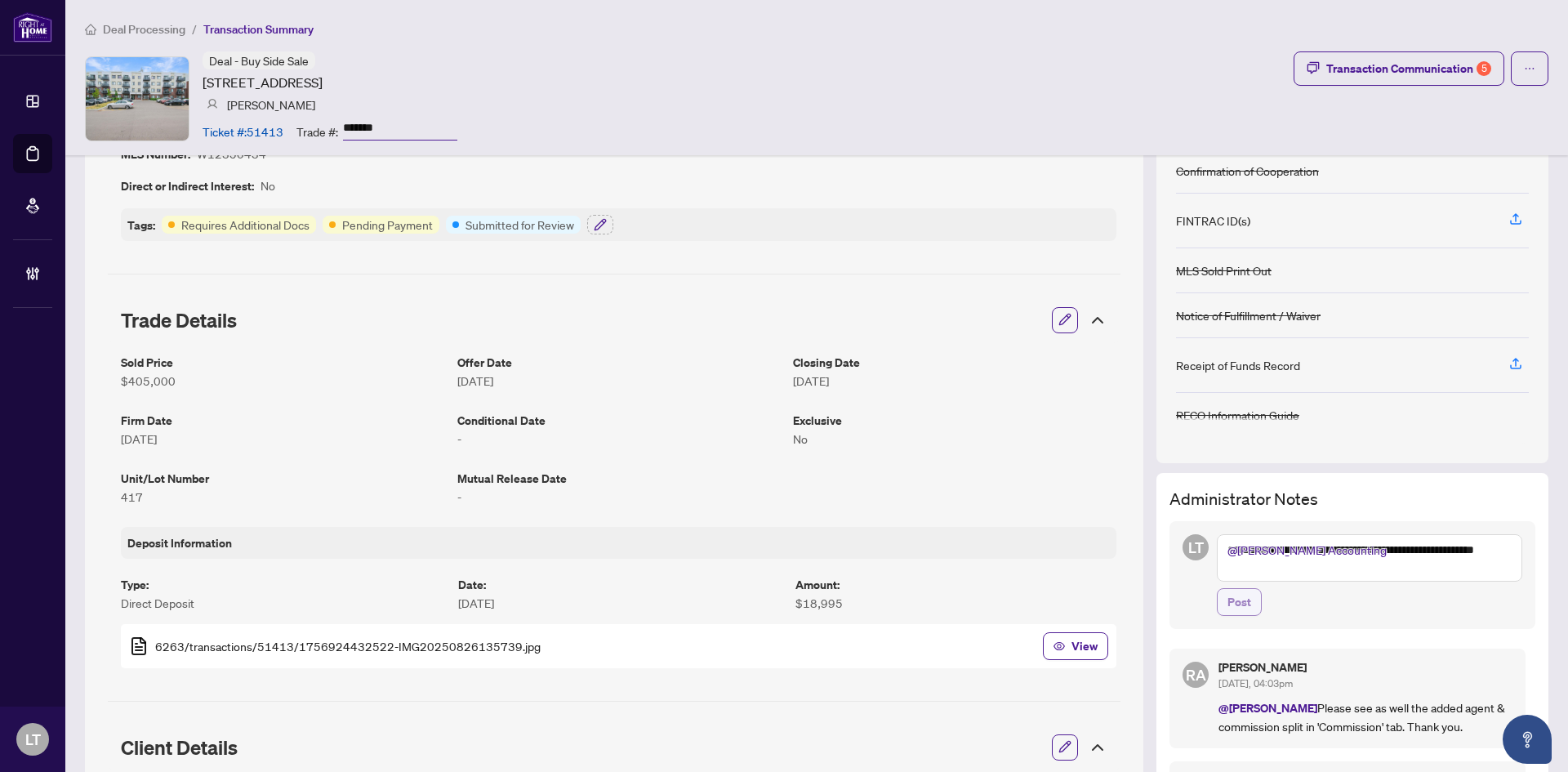
type textarea "**********"
click at [1227, 604] on span "Post" at bounding box center [1239, 602] width 24 height 26
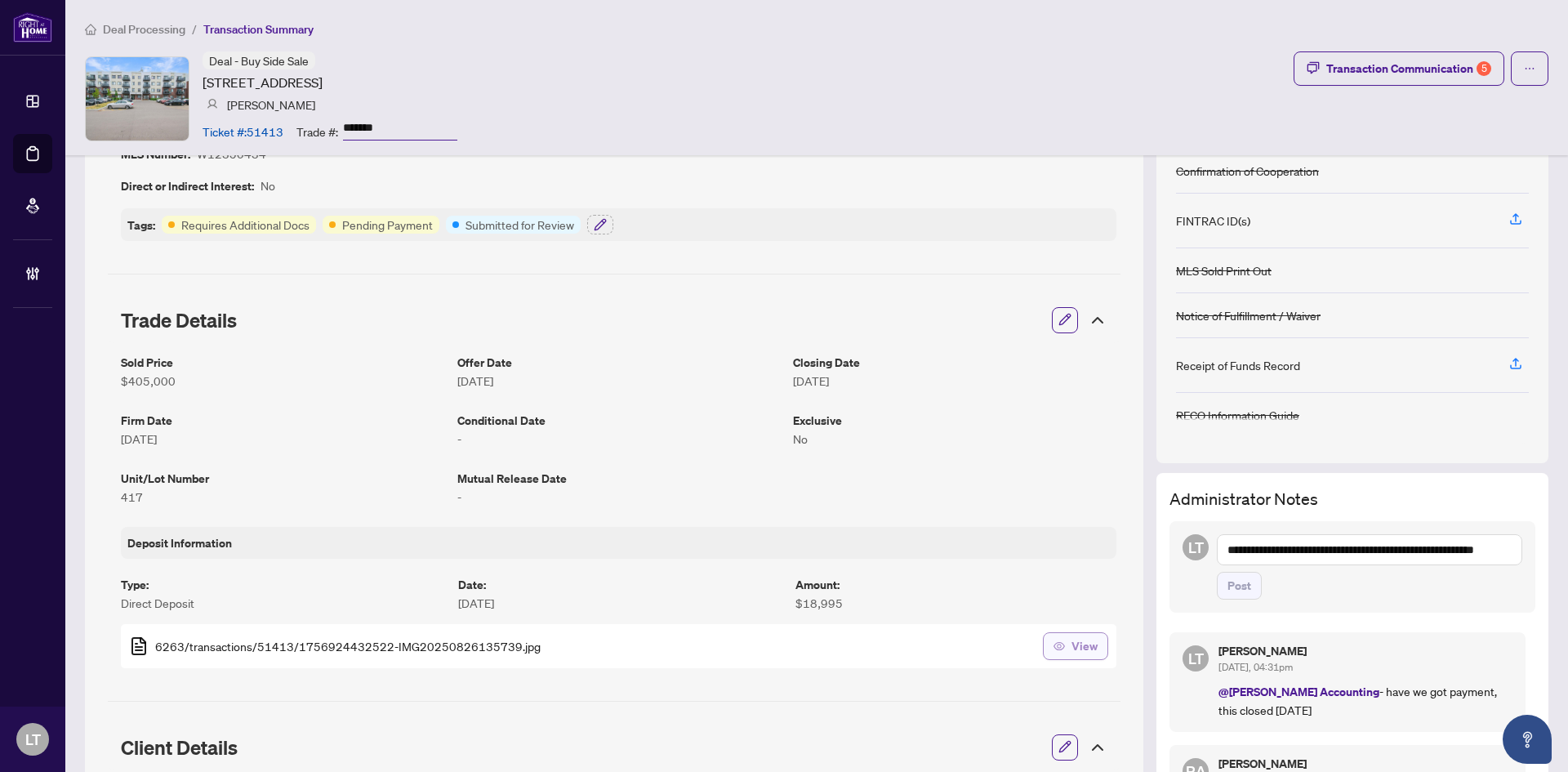
click at [1076, 648] on span "View" at bounding box center [1085, 646] width 26 height 26
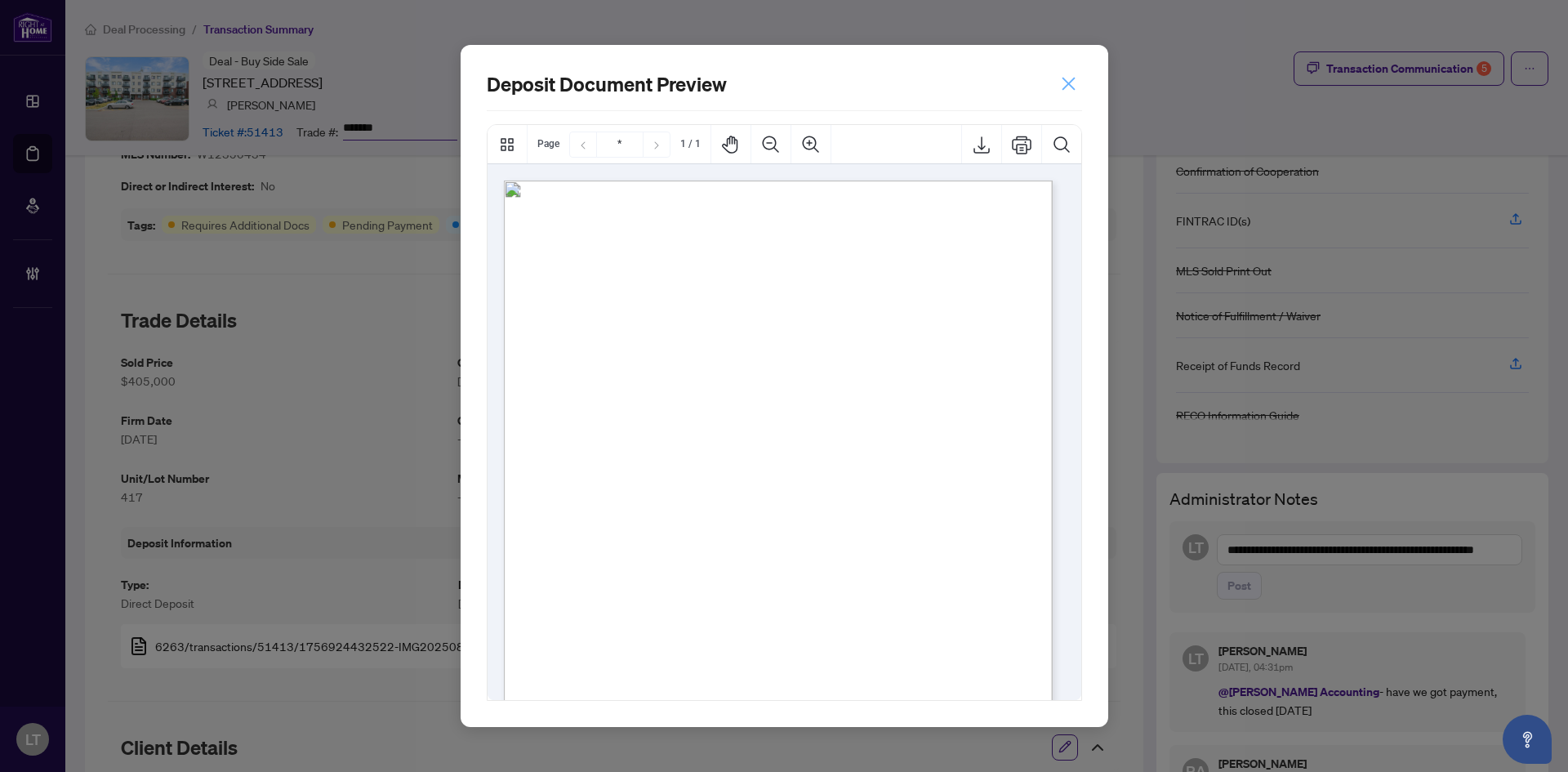
click at [1065, 80] on icon "close" at bounding box center [1068, 84] width 13 height 13
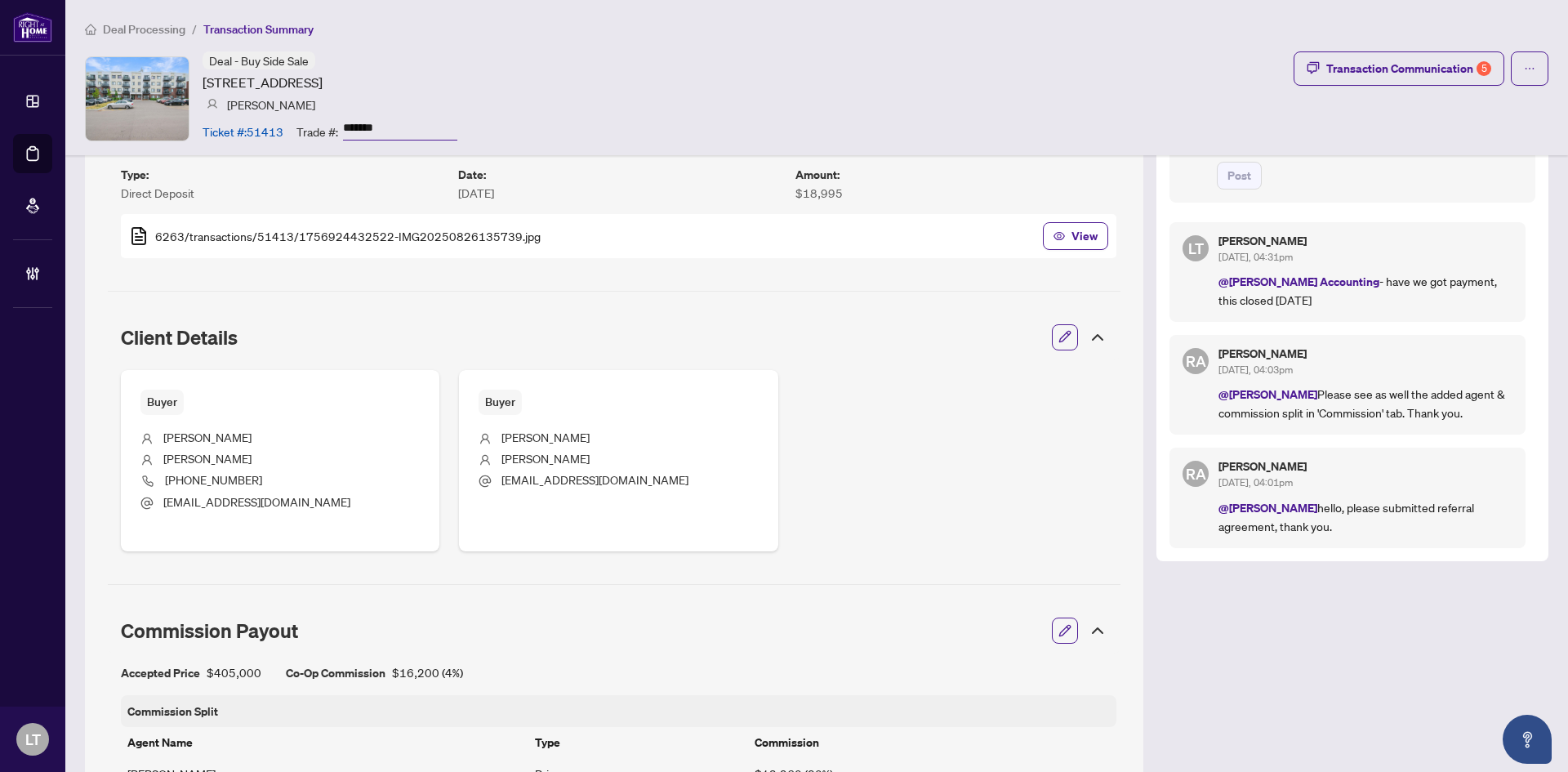
scroll to position [654, 0]
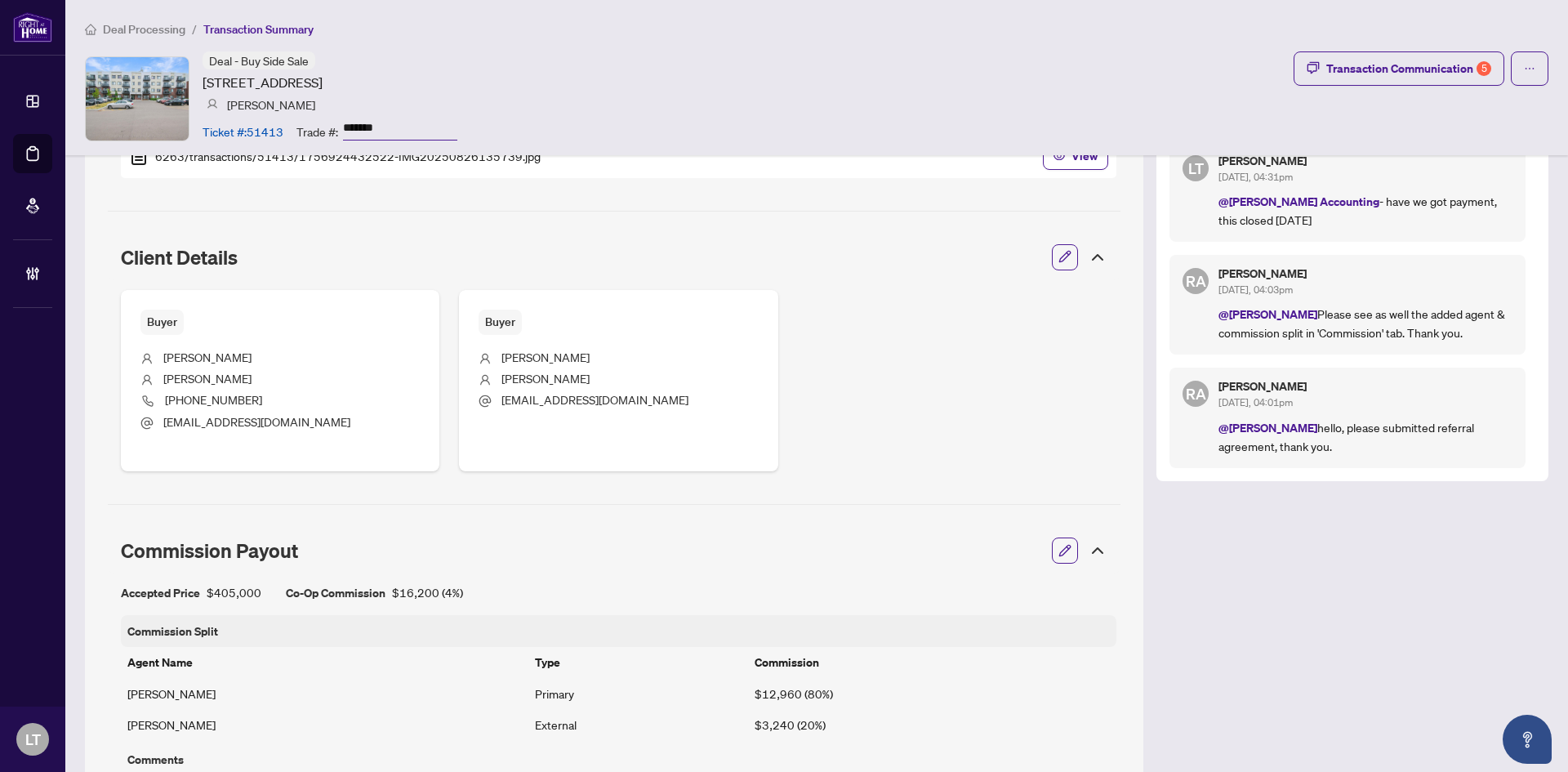
click at [939, 135] on div "Deal - Buy Side Sale 58 Sky Harbour Dr, Brampton, Ontario L6Y 0C1, Canada Mark …" at bounding box center [816, 98] width 1464 height 94
click at [147, 30] on span "Deal Processing" at bounding box center [143, 29] width 83 height 15
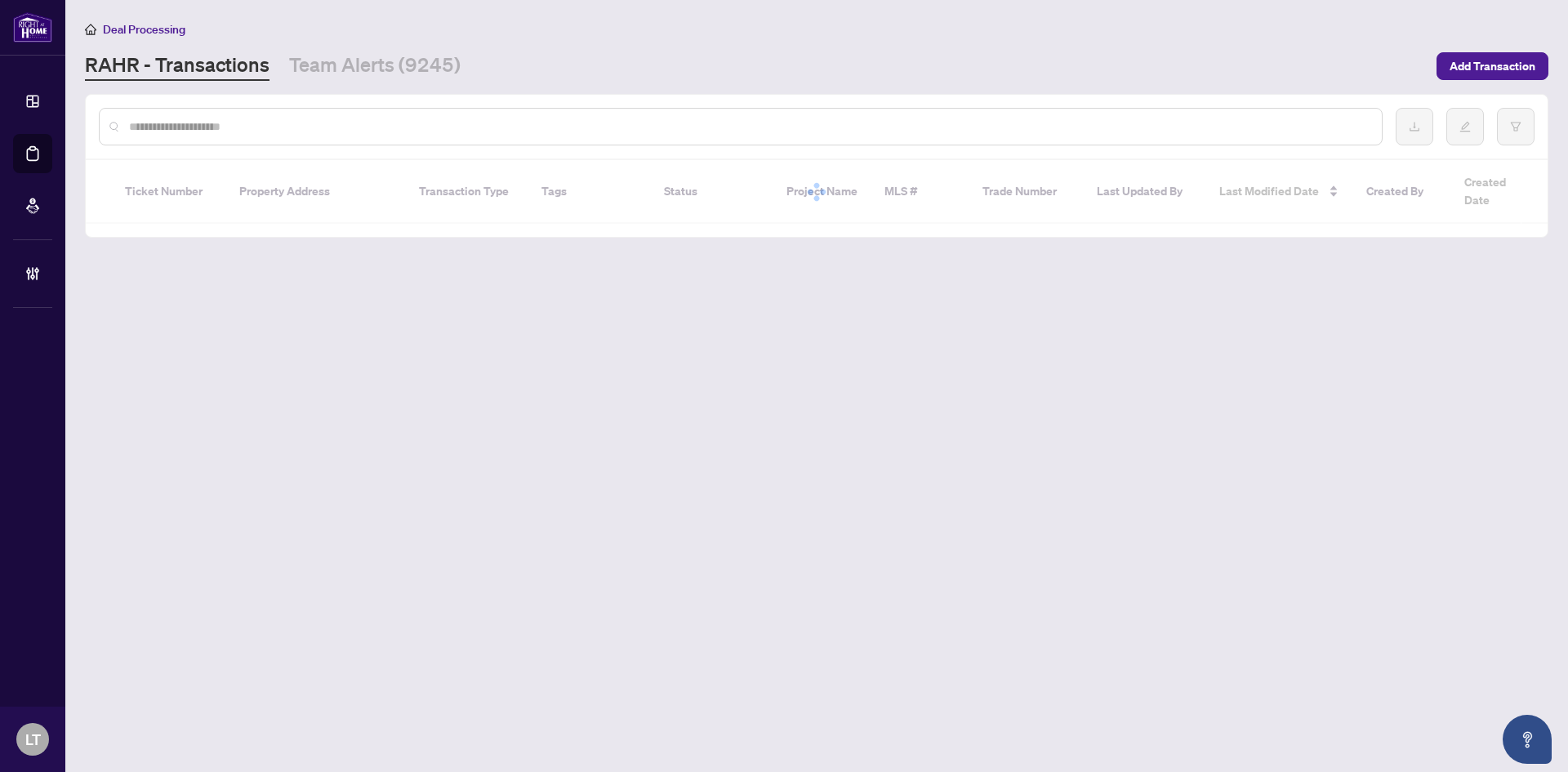
click at [153, 135] on div at bounding box center [740, 126] width 1284 height 38
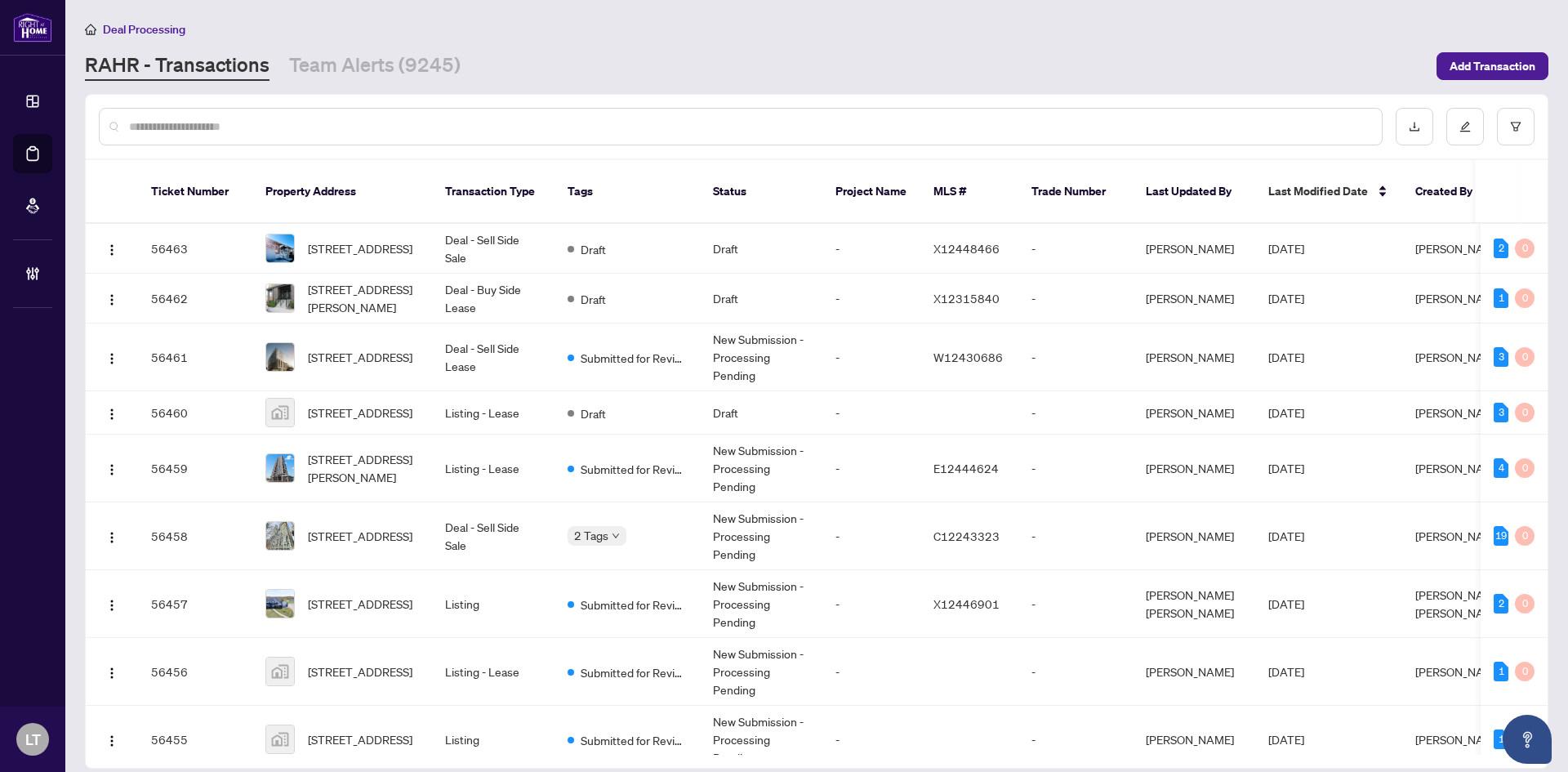
click at [153, 127] on input "text" at bounding box center [749, 126] width 1240 height 18
paste input "**********"
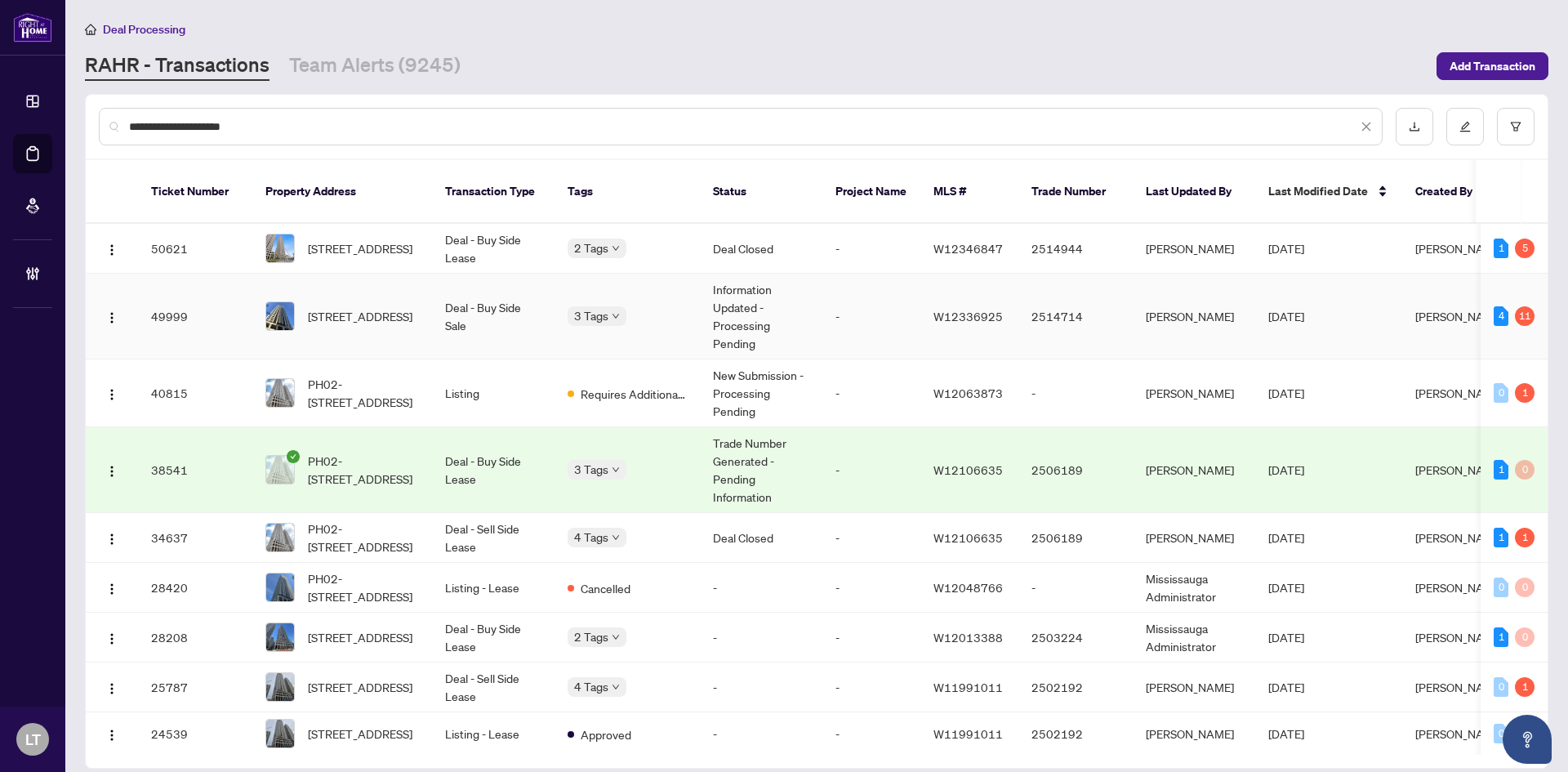
type input "**********"
click at [349, 307] on span "1211-30 Elm Dr, Mississauga, Ontario L5B 0N6, Canada" at bounding box center [360, 316] width 104 height 18
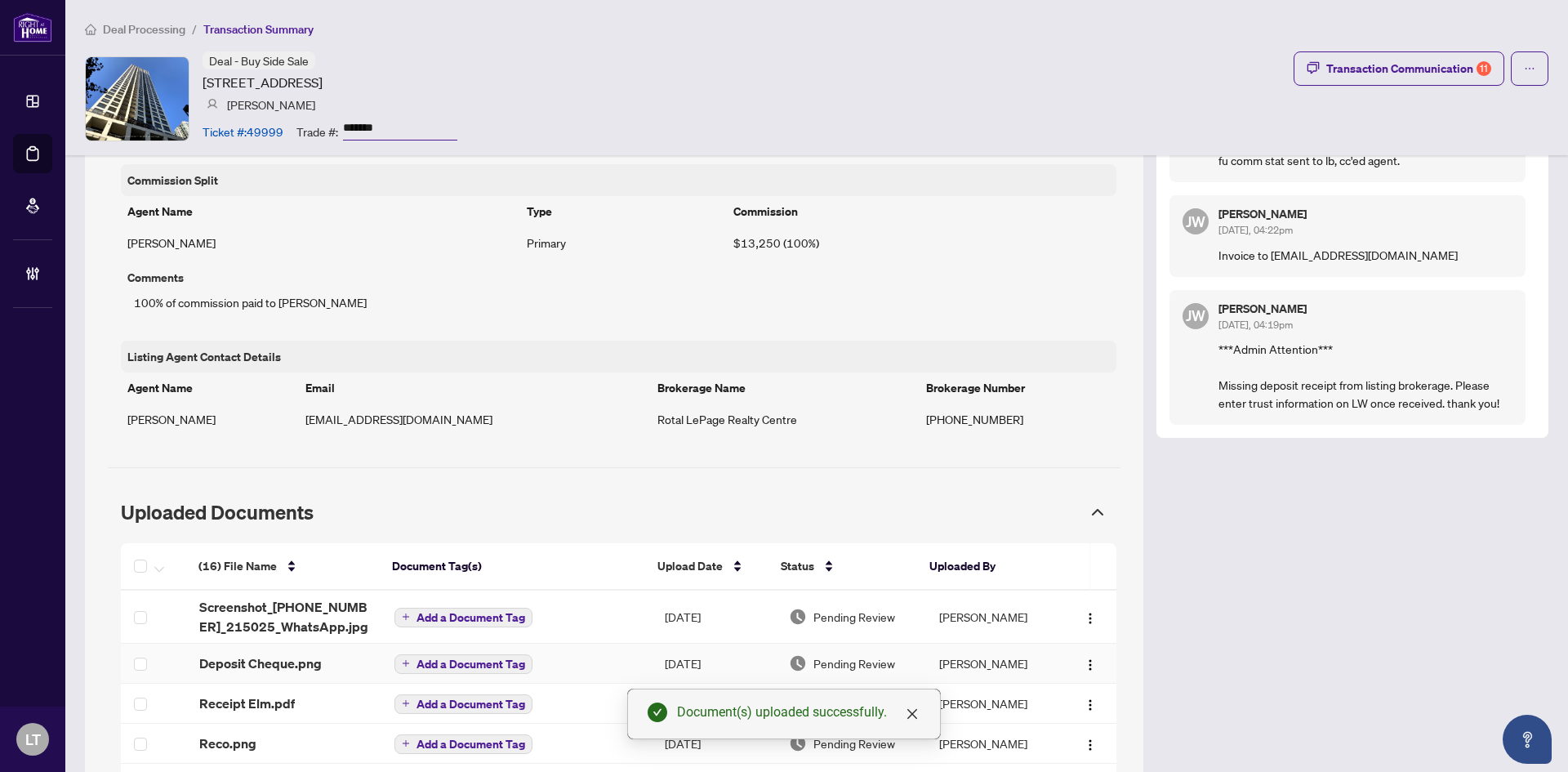
scroll to position [1136, 0]
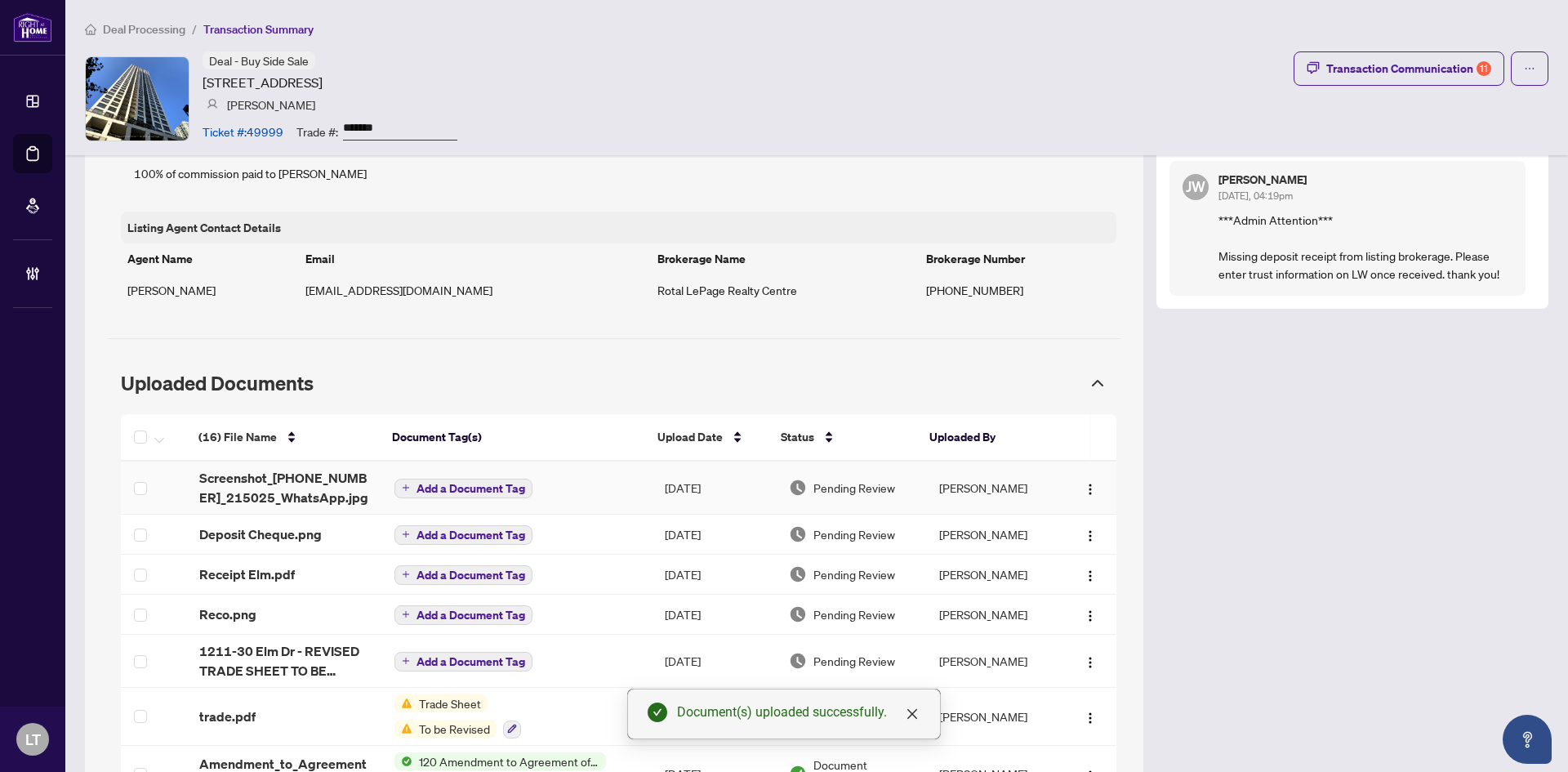
click at [434, 491] on span "Add a Document Tag" at bounding box center [470, 487] width 108 height 11
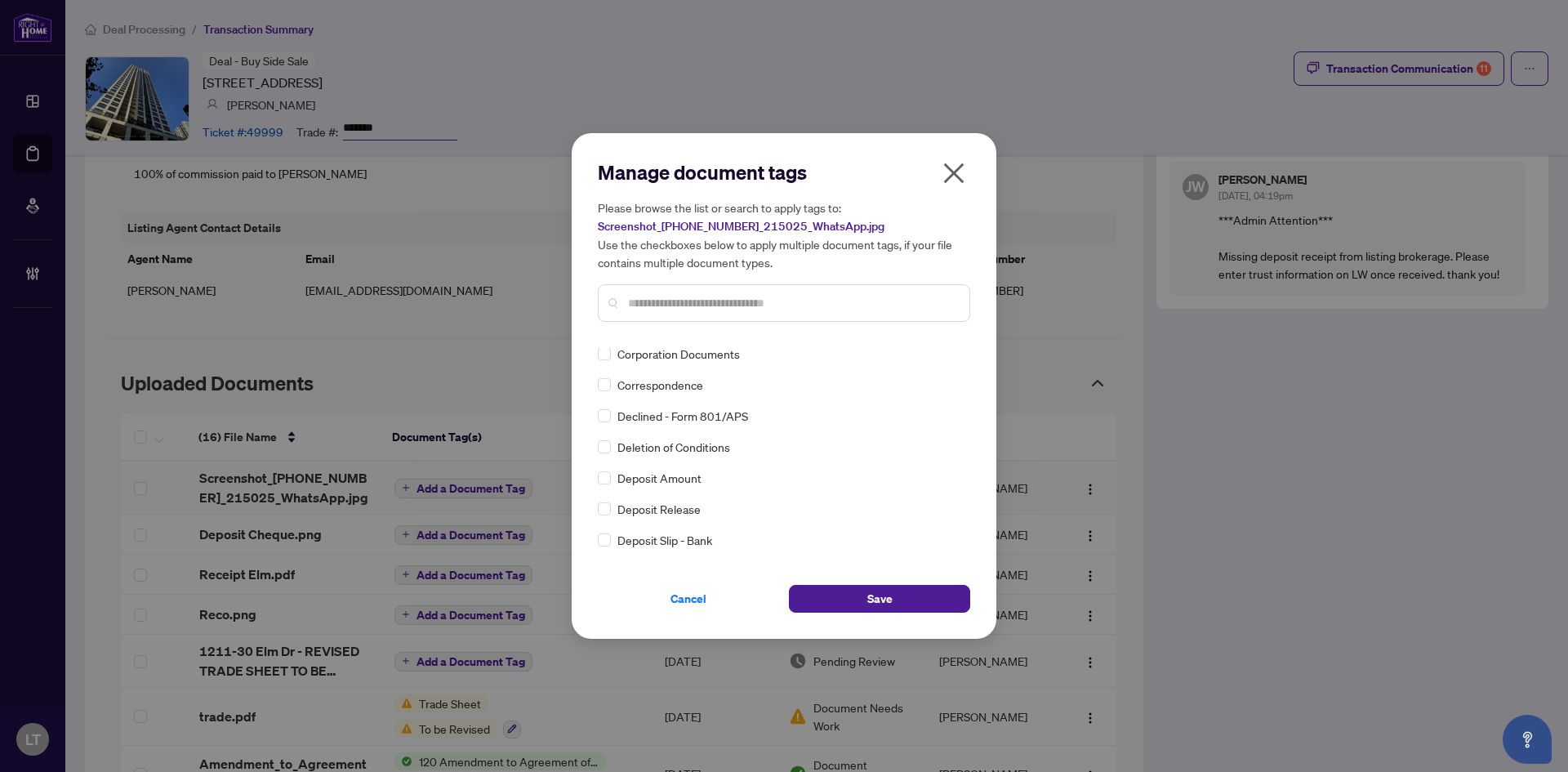
scroll to position [0, 0]
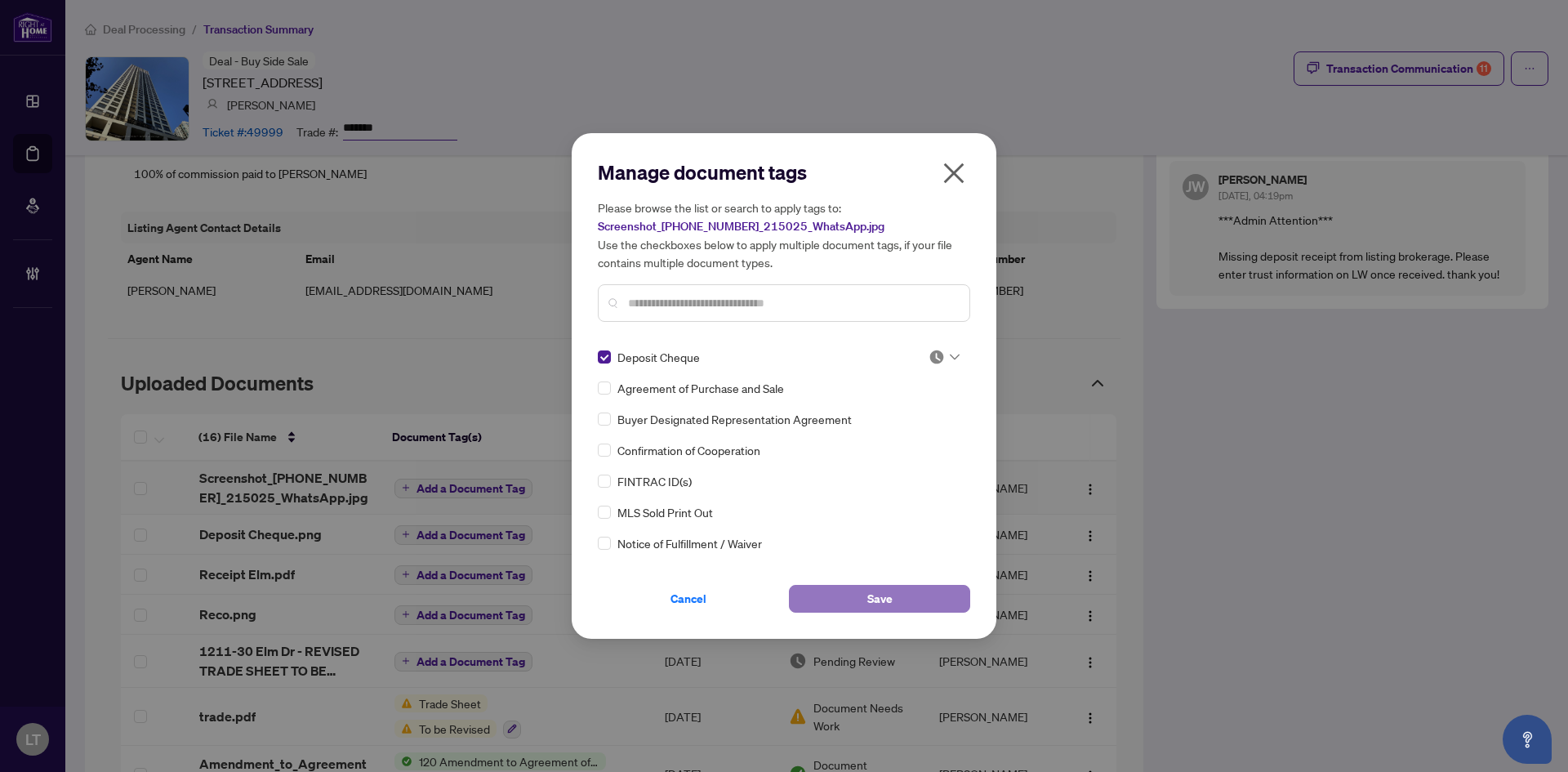
click at [921, 601] on button "Save" at bounding box center [879, 599] width 181 height 28
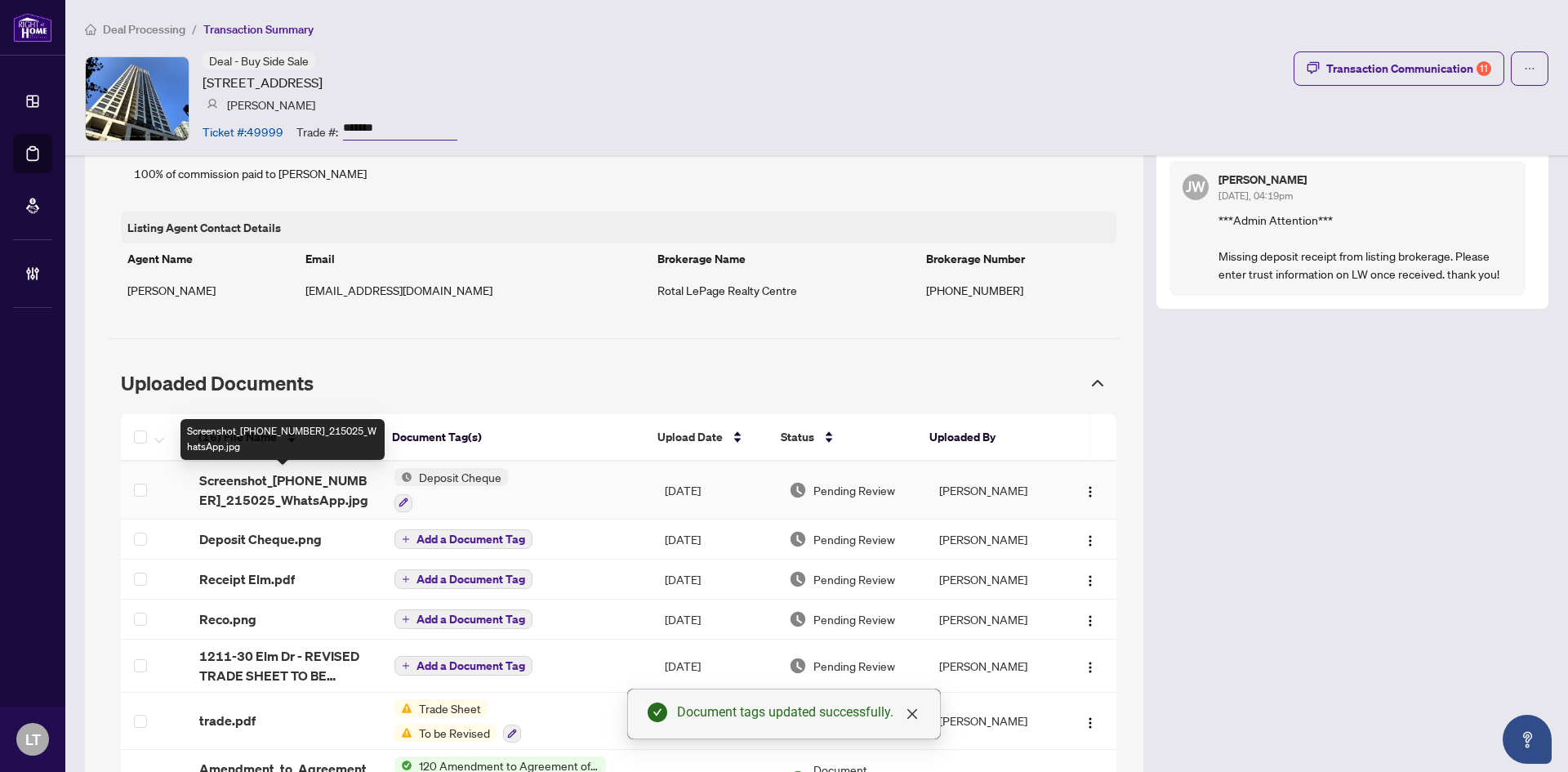
click at [317, 482] on span "Screenshot_20251007_215025_WhatsApp.jpg" at bounding box center [283, 489] width 169 height 39
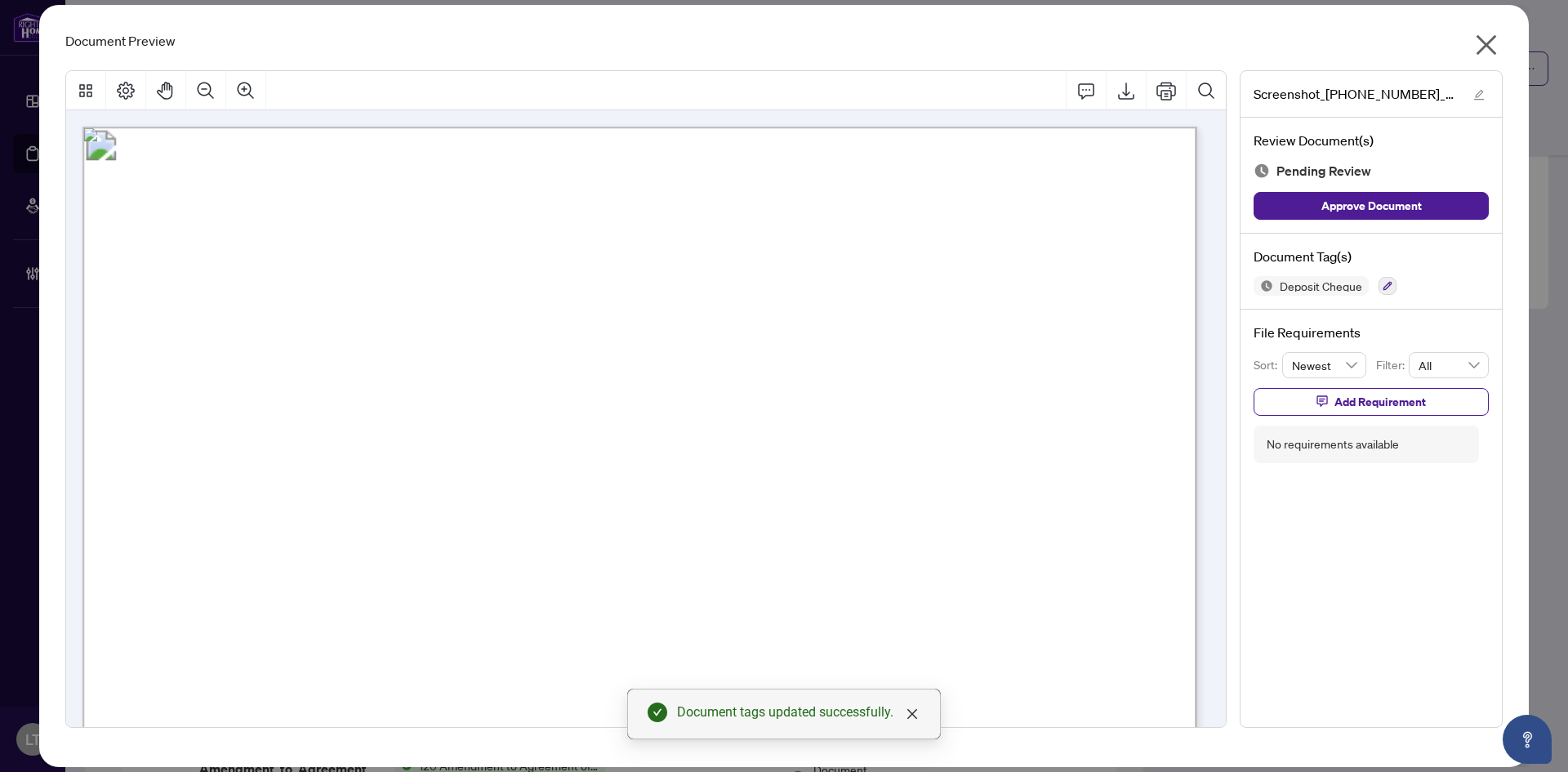
click at [1479, 44] on icon "close" at bounding box center [1486, 45] width 26 height 26
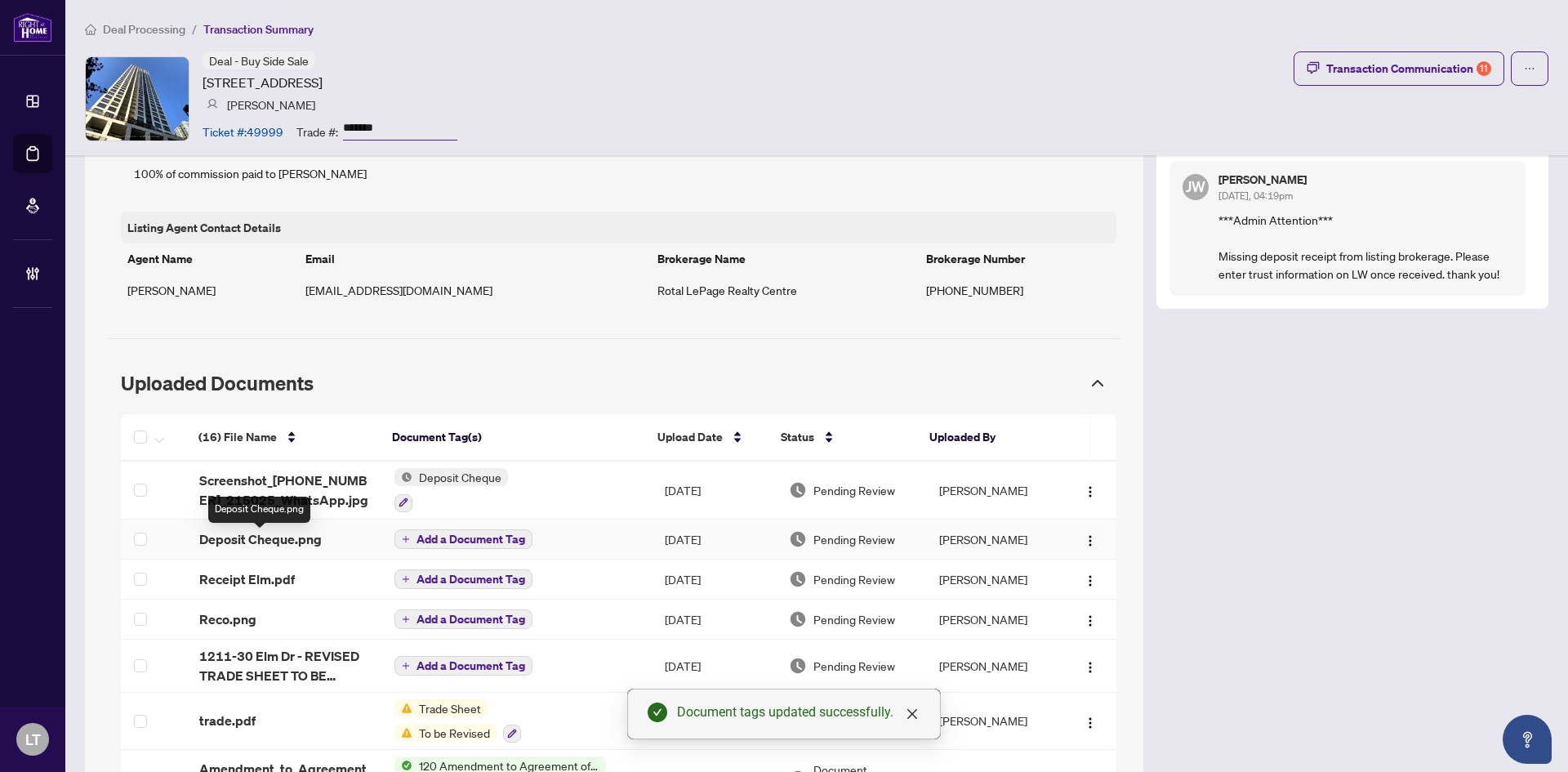
click at [267, 544] on span "Deposit Cheque.png" at bounding box center [260, 539] width 122 height 20
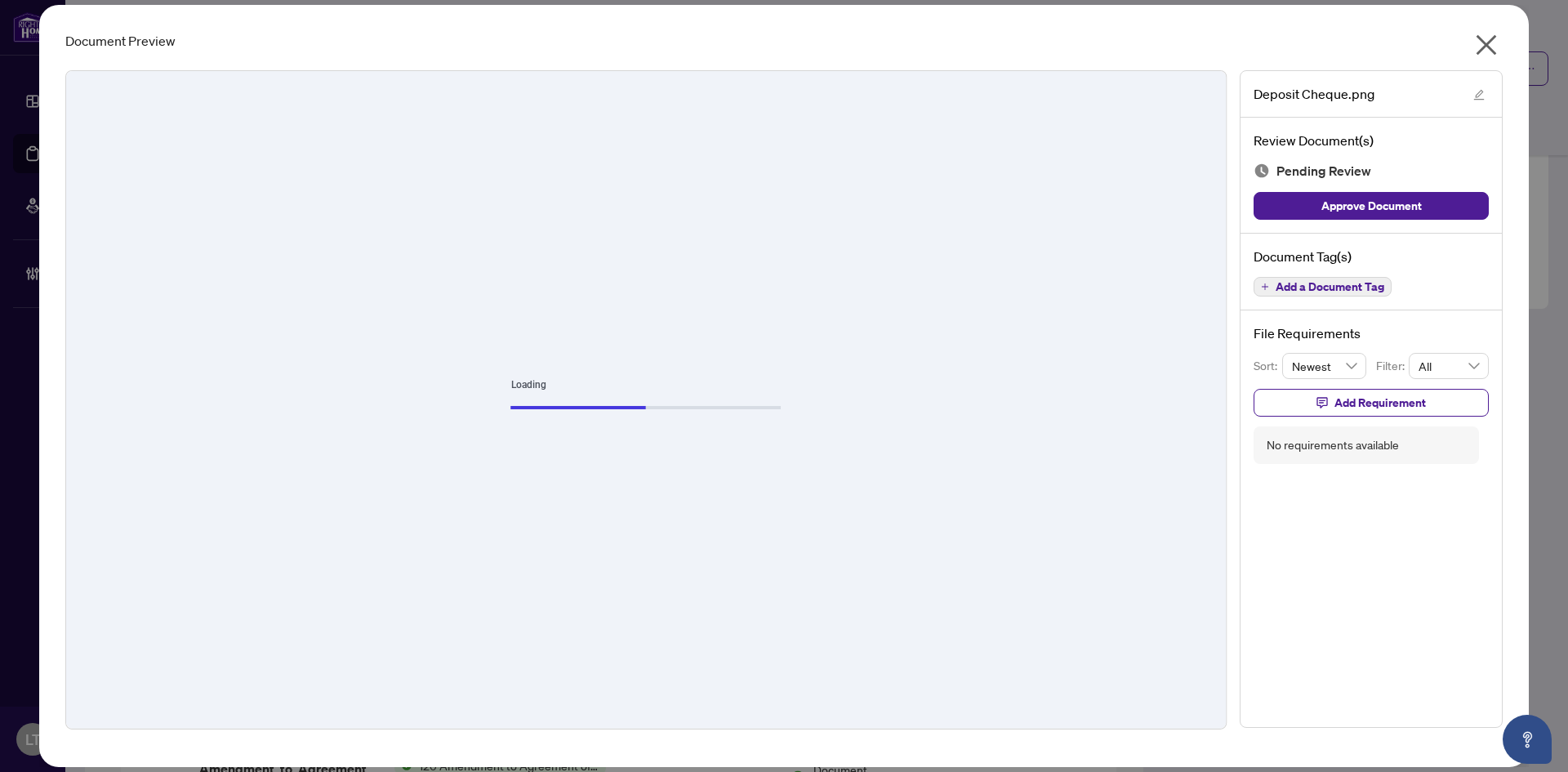
click at [1484, 44] on icon "close" at bounding box center [1486, 45] width 21 height 21
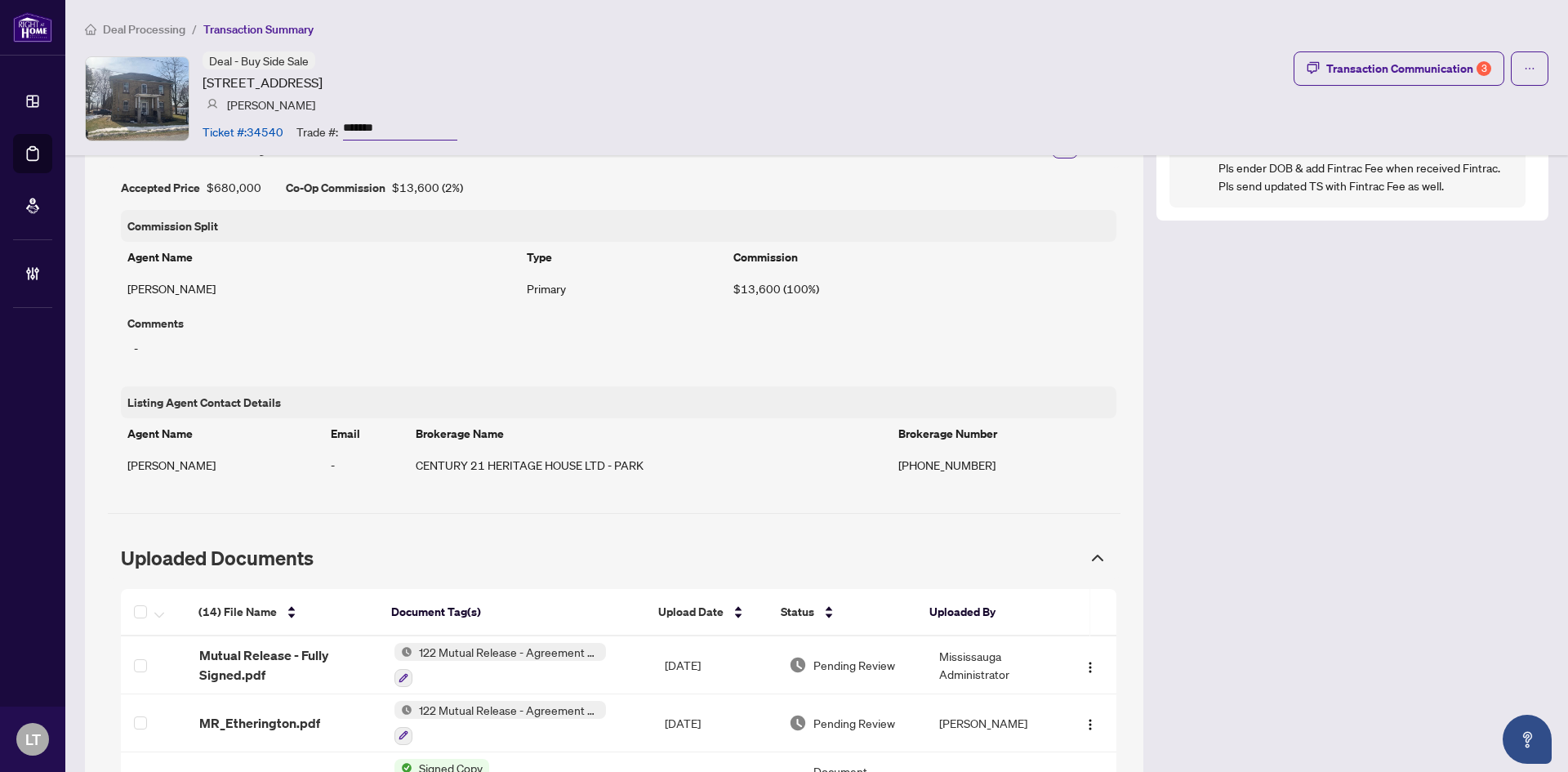
scroll to position [1307, 0]
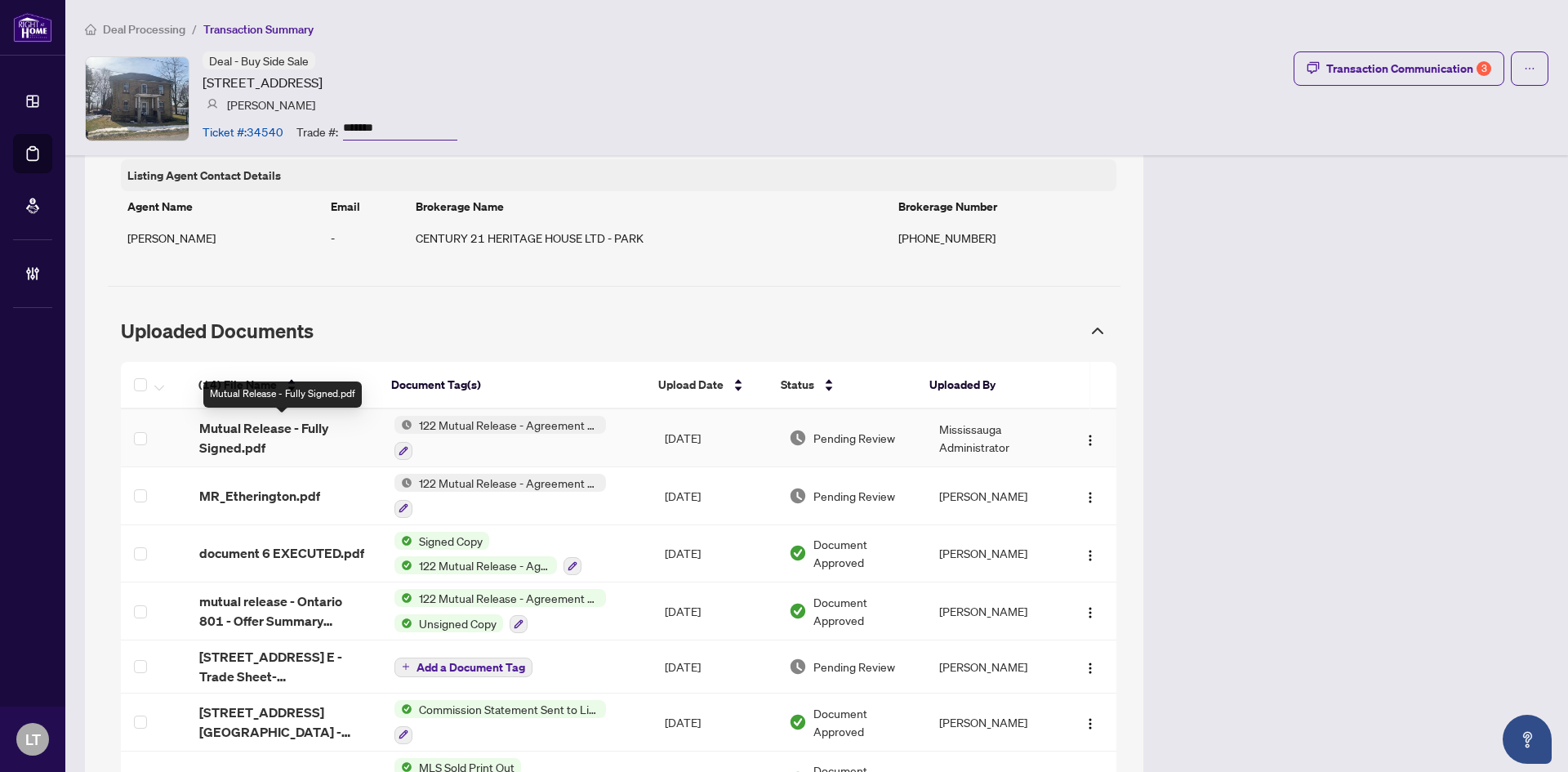
click at [267, 426] on span "Mutual Release - Fully Signed.pdf" at bounding box center [283, 438] width 169 height 39
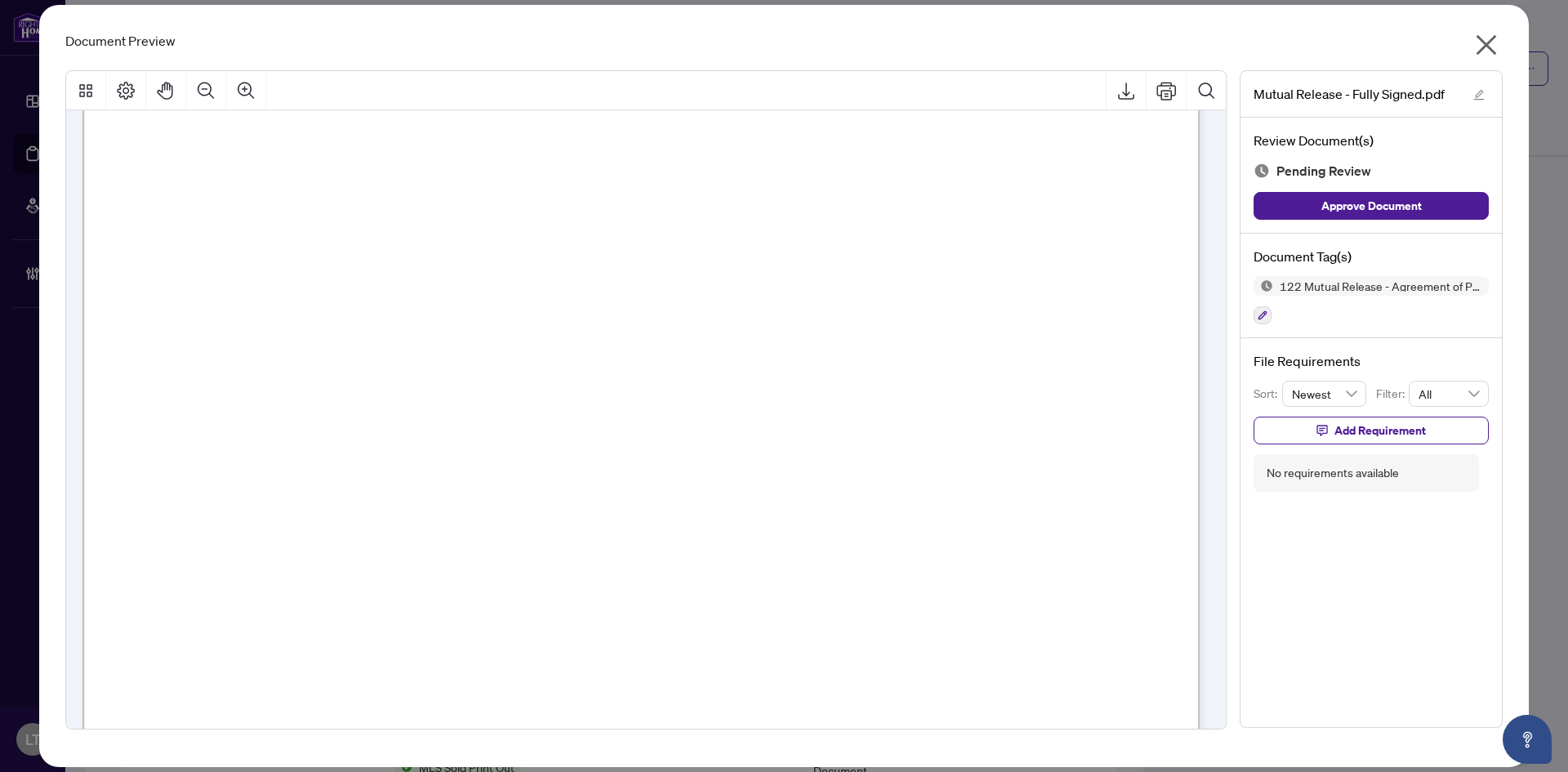
scroll to position [858, 0]
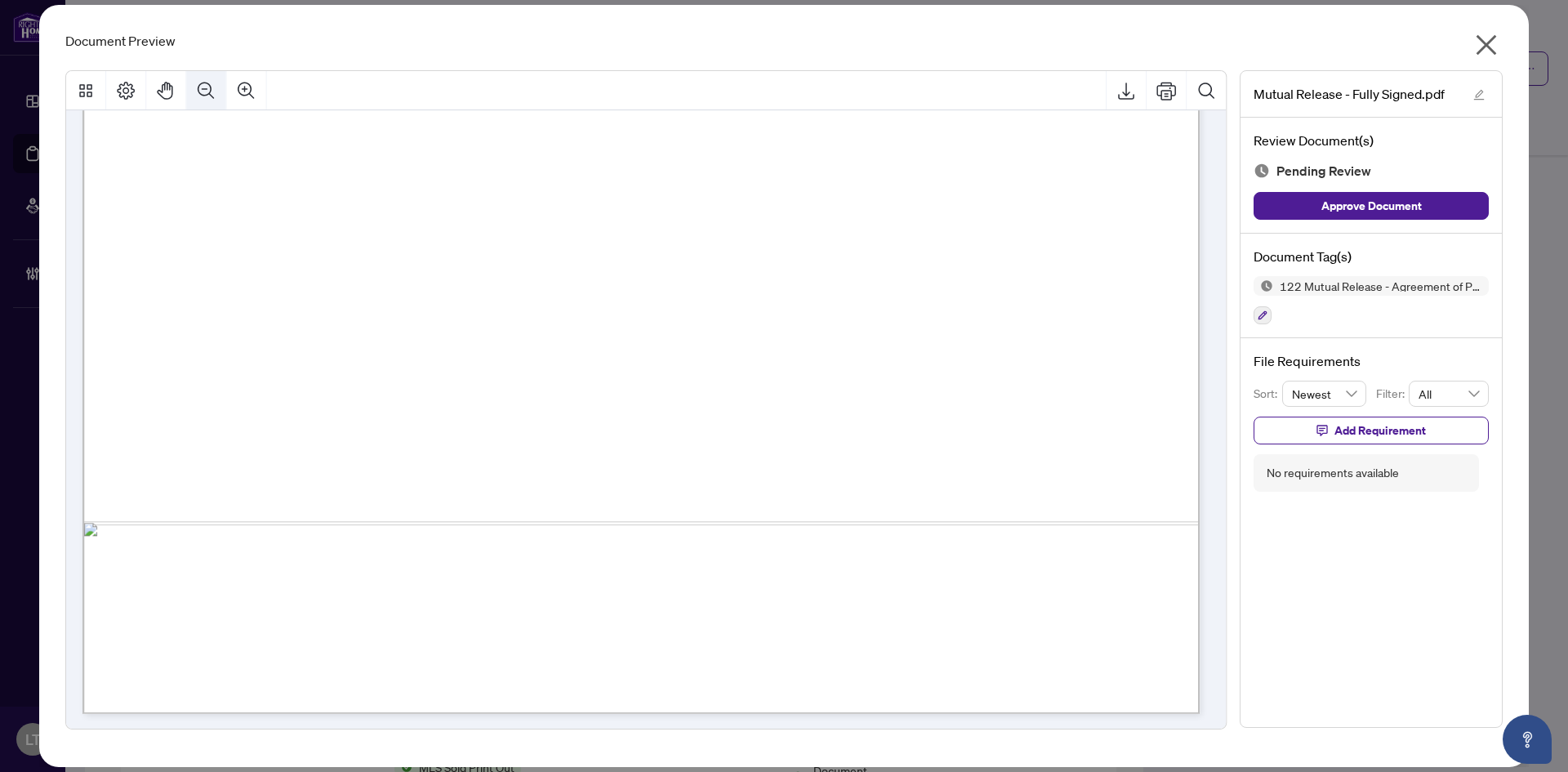
click at [196, 99] on icon "Zoom Out" at bounding box center [206, 91] width 20 height 20
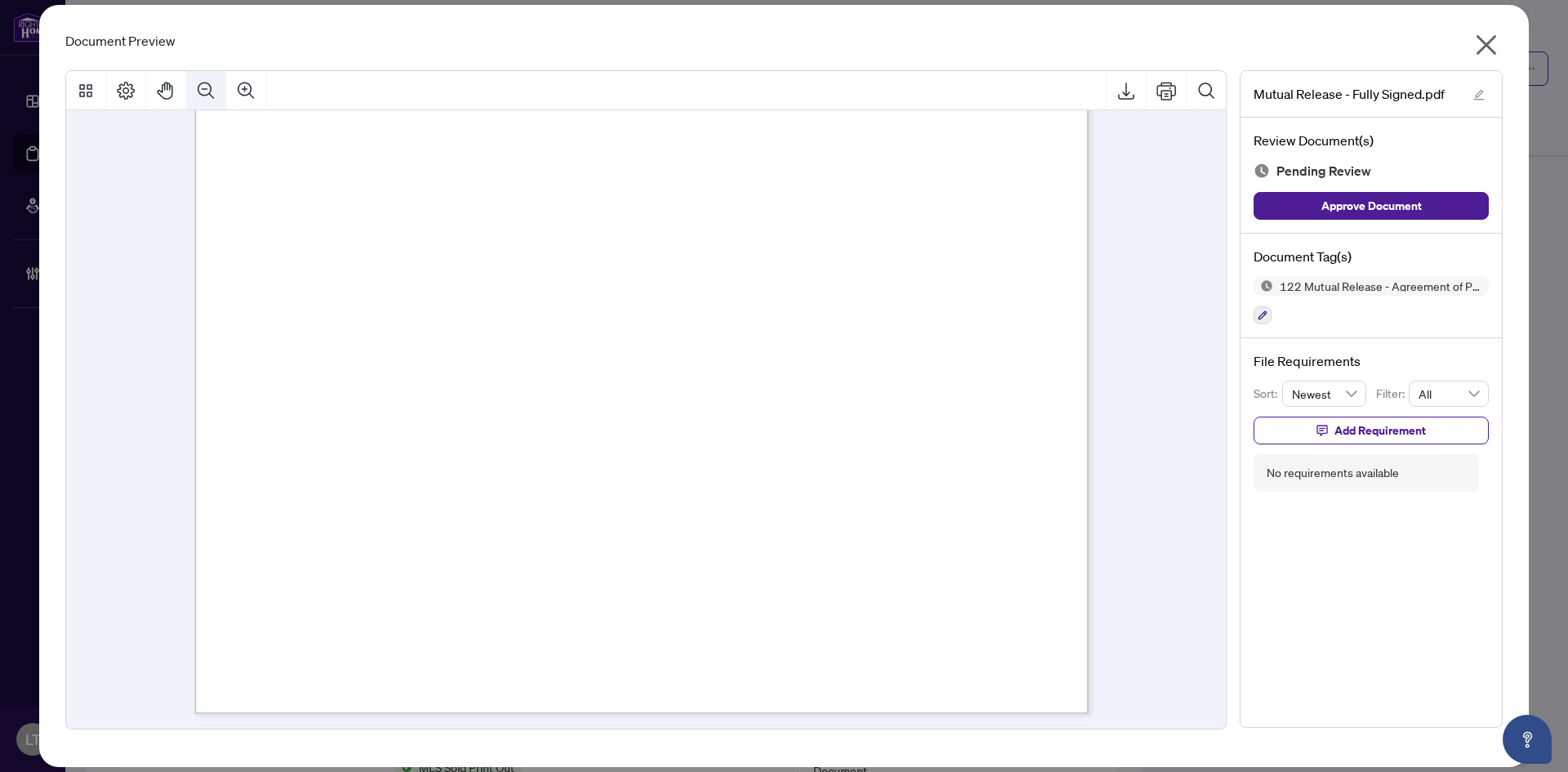
click at [196, 99] on icon "Zoom Out" at bounding box center [206, 91] width 20 height 20
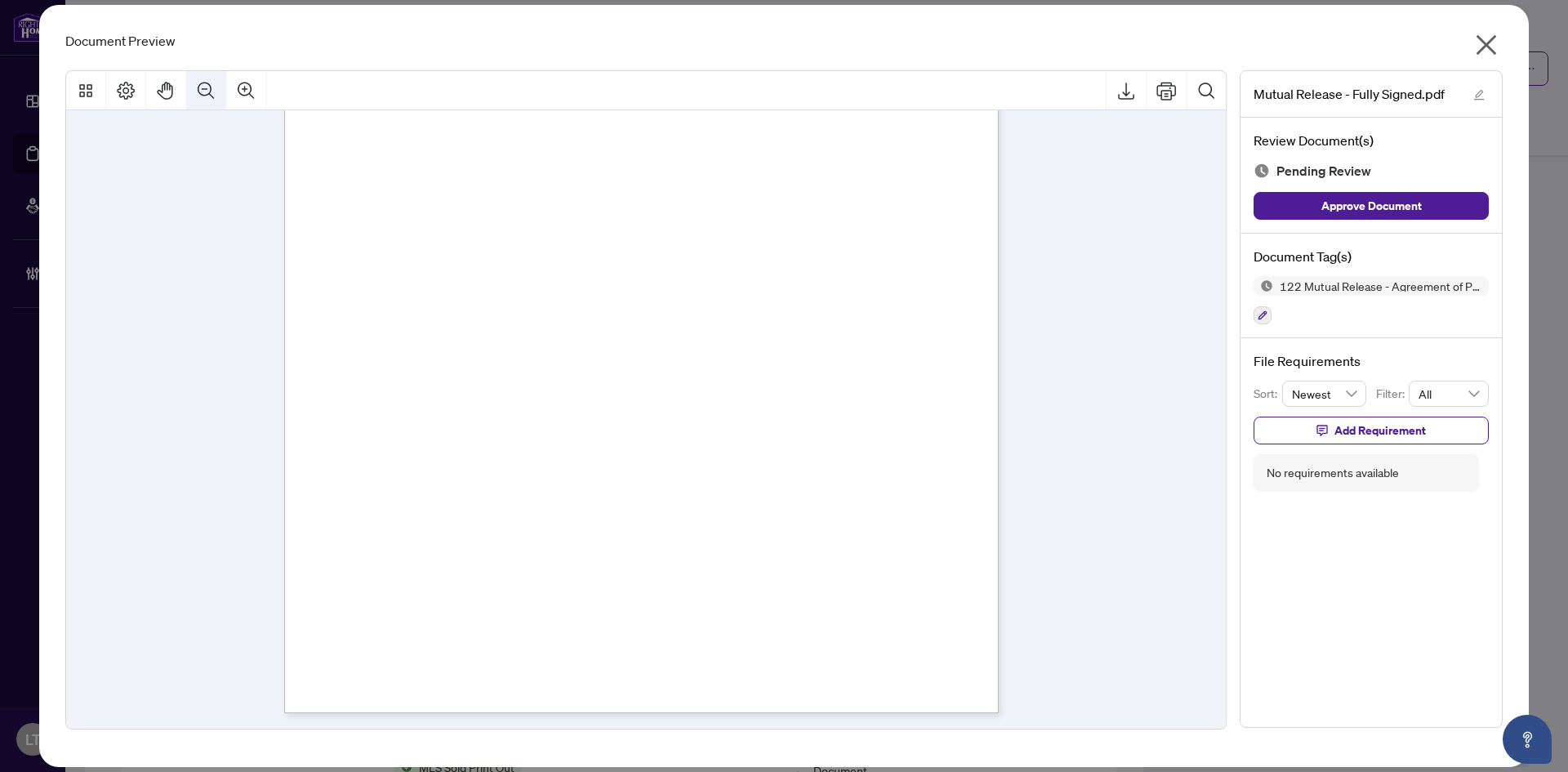
click at [196, 99] on icon "Zoom Out" at bounding box center [206, 91] width 20 height 20
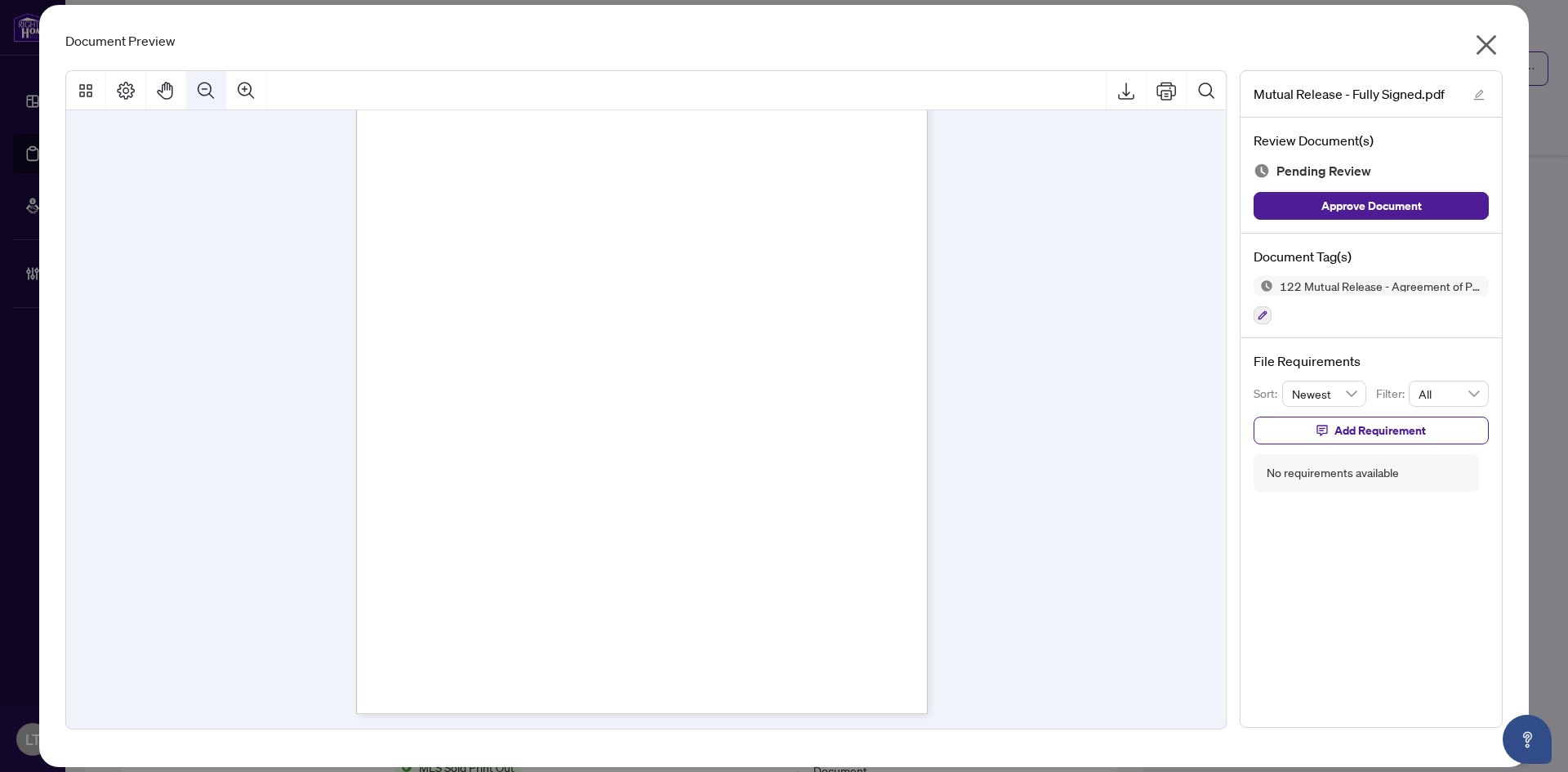
click at [196, 99] on icon "Zoom Out" at bounding box center [206, 91] width 20 height 20
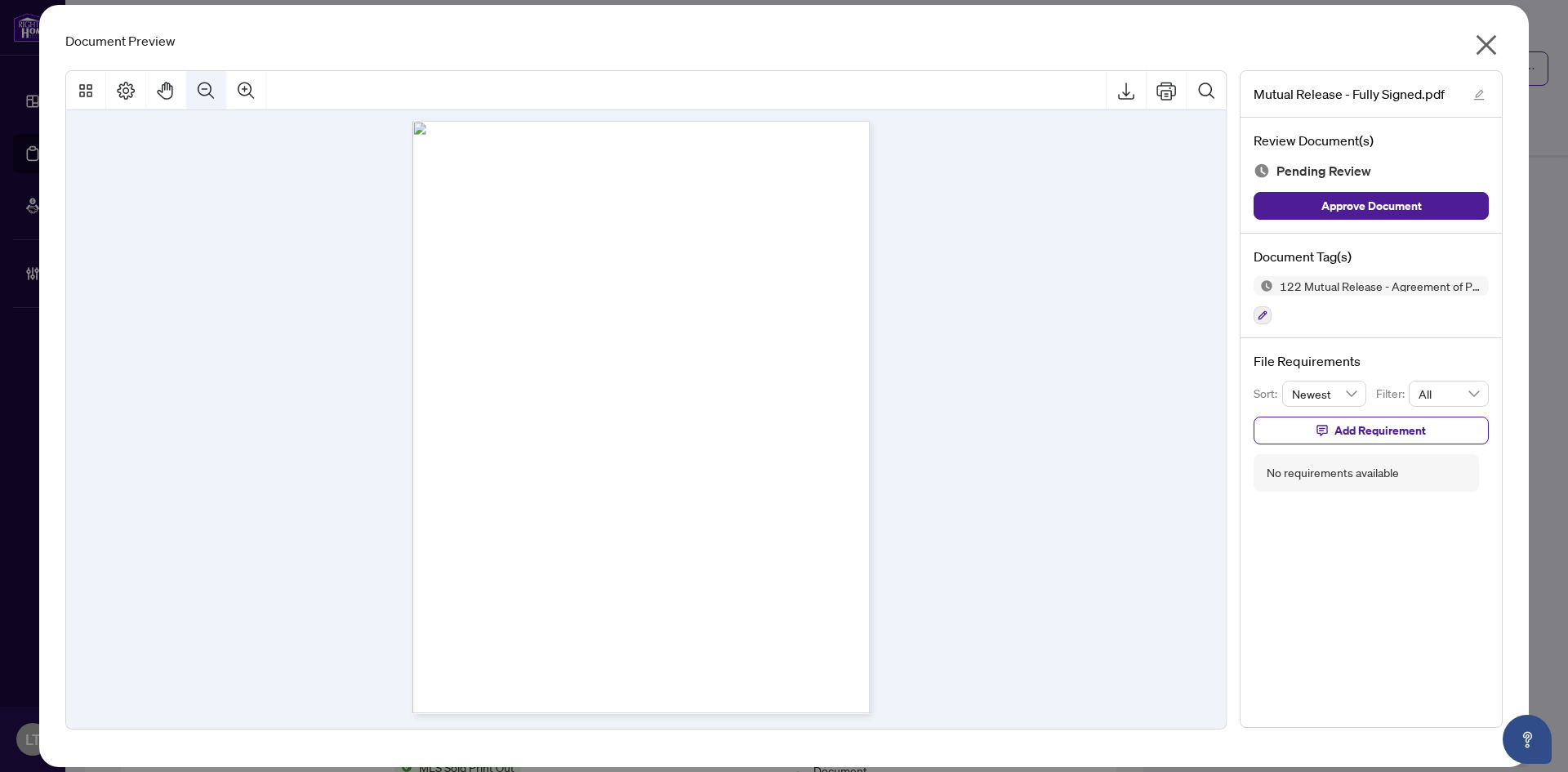
scroll to position [6, 0]
drag, startPoint x: 1508, startPoint y: 52, endPoint x: 1495, endPoint y: 45, distance: 14.8
click at [1506, 51] on div "Document Preview Mutual Release - Fully Signed.pdf Review Document(s) Pending R…" at bounding box center [784, 386] width 1489 height 762
click at [1494, 46] on icon "close" at bounding box center [1486, 45] width 26 height 26
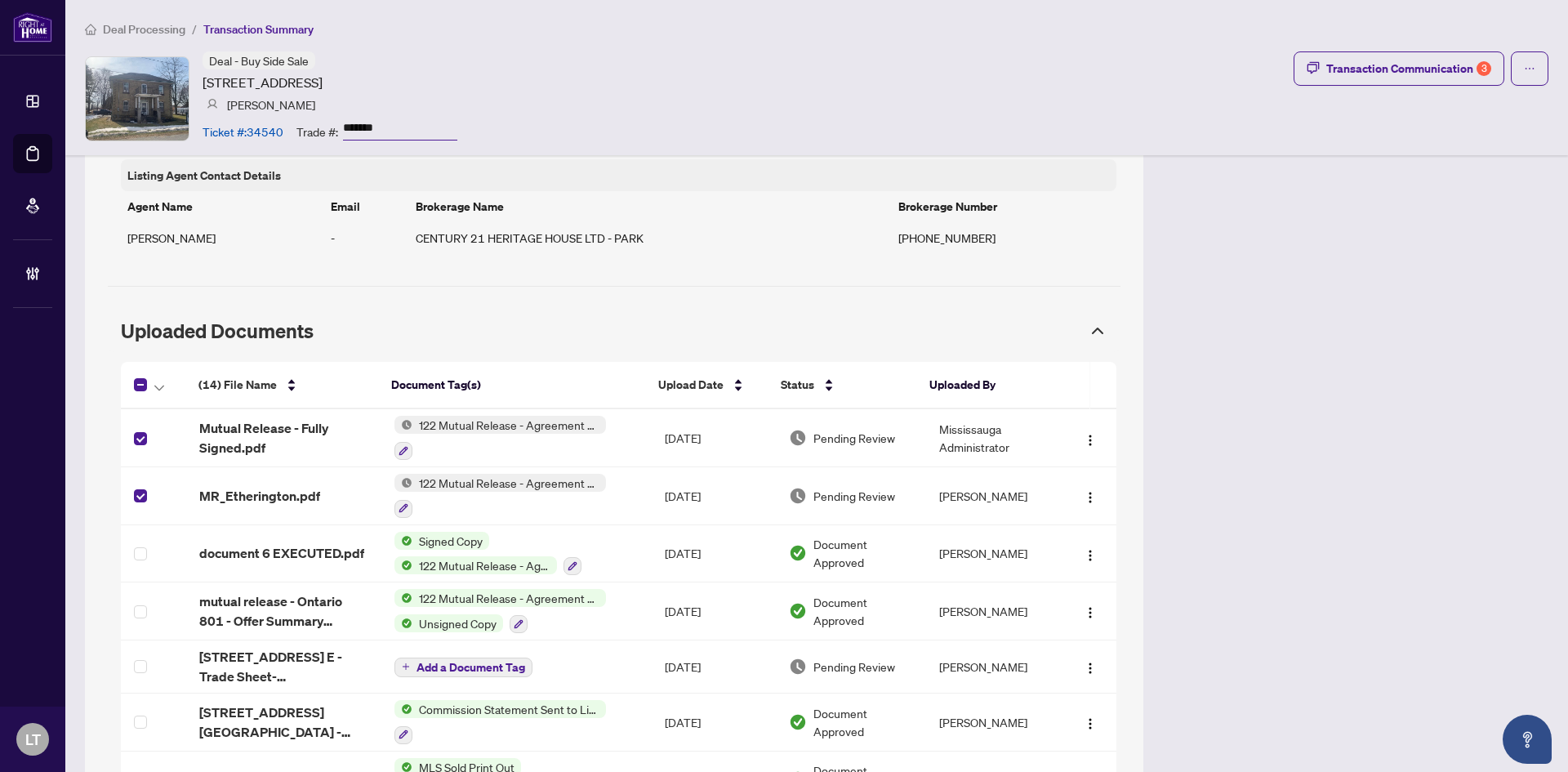
drag, startPoint x: 203, startPoint y: 85, endPoint x: 368, endPoint y: 88, distance: 165.0
click at [322, 88] on article "[STREET_ADDRESS]" at bounding box center [262, 83] width 120 height 20
copy article "[STREET_ADDRESS]"
click at [345, 133] on input "*******" at bounding box center [400, 128] width 114 height 24
click at [345, 132] on input "*******" at bounding box center [400, 128] width 114 height 24
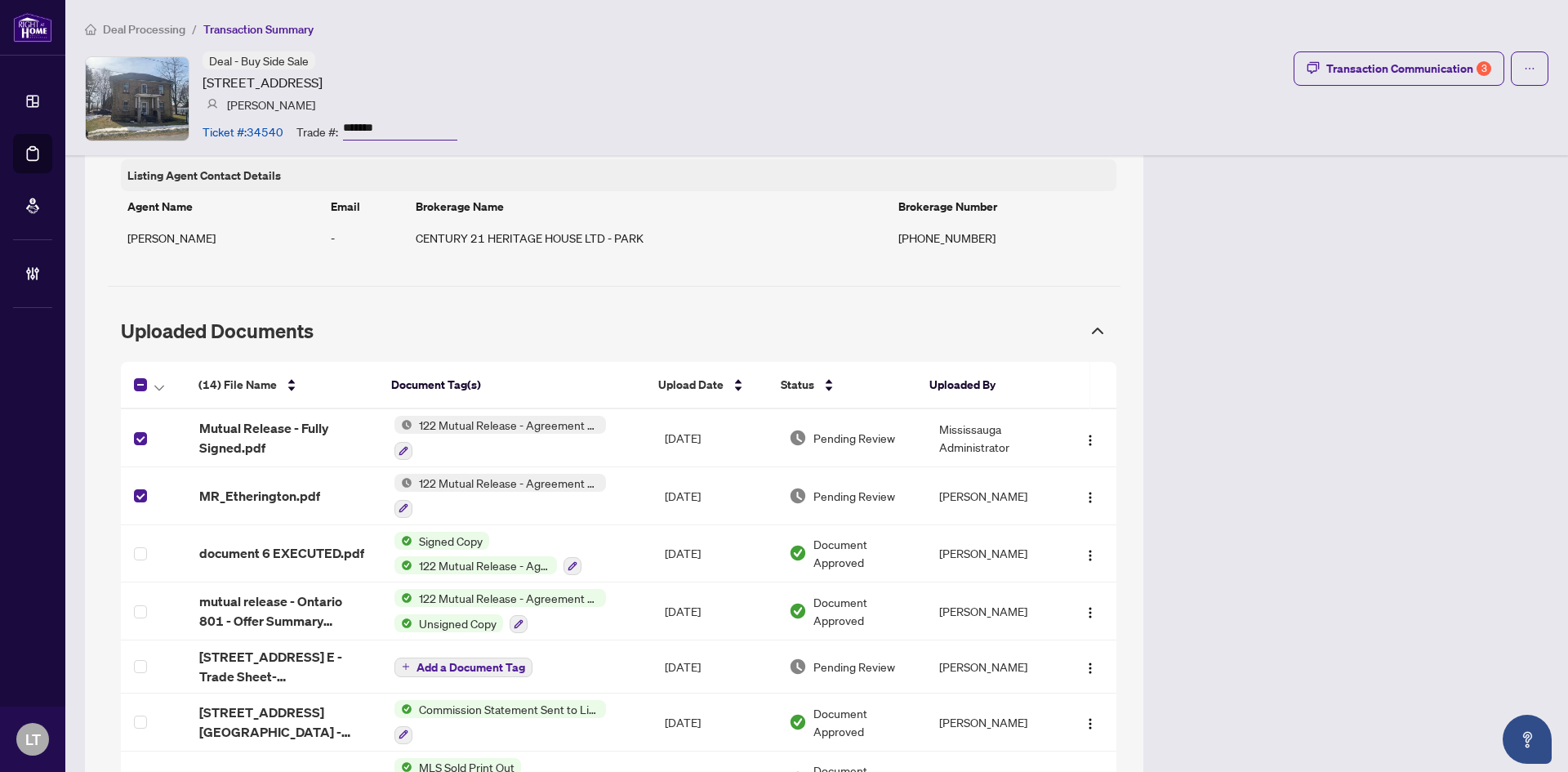
click at [160, 26] on span "Deal Processing" at bounding box center [143, 29] width 83 height 15
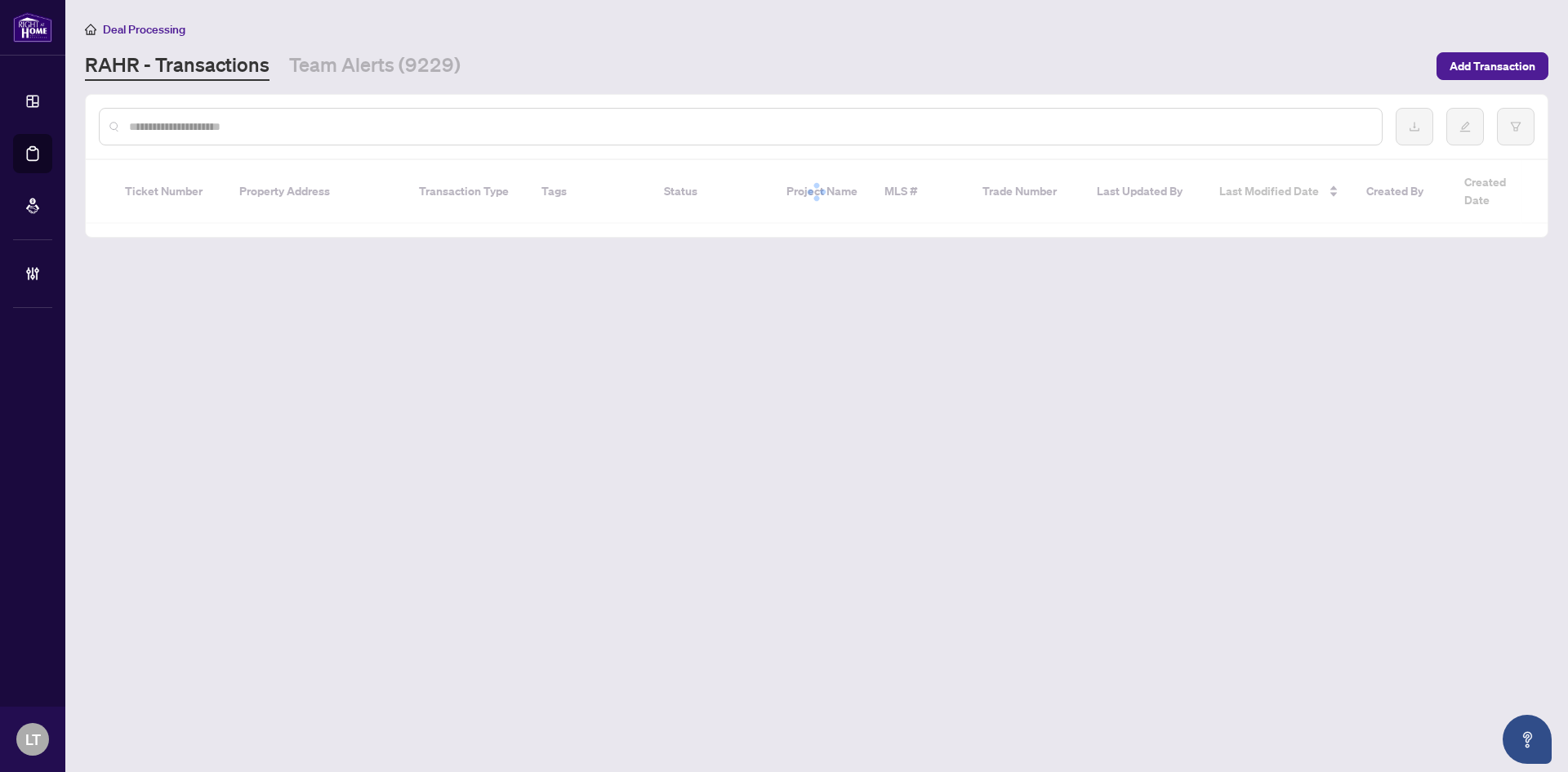
click at [179, 119] on input "text" at bounding box center [749, 126] width 1240 height 18
paste input "**********"
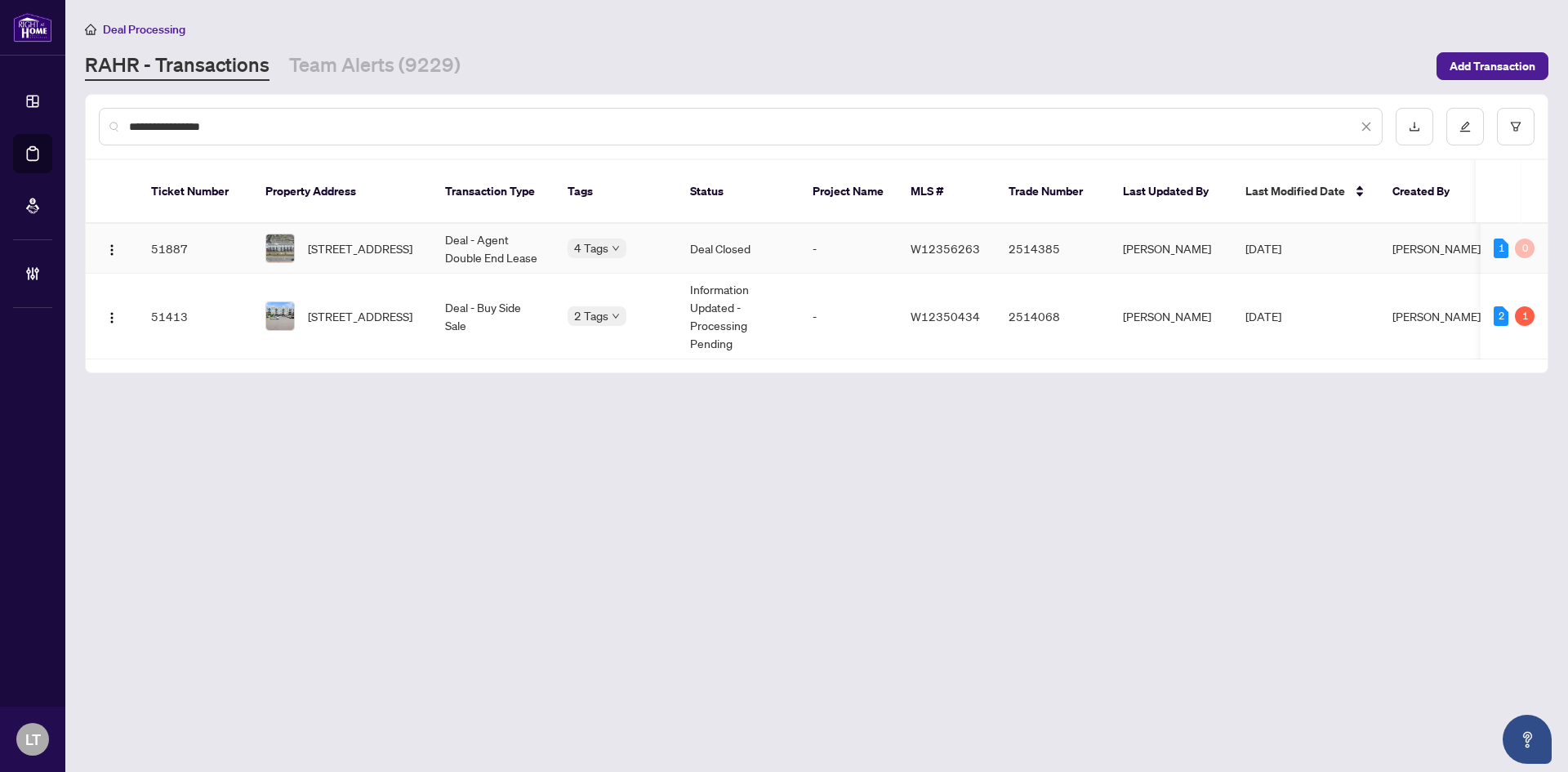
type input "**********"
click at [350, 249] on td "[STREET_ADDRESS]" at bounding box center [342, 249] width 180 height 50
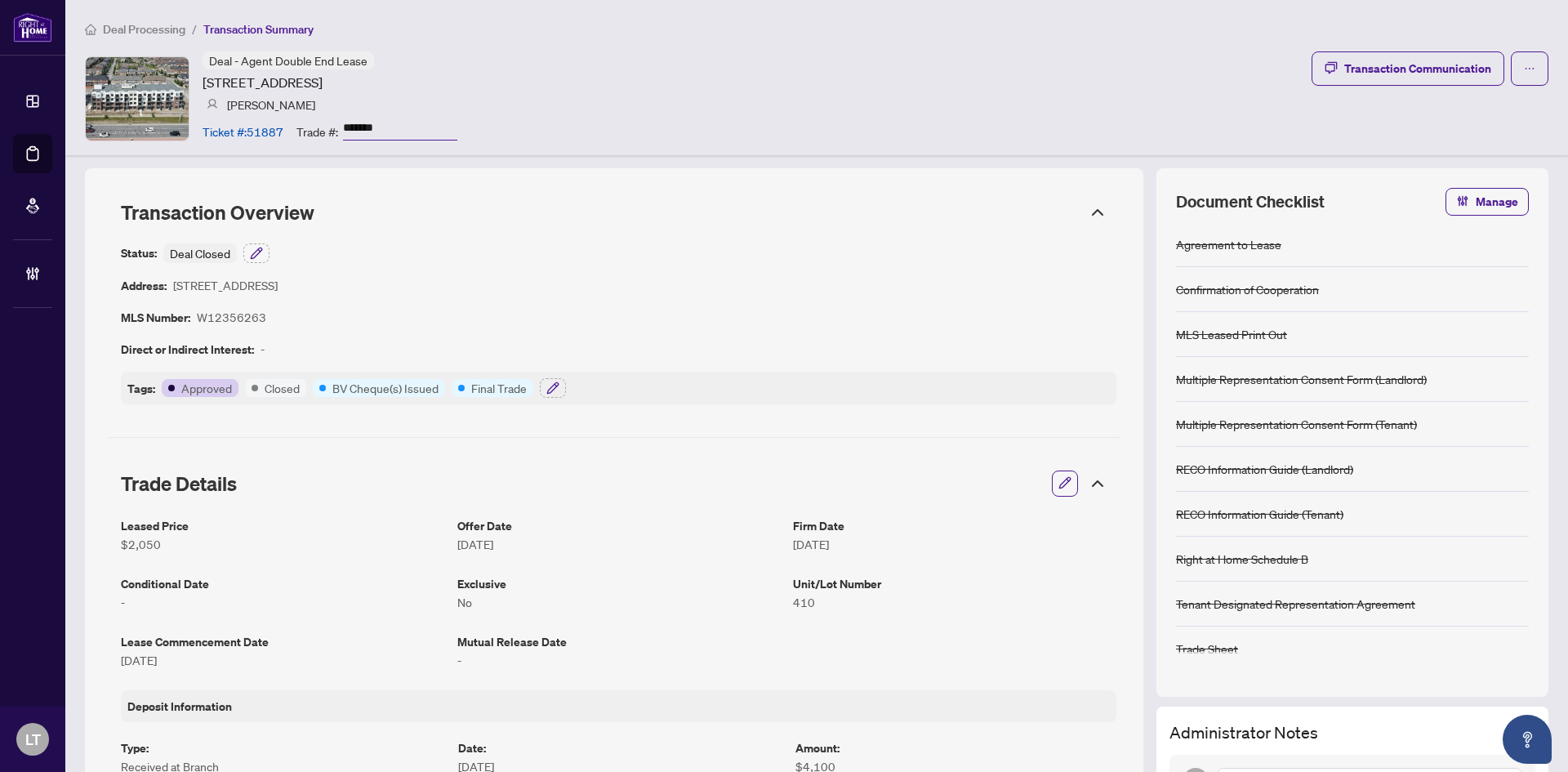
click at [164, 25] on span "Deal Processing" at bounding box center [143, 29] width 83 height 15
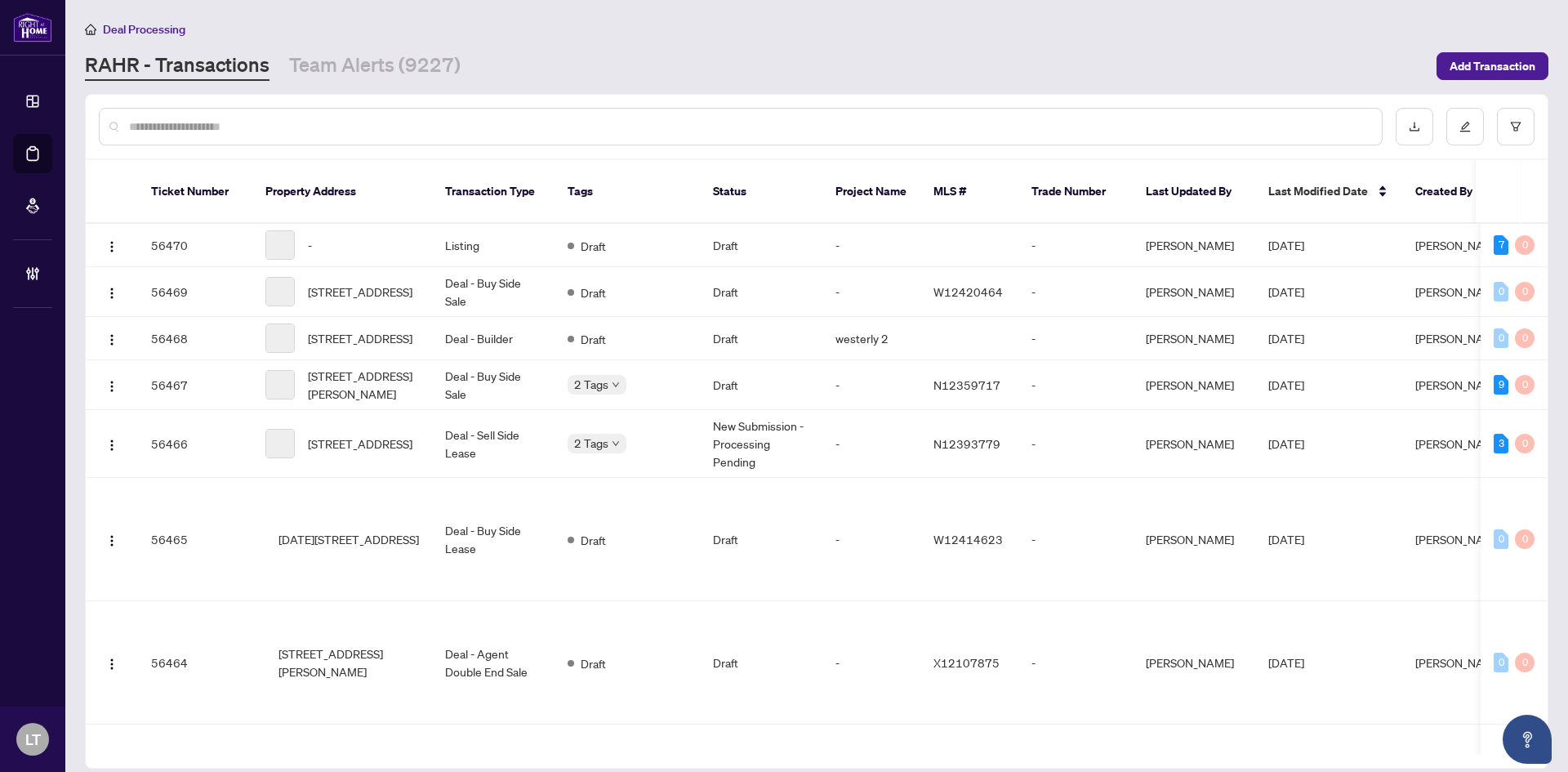
click at [308, 126] on input "text" at bounding box center [749, 126] width 1240 height 18
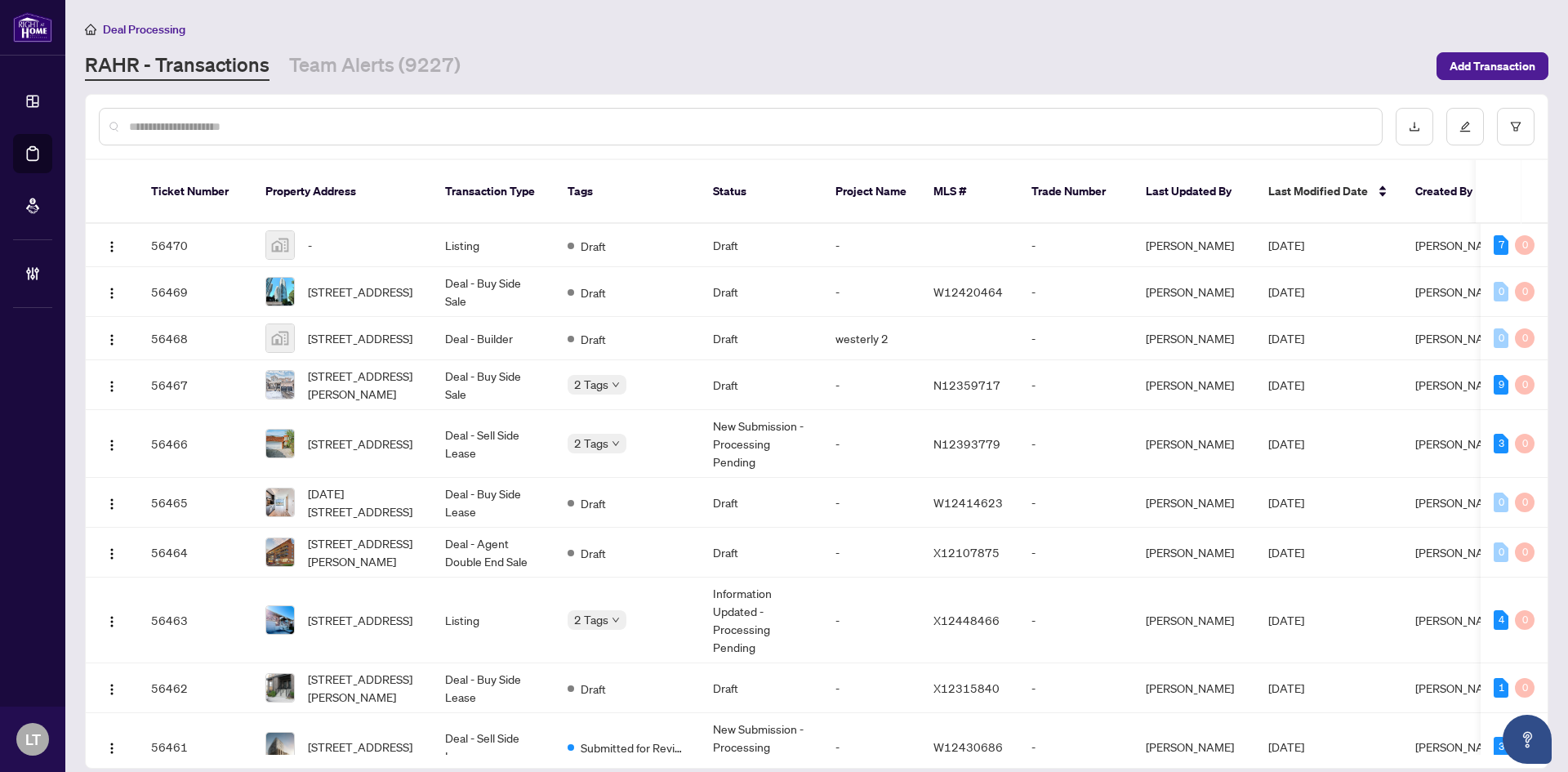
paste input "**********"
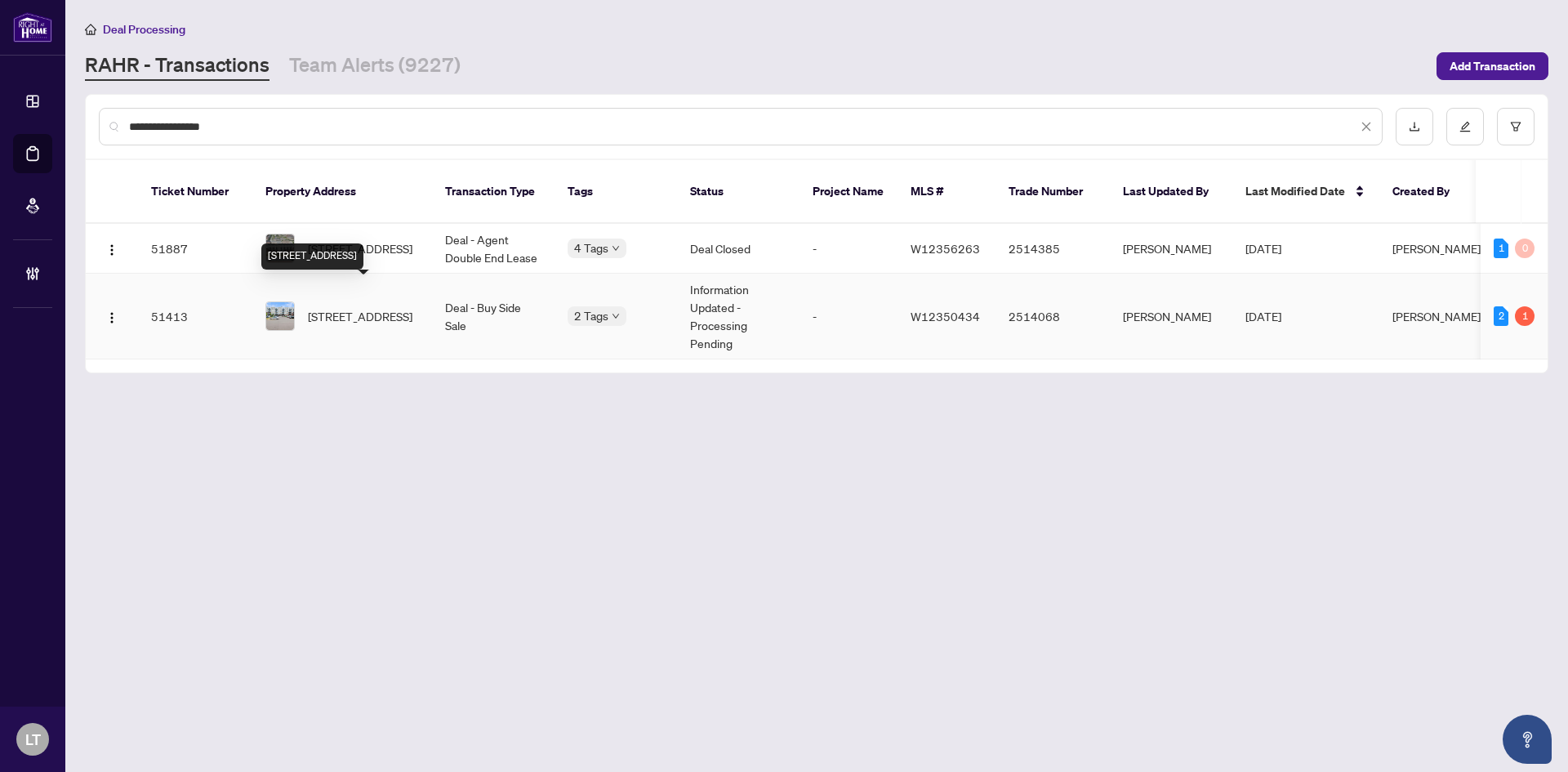
type input "**********"
click at [351, 307] on span "[STREET_ADDRESS]" at bounding box center [360, 316] width 104 height 18
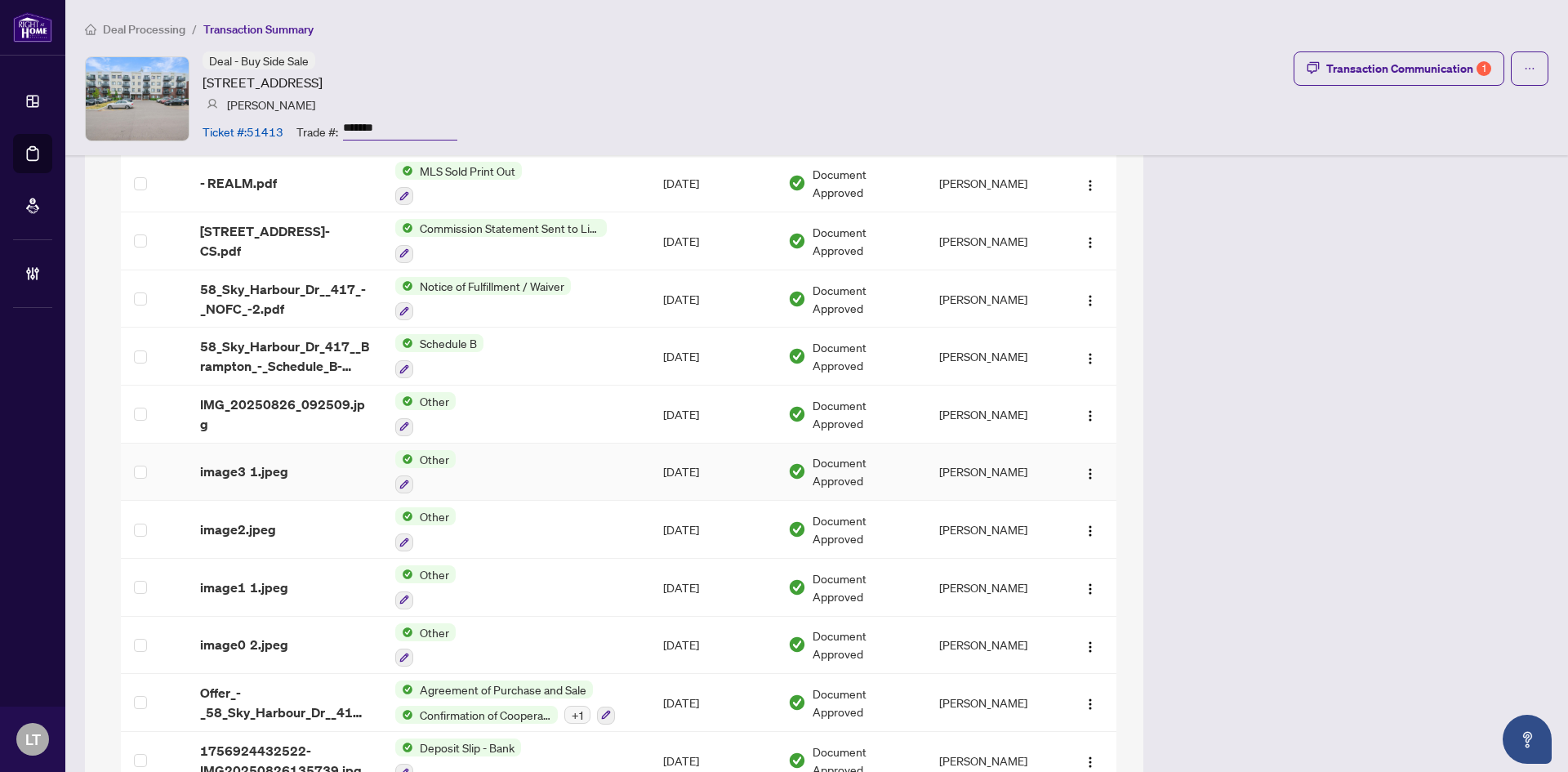
scroll to position [1782, 0]
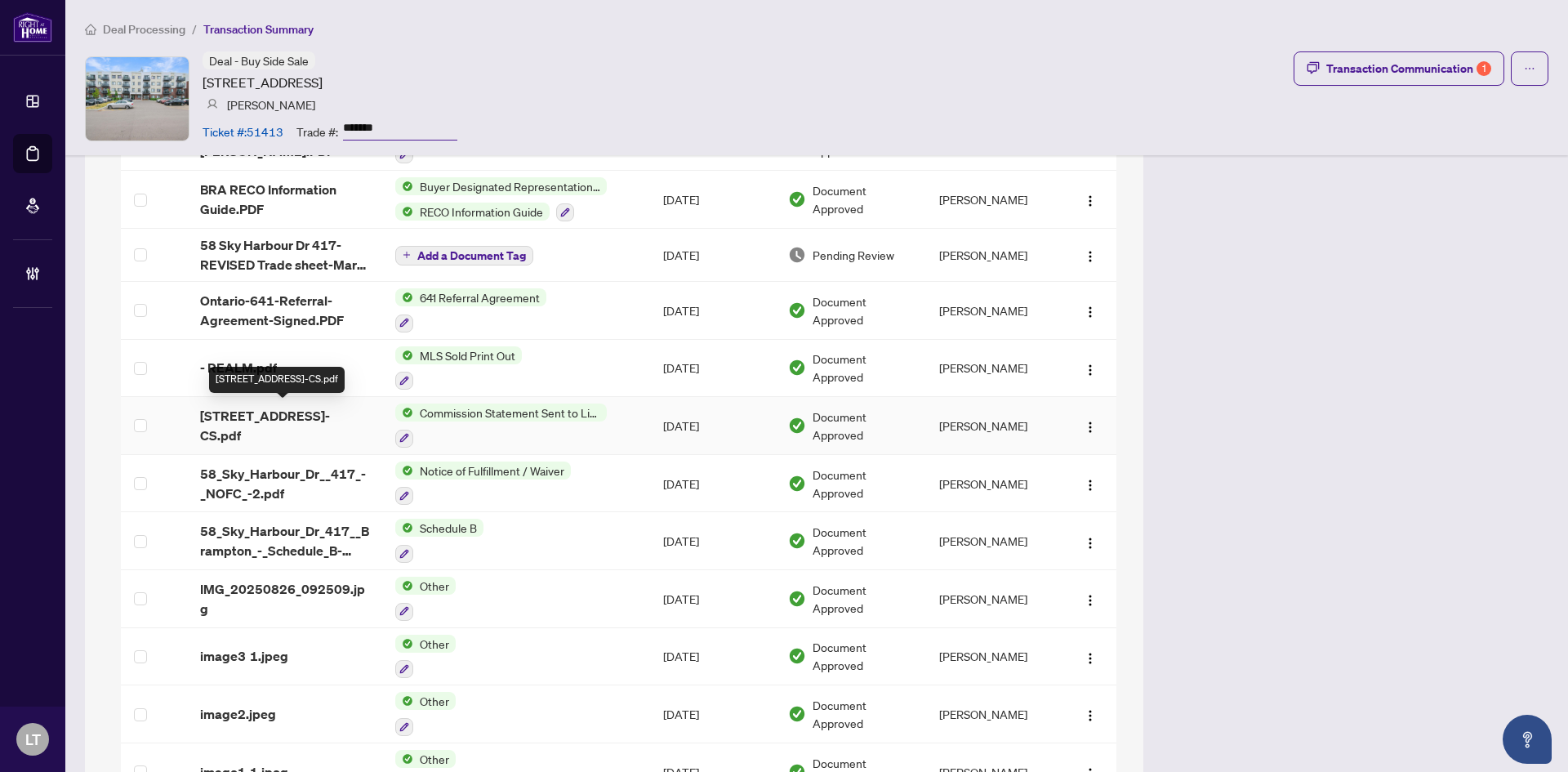
click at [254, 421] on span "[STREET_ADDRESS]-CS.pdf" at bounding box center [284, 425] width 170 height 39
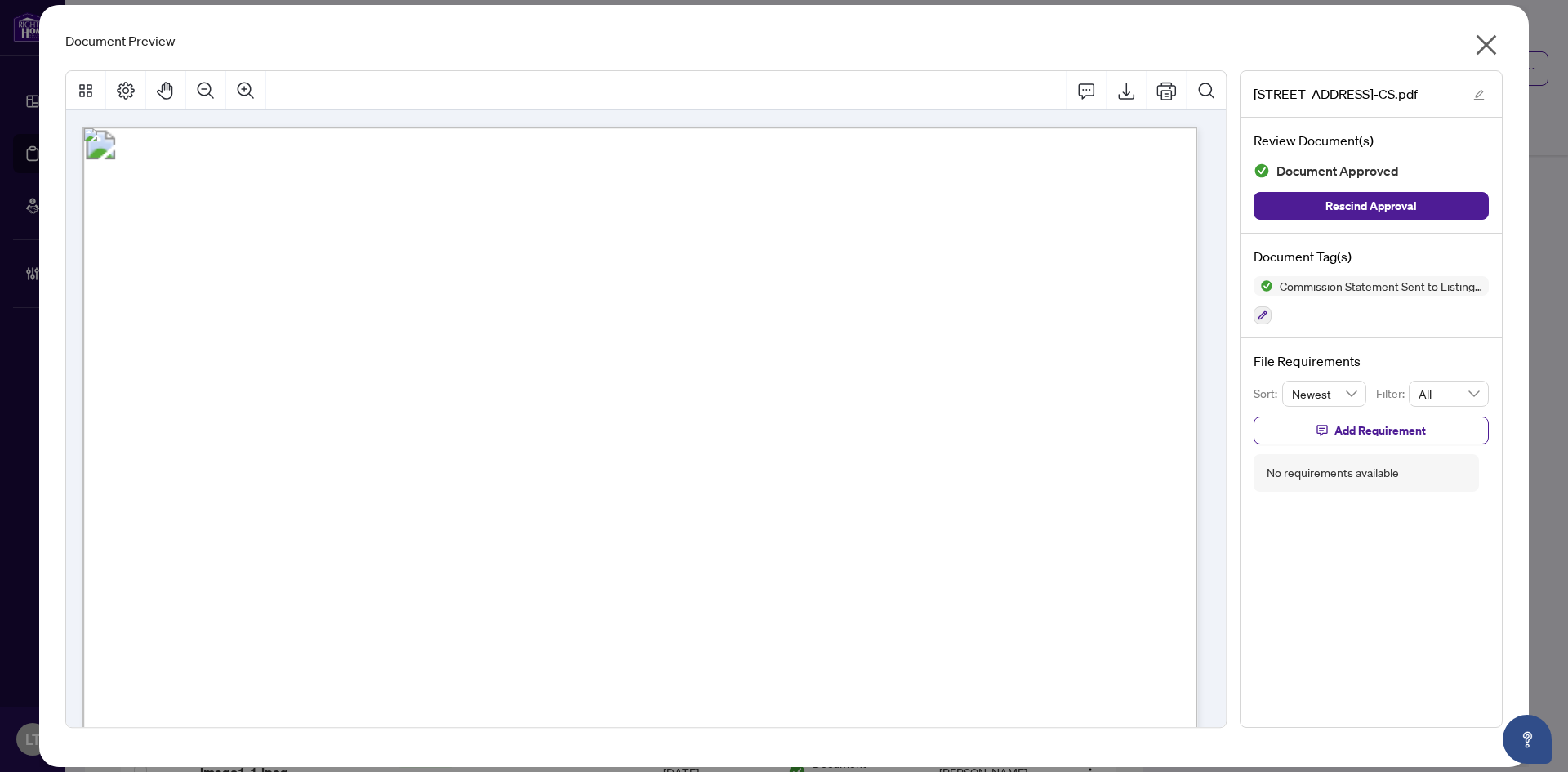
drag, startPoint x: 381, startPoint y: 384, endPoint x: 885, endPoint y: 384, distance: 504.0
click at [885, 384] on span "Via Email : admin@remaxcentre.ca; parveen@teamarora.com" at bounding box center [721, 382] width 890 height 19
drag, startPoint x: 477, startPoint y: 542, endPoint x: 805, endPoint y: 546, distance: 328.0
click at [646, 546] on span "58 Sky Harbour Dr 417, Brampton" at bounding box center [560, 549] width 172 height 19
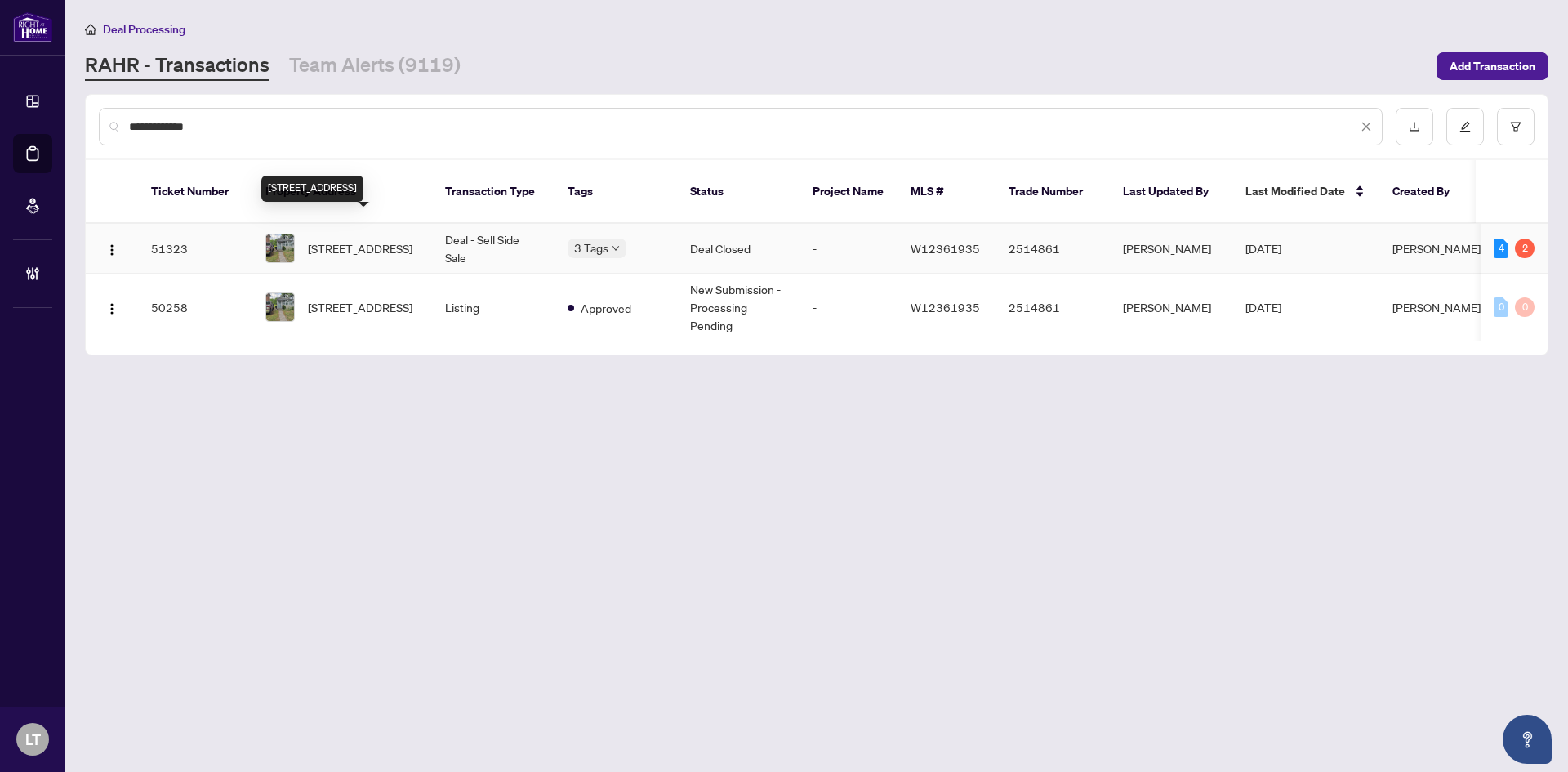
type input "**********"
click at [375, 240] on span "9 Forty First St, Toronto, Ontario M8W 3N4, Canada" at bounding box center [360, 249] width 104 height 18
click at [335, 240] on span "9 Forty First St, Toronto, Ontario M8W 3N4, Canada" at bounding box center [360, 249] width 104 height 18
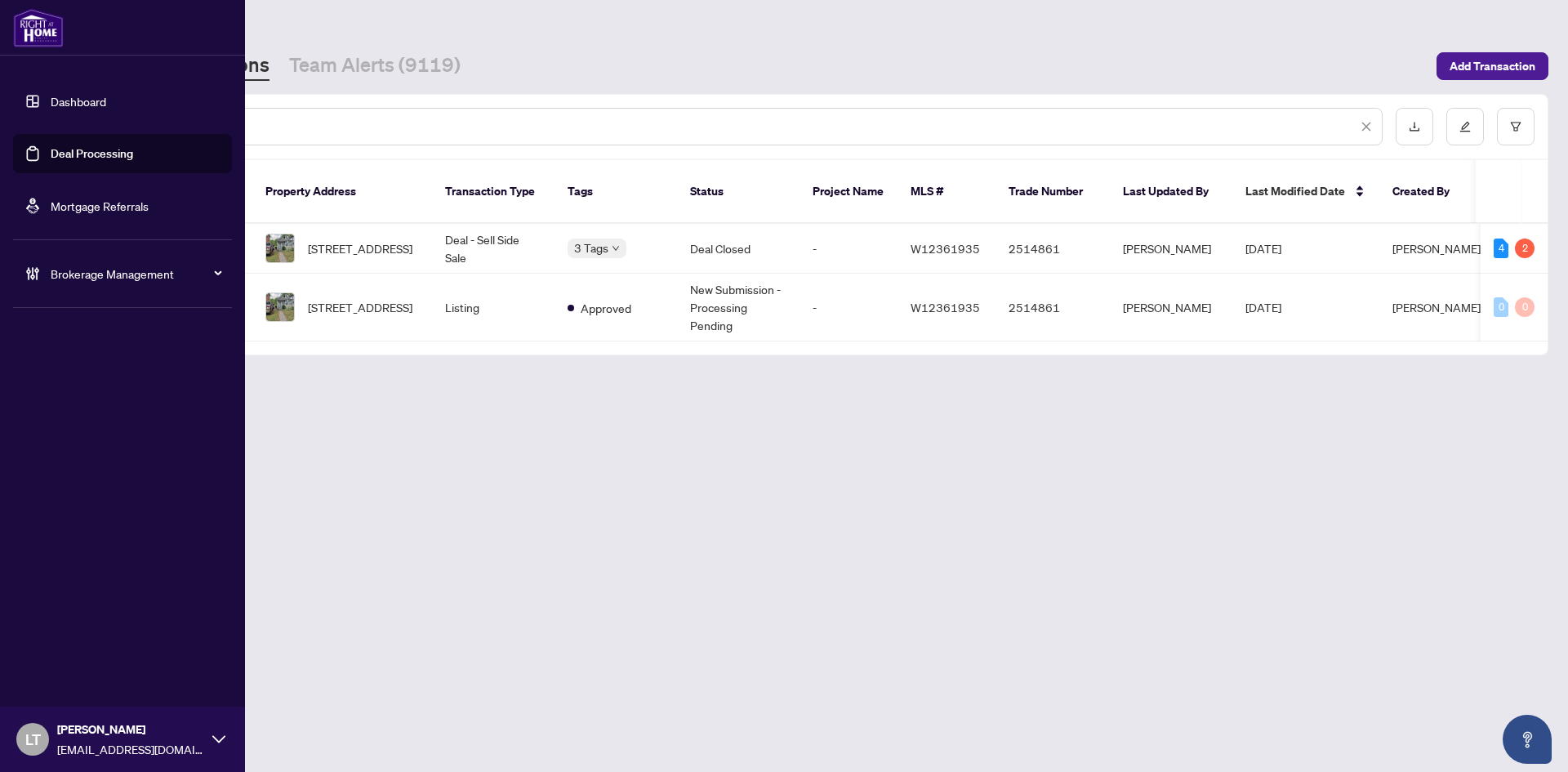
click at [22, 745] on span "LT" at bounding box center [32, 739] width 33 height 33
click at [61, 681] on span "Logout" at bounding box center [66, 676] width 37 height 26
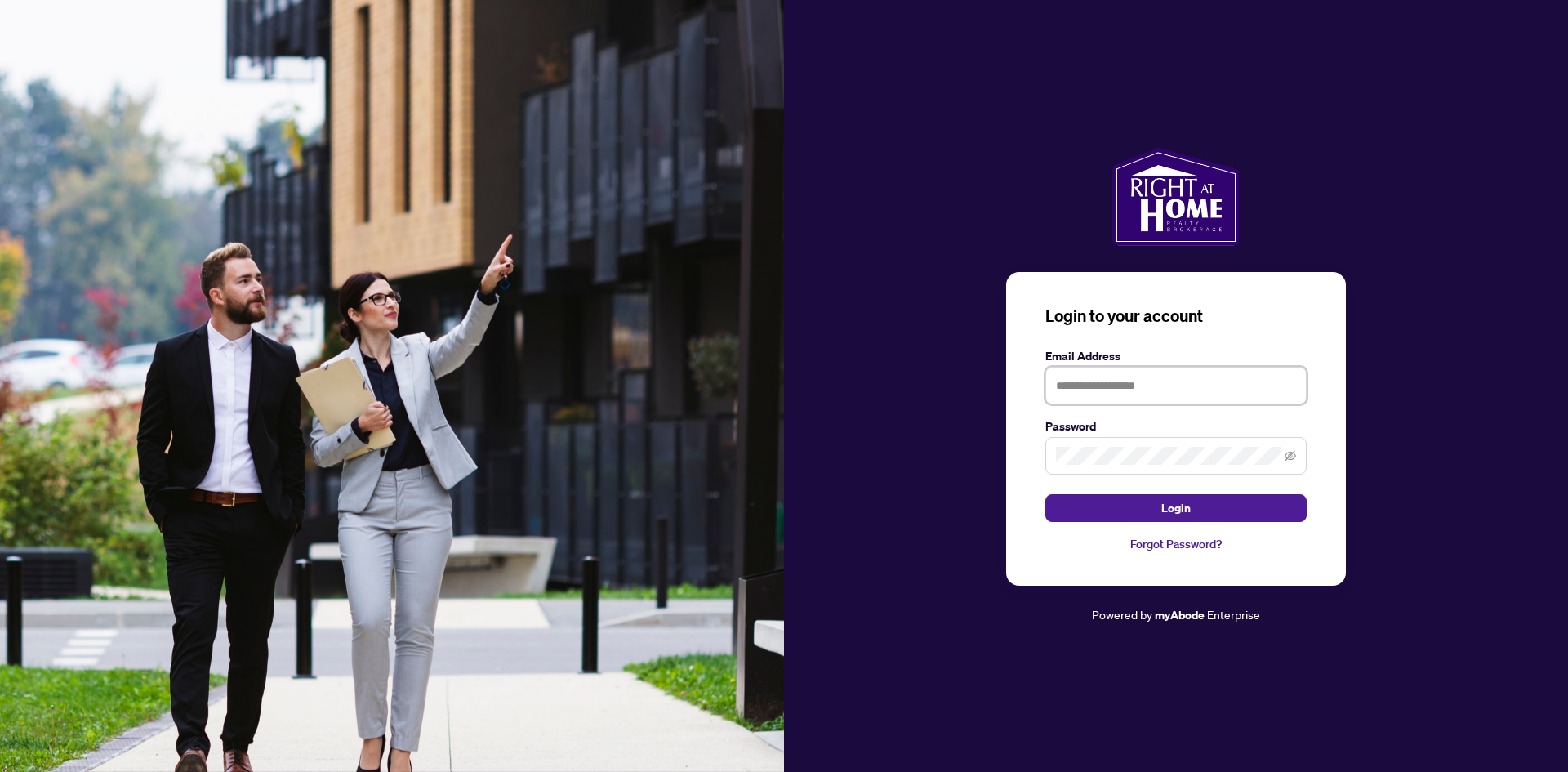
type input "**********"
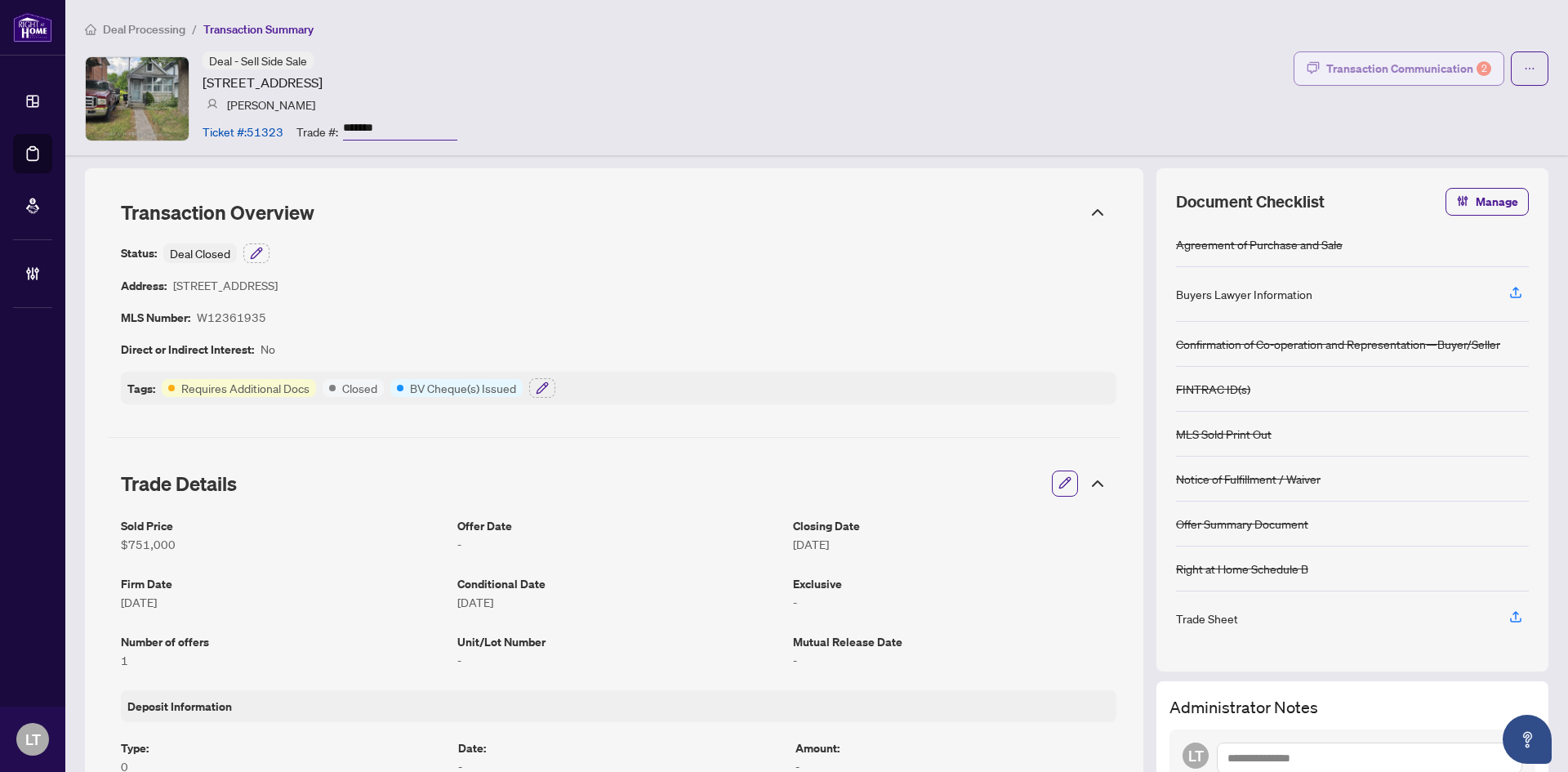
click at [1411, 67] on div "Transaction Communication 2" at bounding box center [1409, 69] width 165 height 26
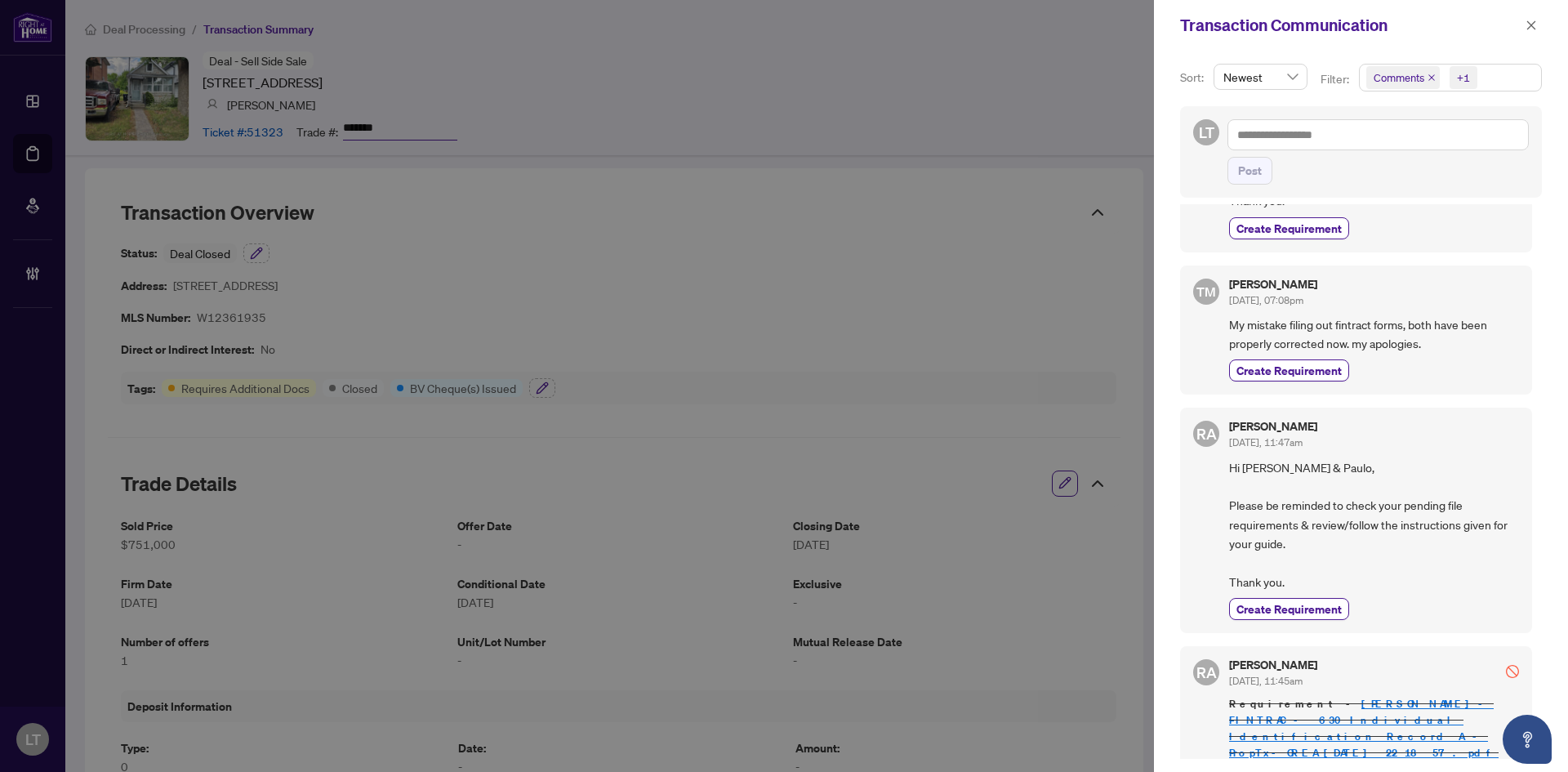
scroll to position [82, 0]
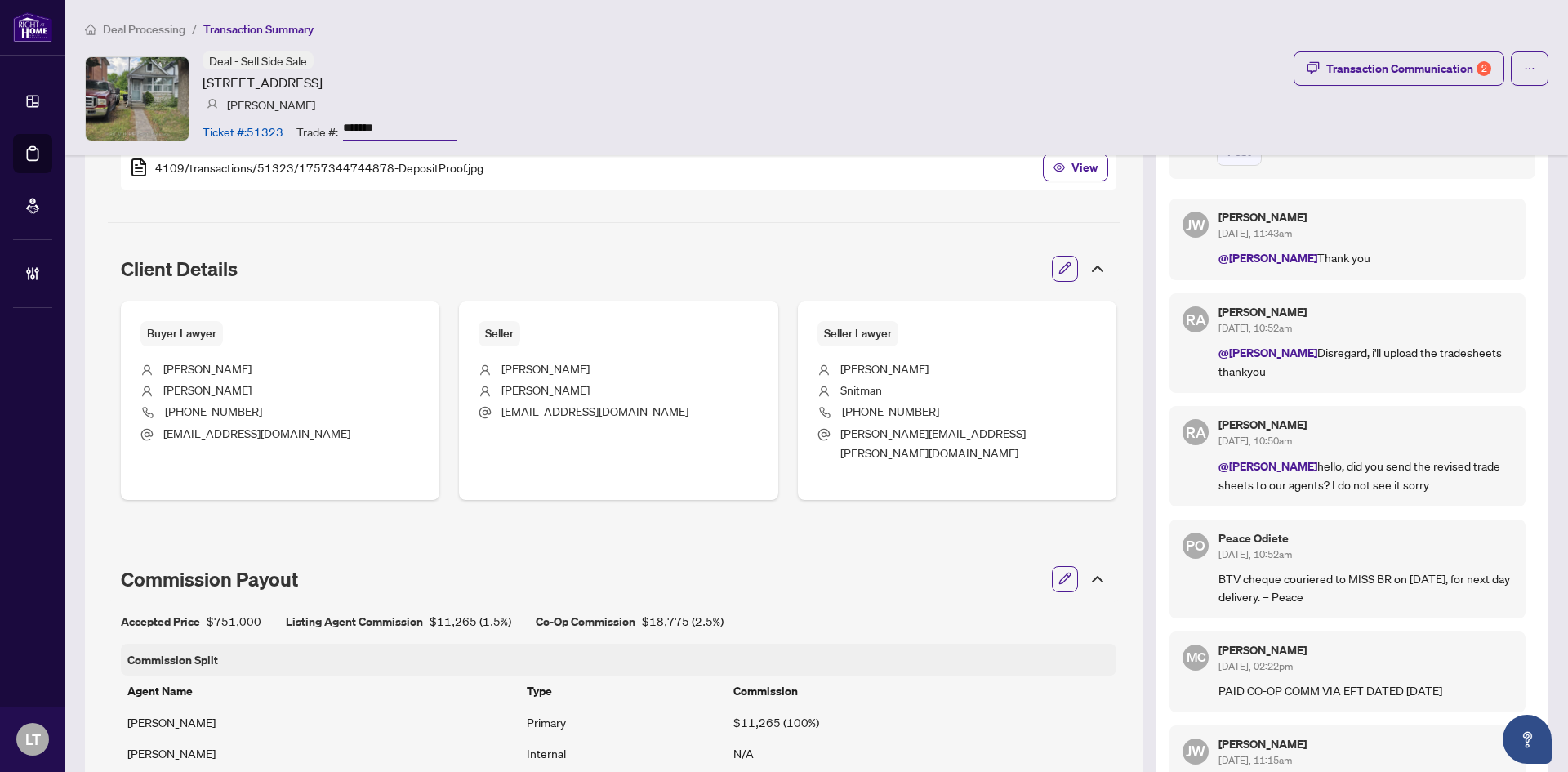
scroll to position [647, 0]
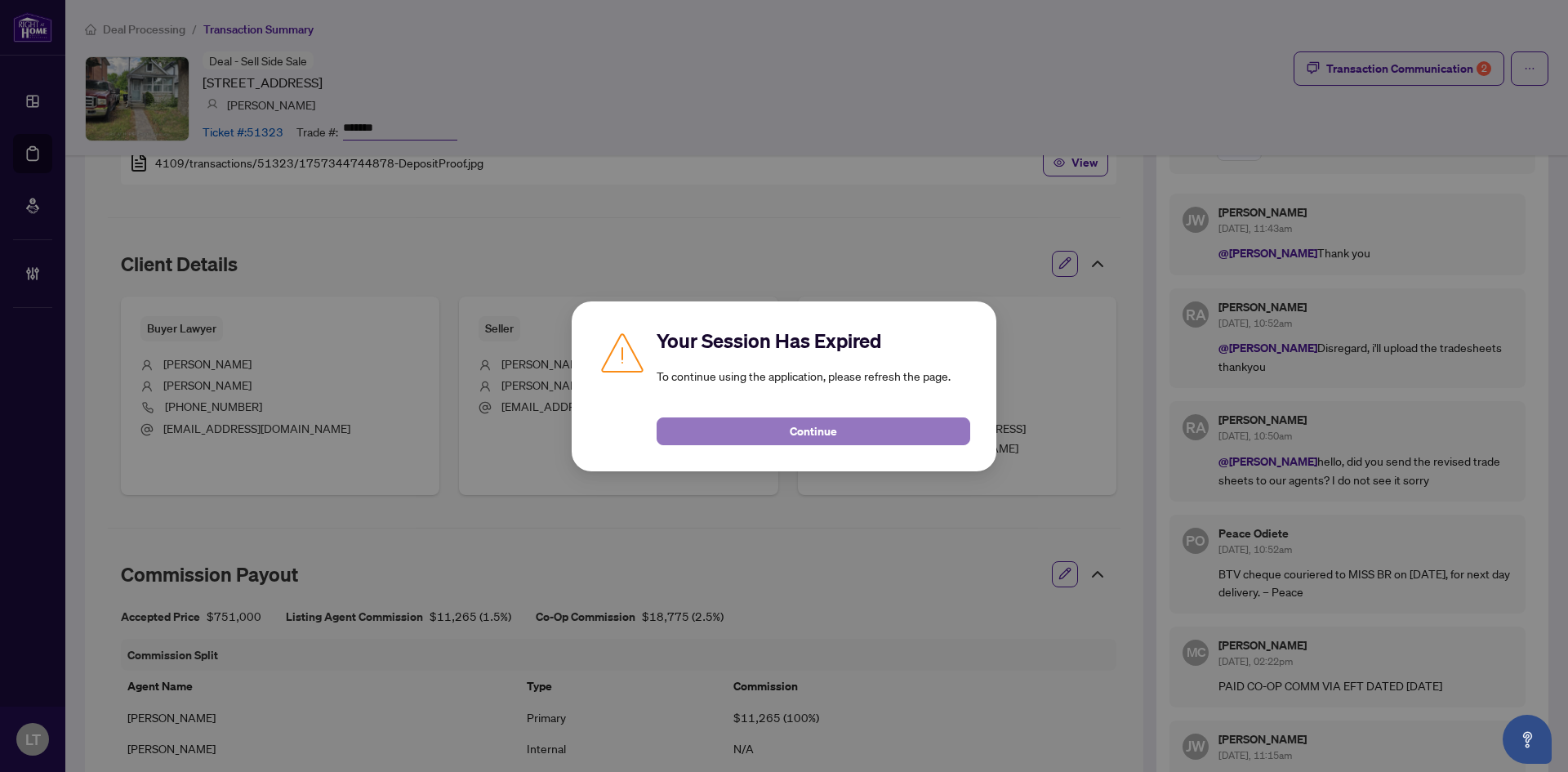
click at [744, 432] on button "Continue" at bounding box center [812, 432] width 313 height 28
